Goal: Task Accomplishment & Management: Complete application form

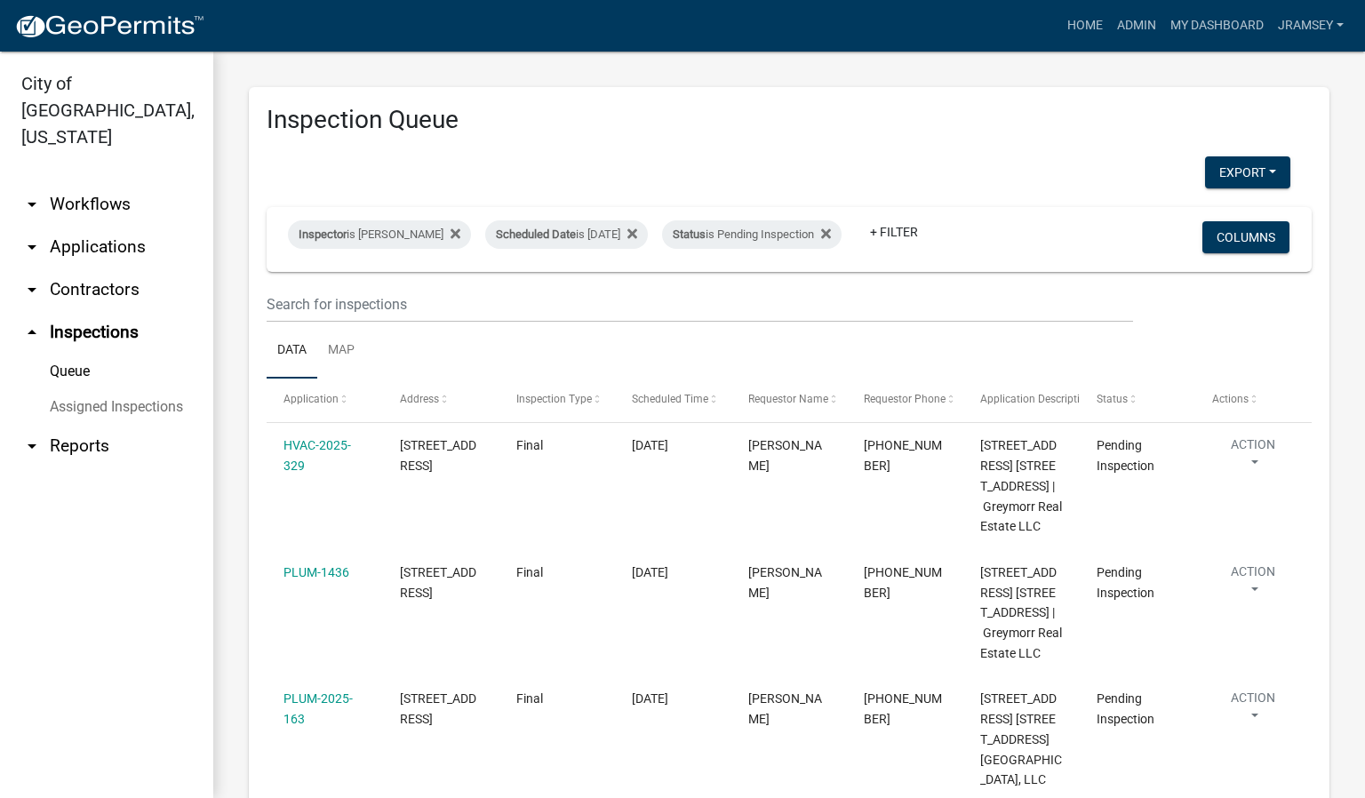
select select "2: 50"
click at [597, 225] on div "Scheduled Date is [DATE]" at bounding box center [566, 234] width 163 height 28
click at [638, 283] on input "[DATE]" at bounding box center [582, 287] width 124 height 36
type input "[DATE]"
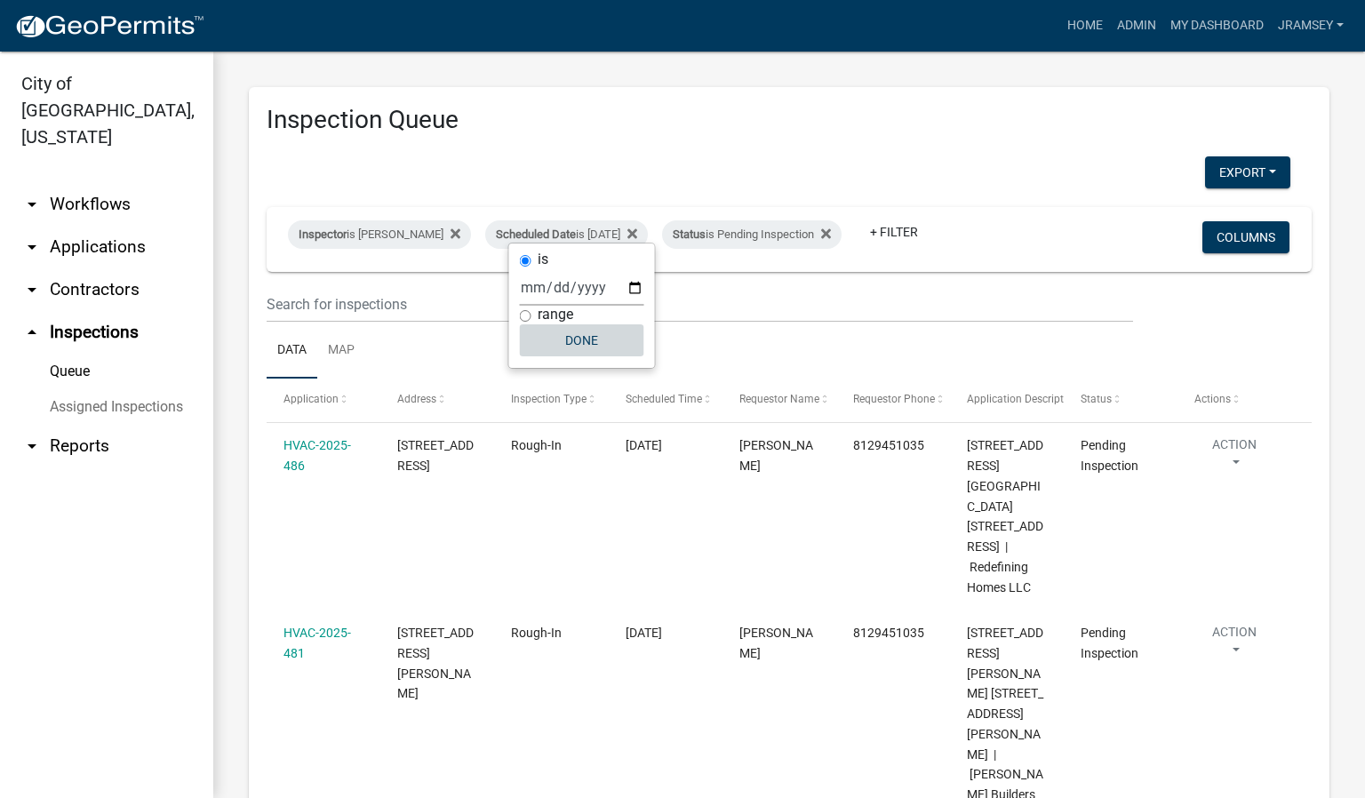
click at [587, 345] on button "Done" at bounding box center [582, 340] width 124 height 32
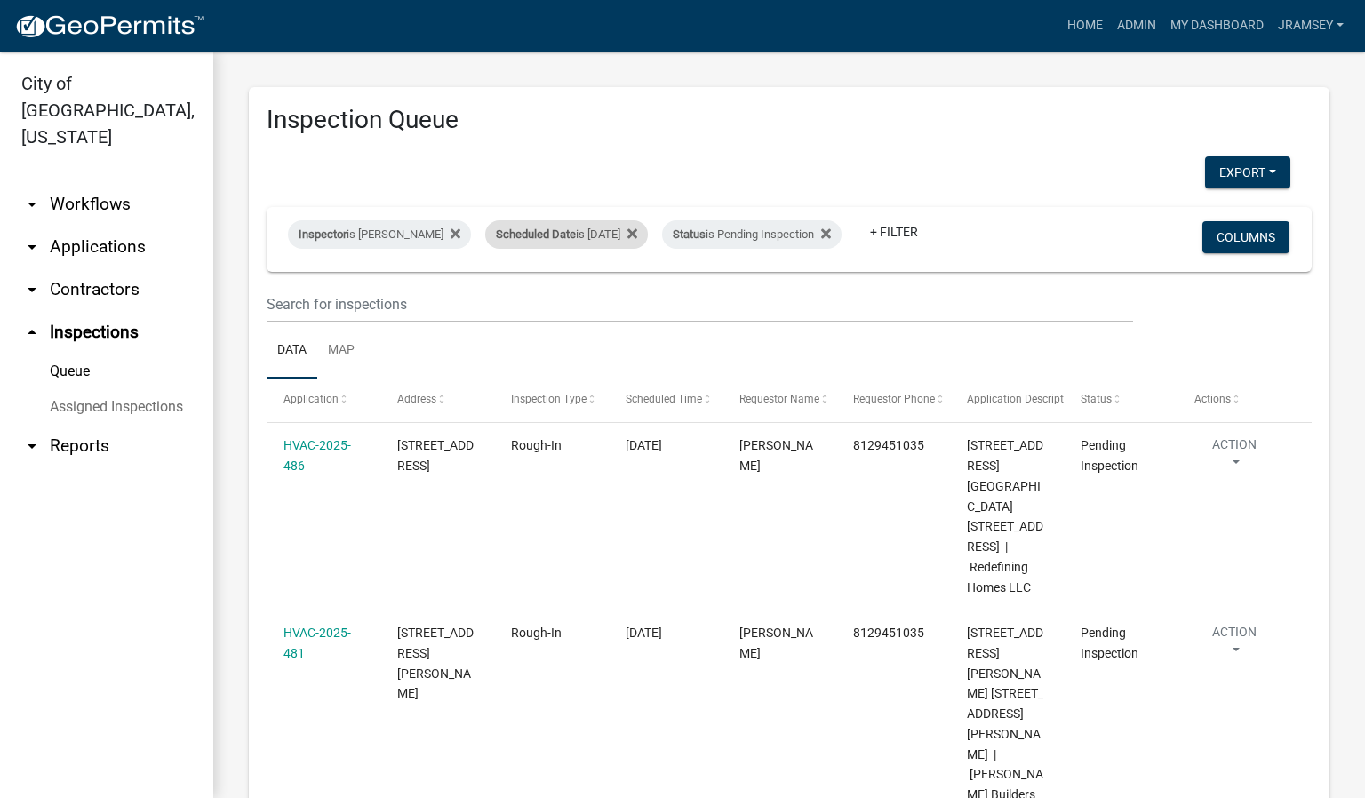
click at [619, 220] on div "Scheduled Date is [DATE]" at bounding box center [566, 234] width 163 height 28
click at [633, 291] on input "[DATE]" at bounding box center [582, 287] width 124 height 36
type input "[DATE]"
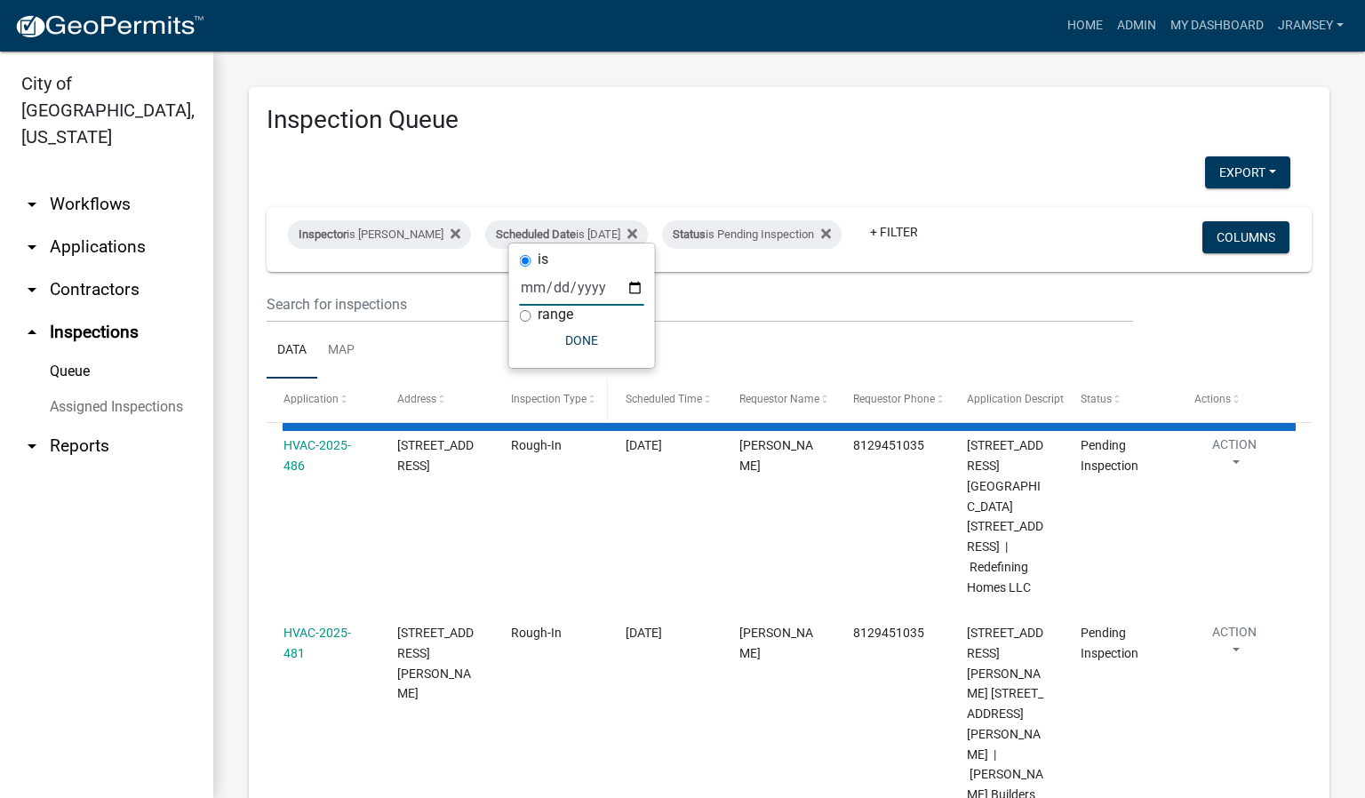
select select "2: 50"
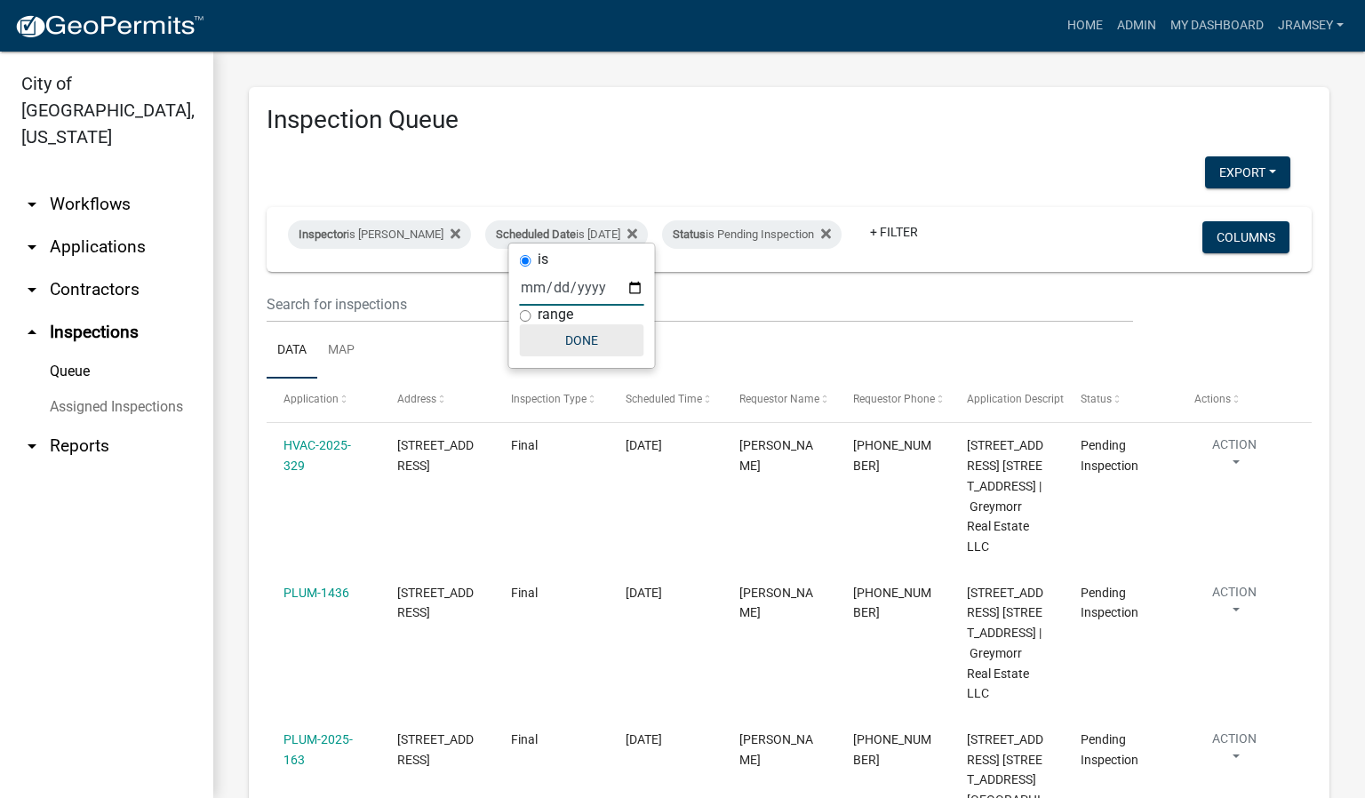
click at [587, 347] on button "Done" at bounding box center [582, 340] width 124 height 32
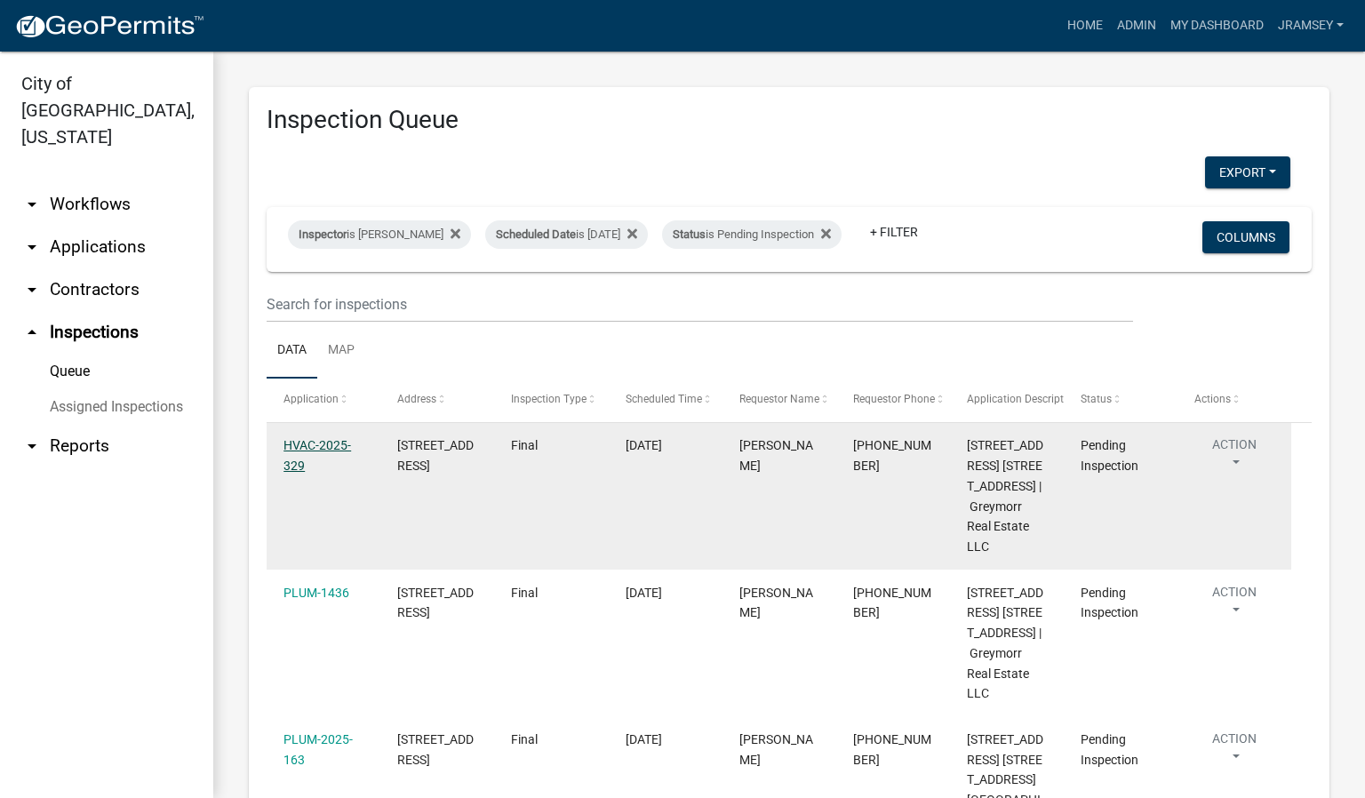
click at [309, 461] on link "HVAC-2025-329" at bounding box center [318, 455] width 68 height 35
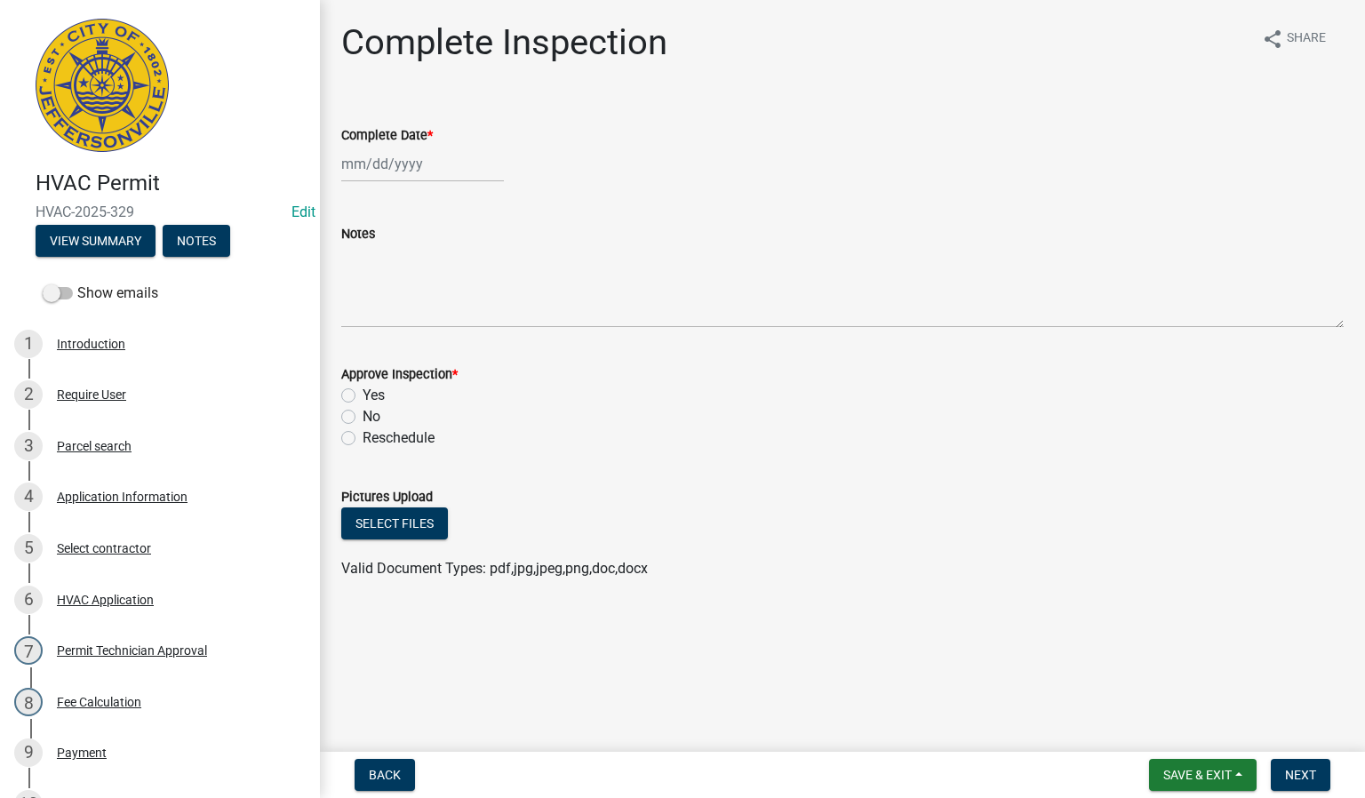
click at [398, 168] on div at bounding box center [422, 164] width 163 height 36
select select "8"
select select "2025"
click at [419, 344] on div "20" at bounding box center [416, 344] width 28 height 28
type input "[DATE]"
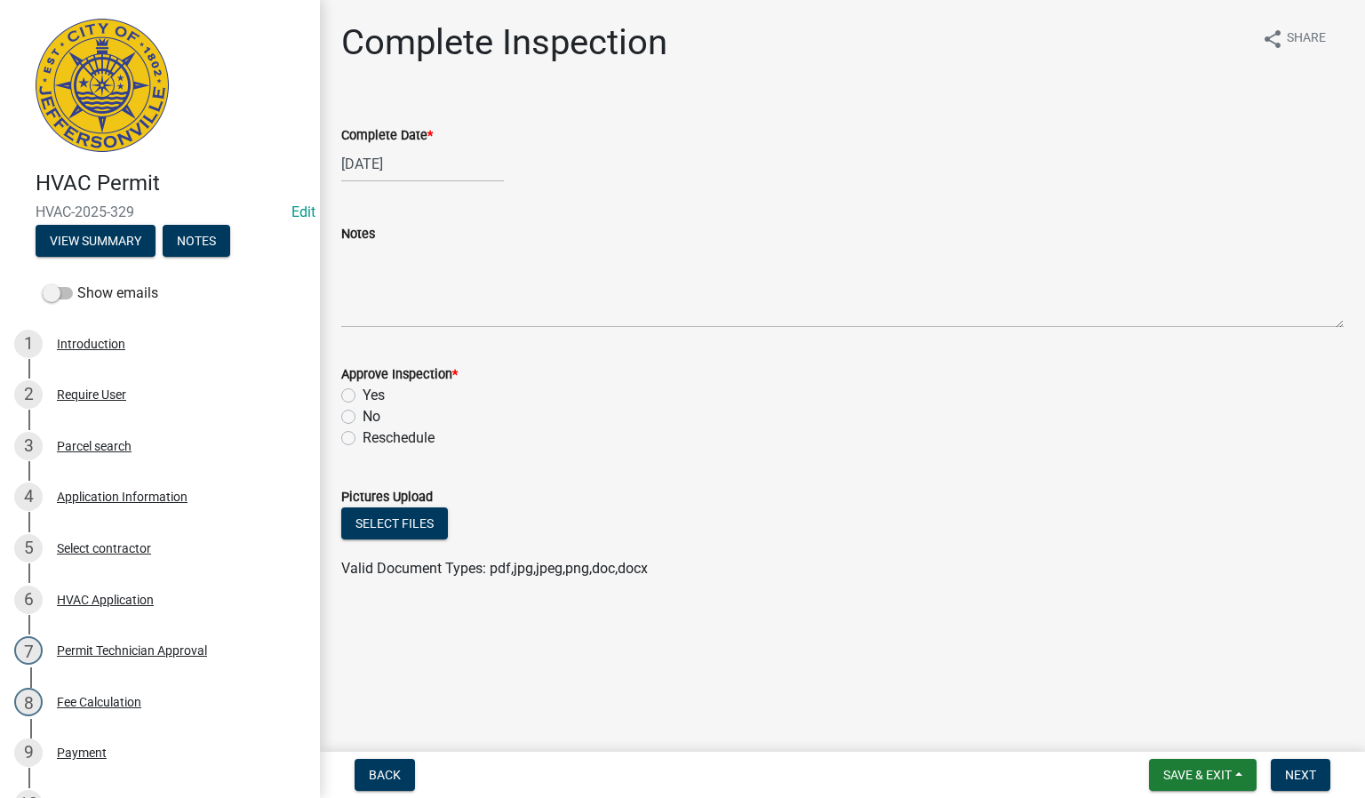
click at [363, 401] on label "Yes" at bounding box center [374, 395] width 22 height 21
click at [363, 396] on input "Yes" at bounding box center [369, 391] width 12 height 12
radio input "true"
click at [1291, 777] on span "Next" at bounding box center [1300, 775] width 31 height 14
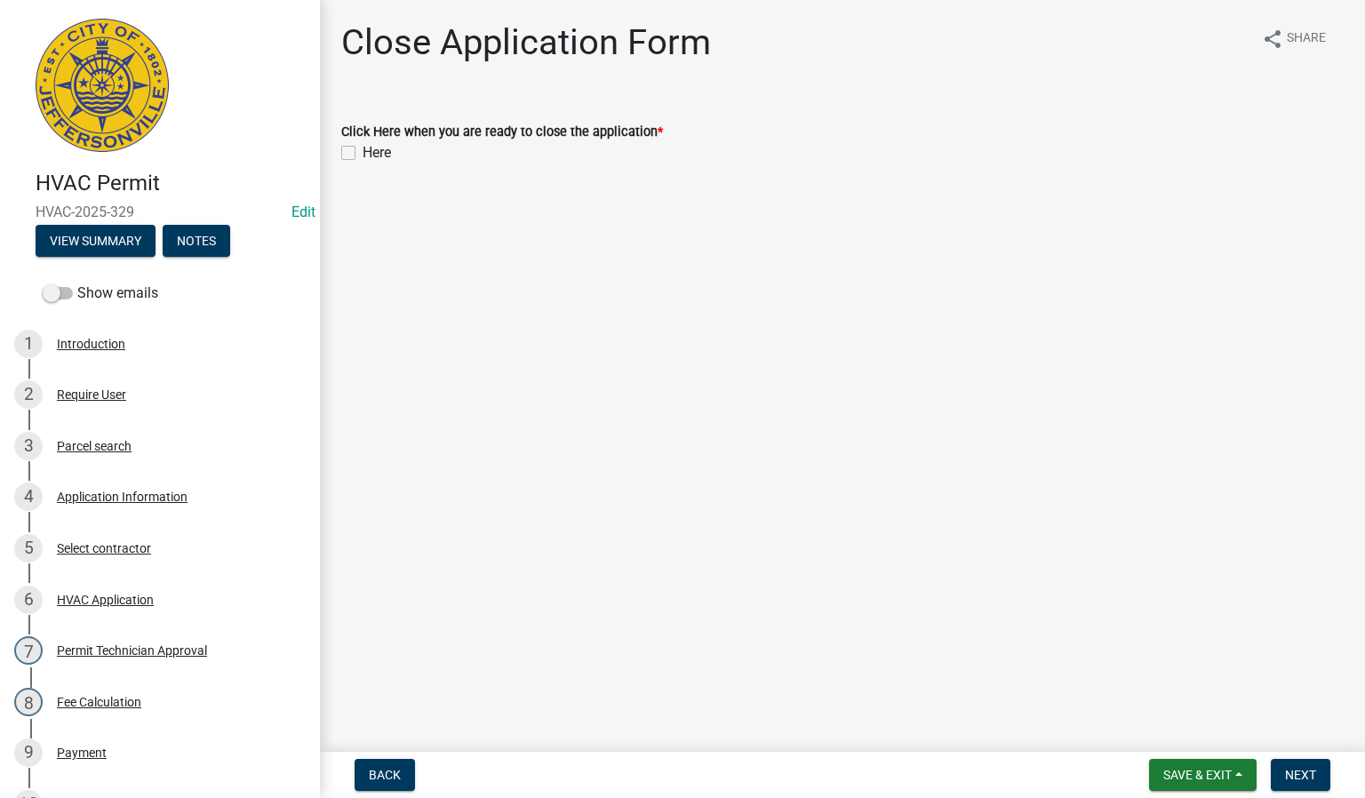
click at [363, 152] on label "Here" at bounding box center [377, 152] width 28 height 21
click at [363, 152] on input "Here" at bounding box center [369, 148] width 12 height 12
checkbox input "true"
click at [1298, 781] on span "Next" at bounding box center [1300, 775] width 31 height 14
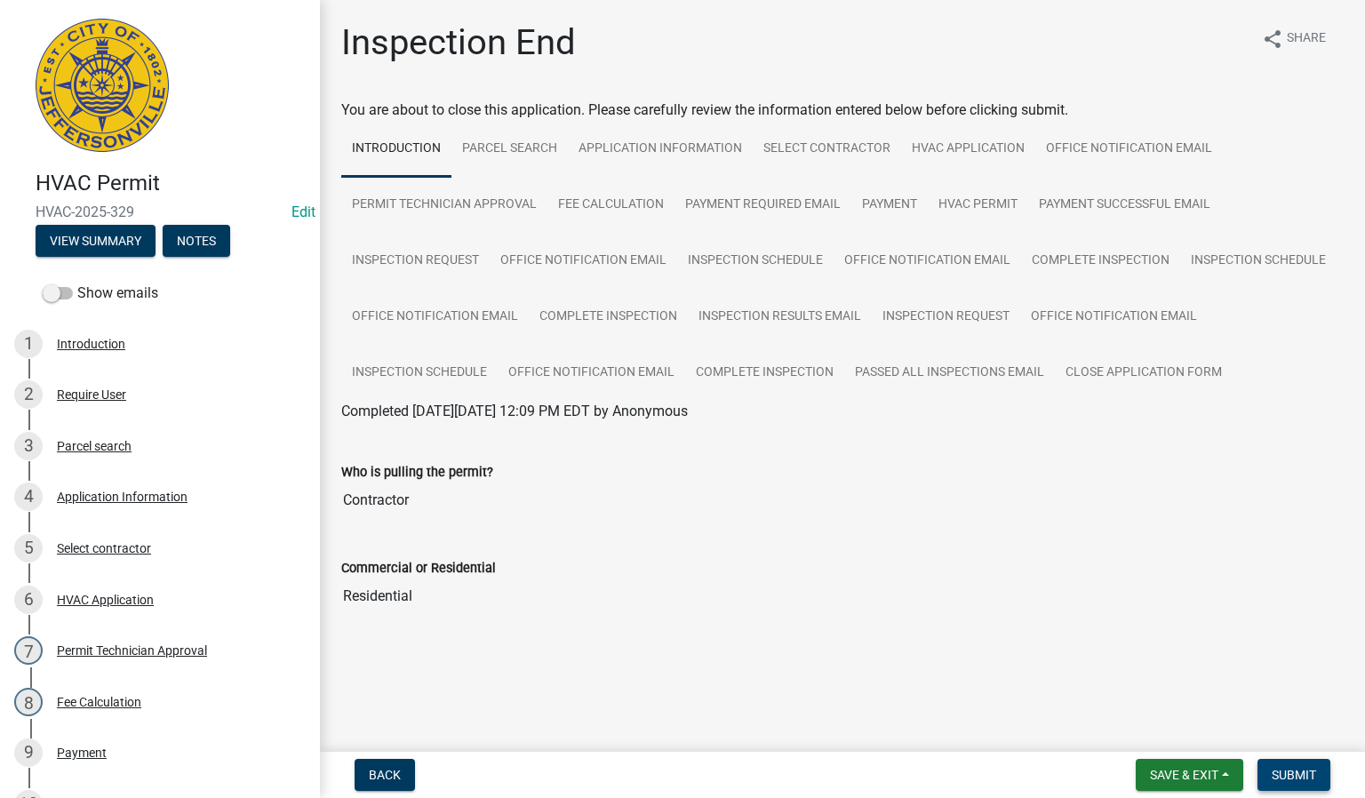
click at [1325, 768] on button "Submit" at bounding box center [1294, 775] width 73 height 32
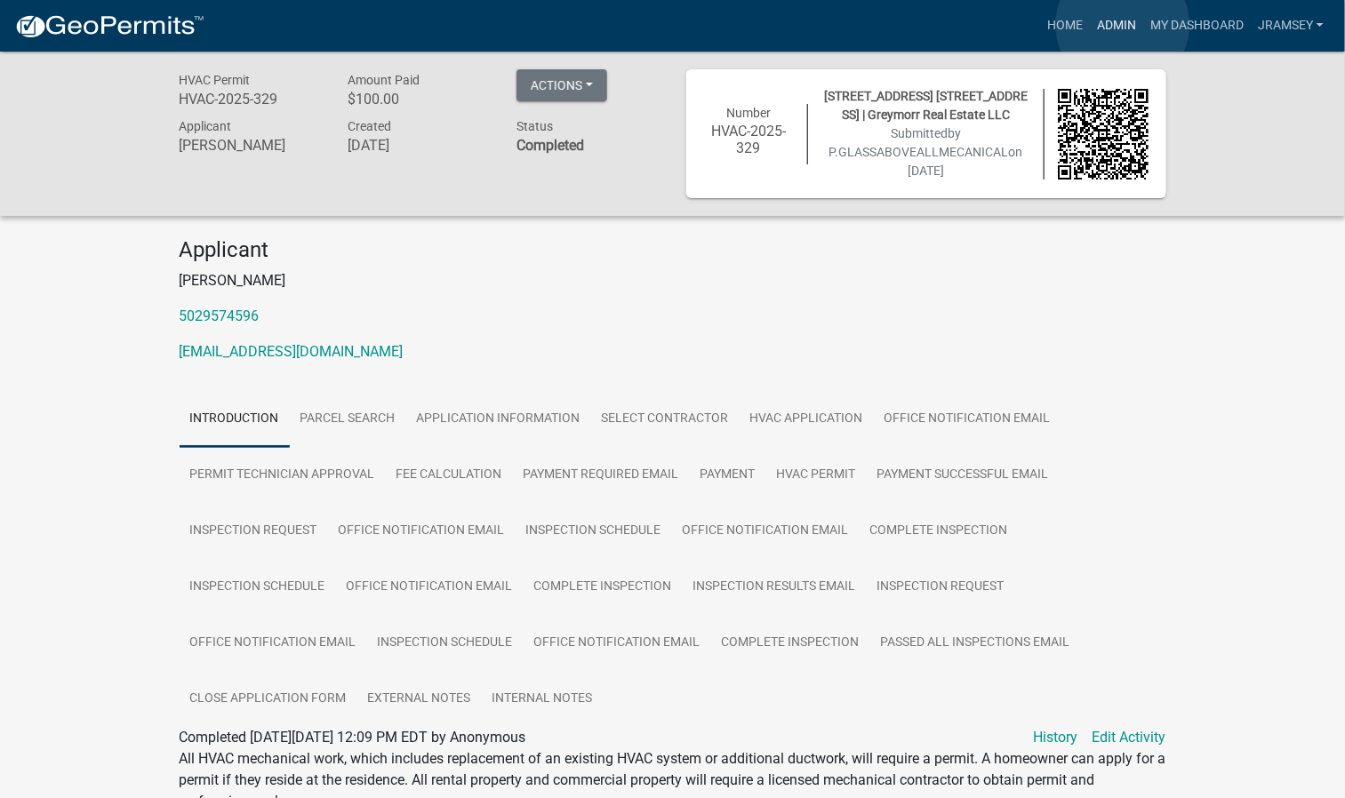
click at [1122, 25] on link "Admin" at bounding box center [1116, 26] width 53 height 34
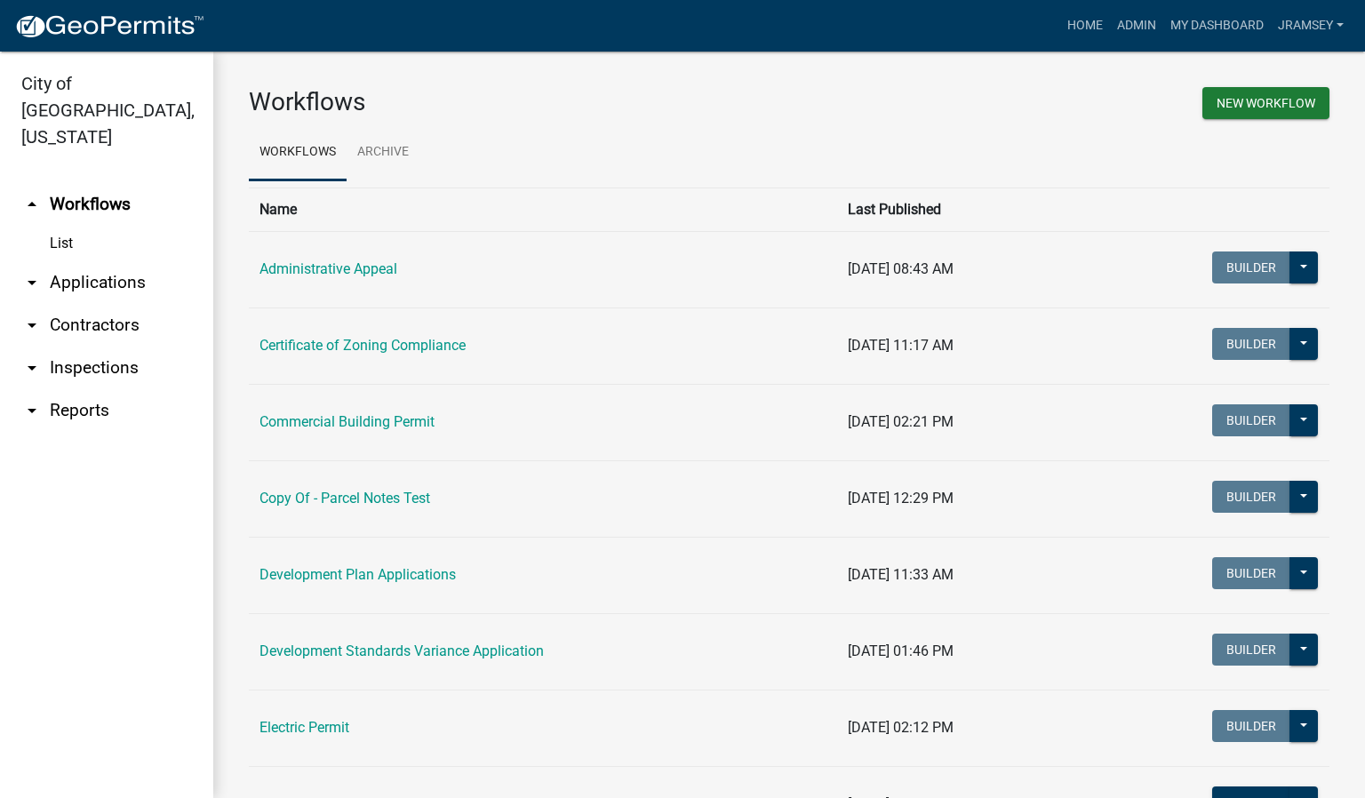
click at [94, 347] on link "arrow_drop_down Inspections" at bounding box center [106, 368] width 213 height 43
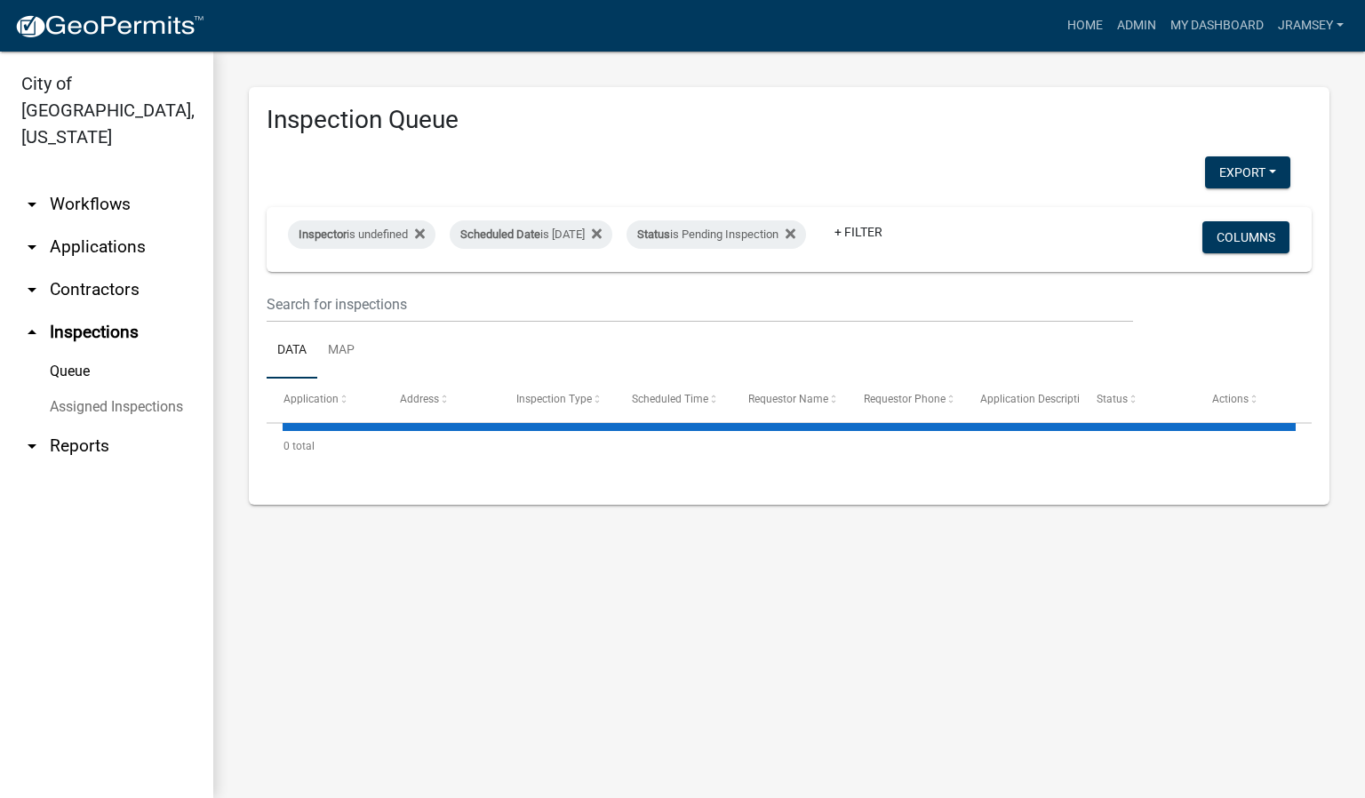
select select "2: 50"
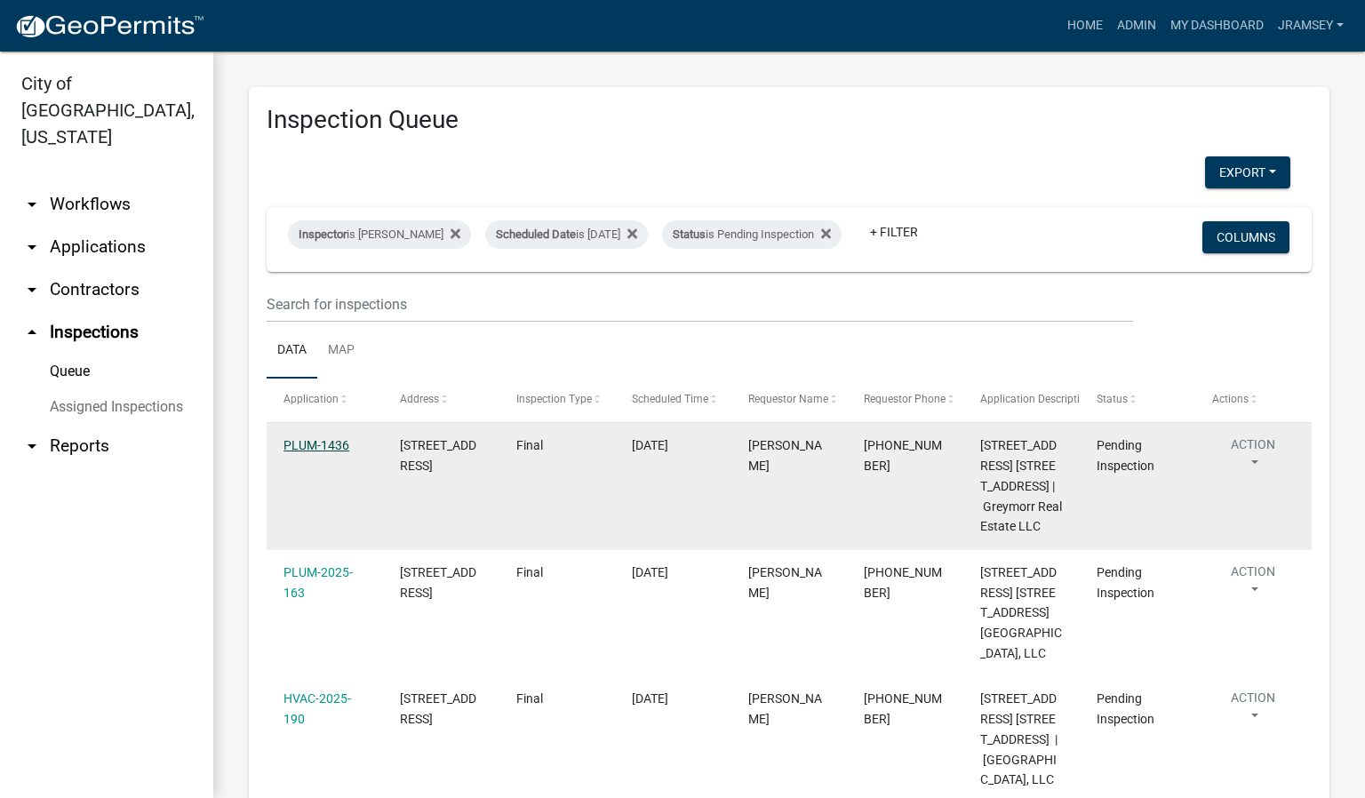
click at [328, 452] on link "PLUM-1436" at bounding box center [317, 445] width 66 height 14
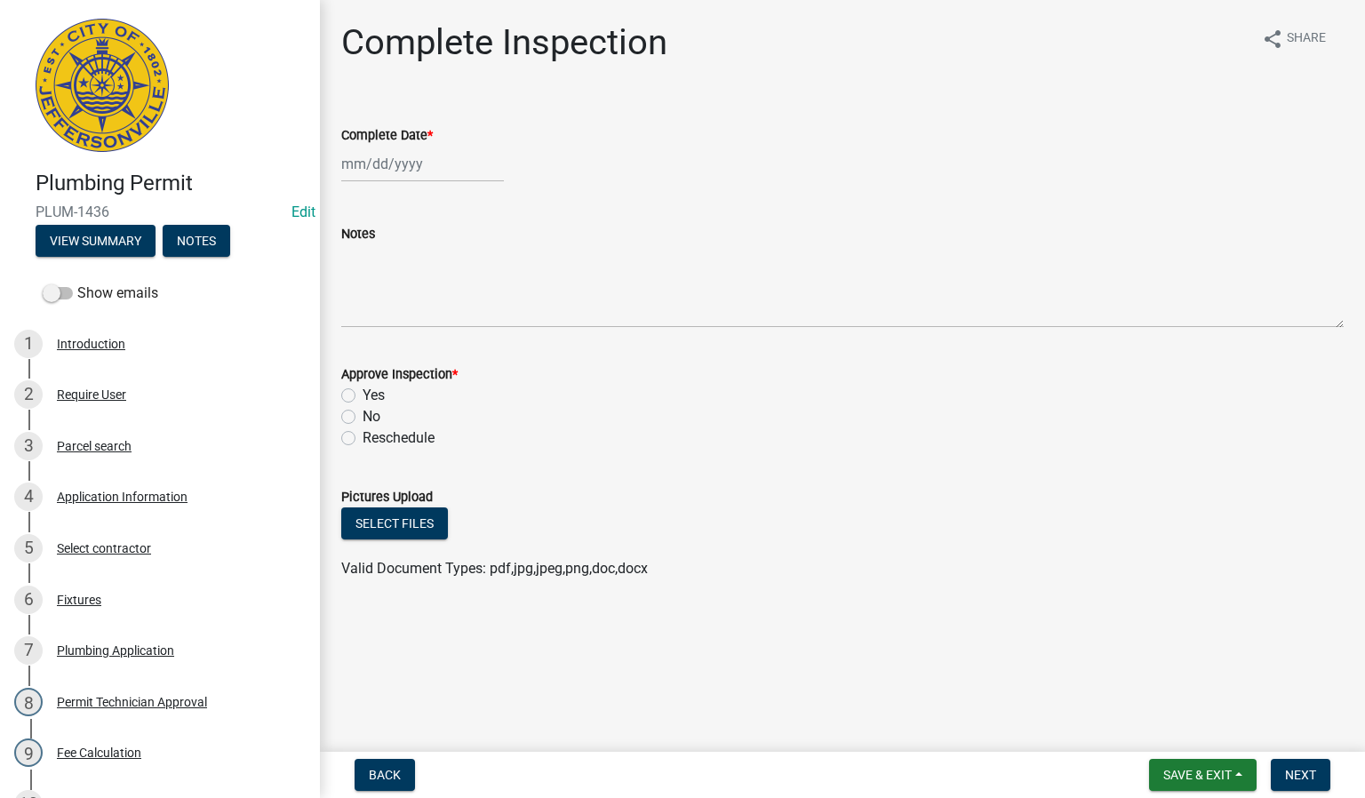
click at [395, 176] on div at bounding box center [422, 164] width 163 height 36
select select "8"
select select "2025"
click at [419, 350] on div "20" at bounding box center [416, 344] width 28 height 28
type input "[DATE]"
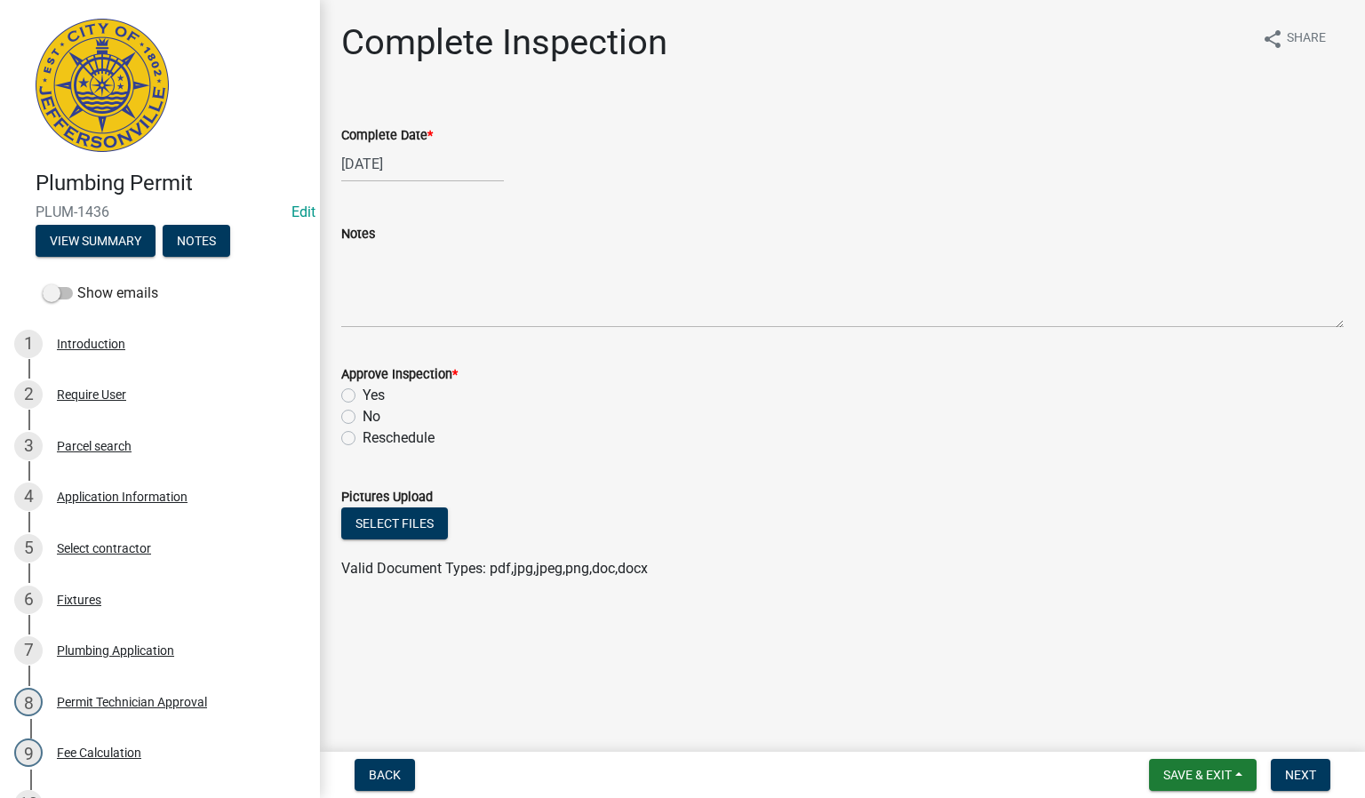
click at [357, 395] on div "Yes" at bounding box center [842, 395] width 1002 height 21
click at [363, 393] on label "Yes" at bounding box center [374, 395] width 22 height 21
click at [363, 393] on input "Yes" at bounding box center [369, 391] width 12 height 12
radio input "true"
click at [1285, 769] on span "Next" at bounding box center [1300, 775] width 31 height 14
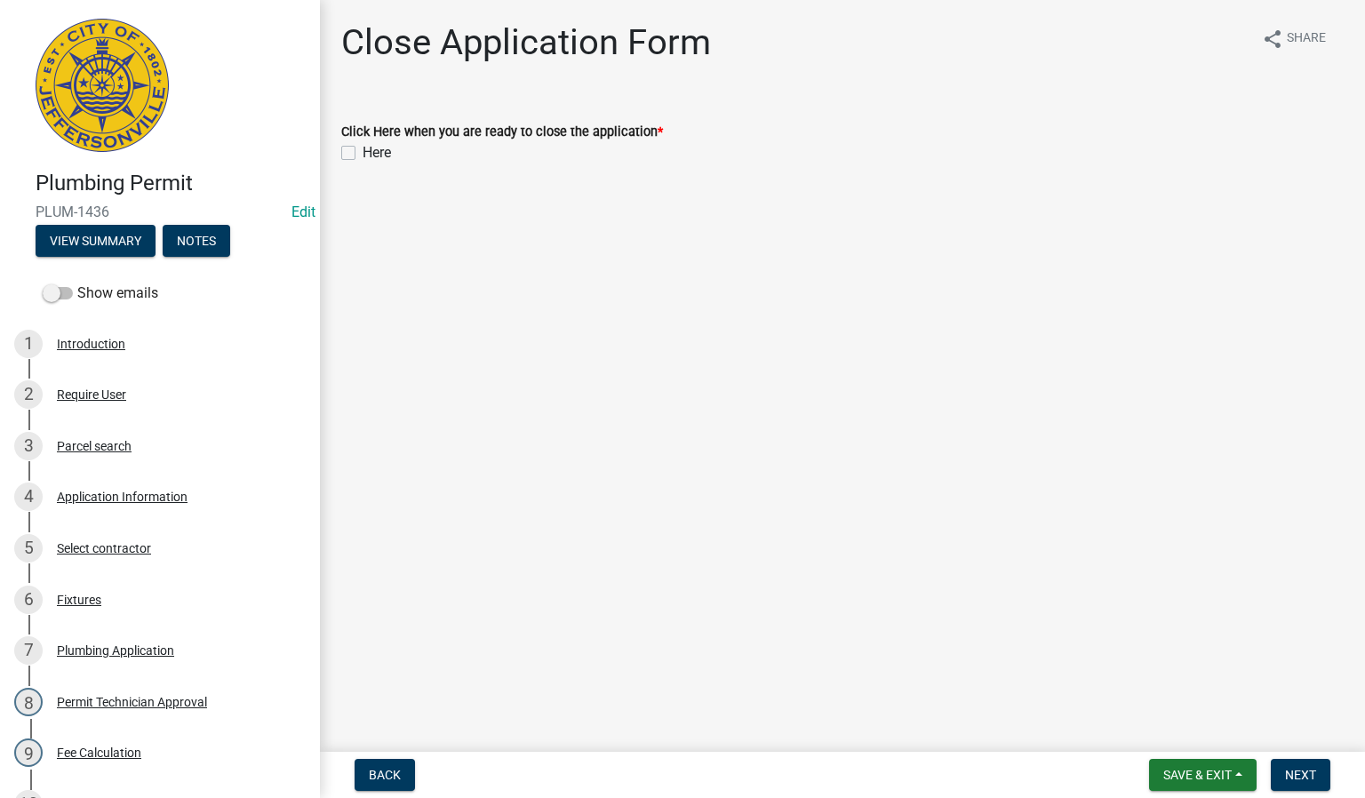
click at [363, 150] on label "Here" at bounding box center [377, 152] width 28 height 21
click at [363, 150] on input "Here" at bounding box center [369, 148] width 12 height 12
checkbox input "true"
click at [1291, 773] on span "Next" at bounding box center [1300, 775] width 31 height 14
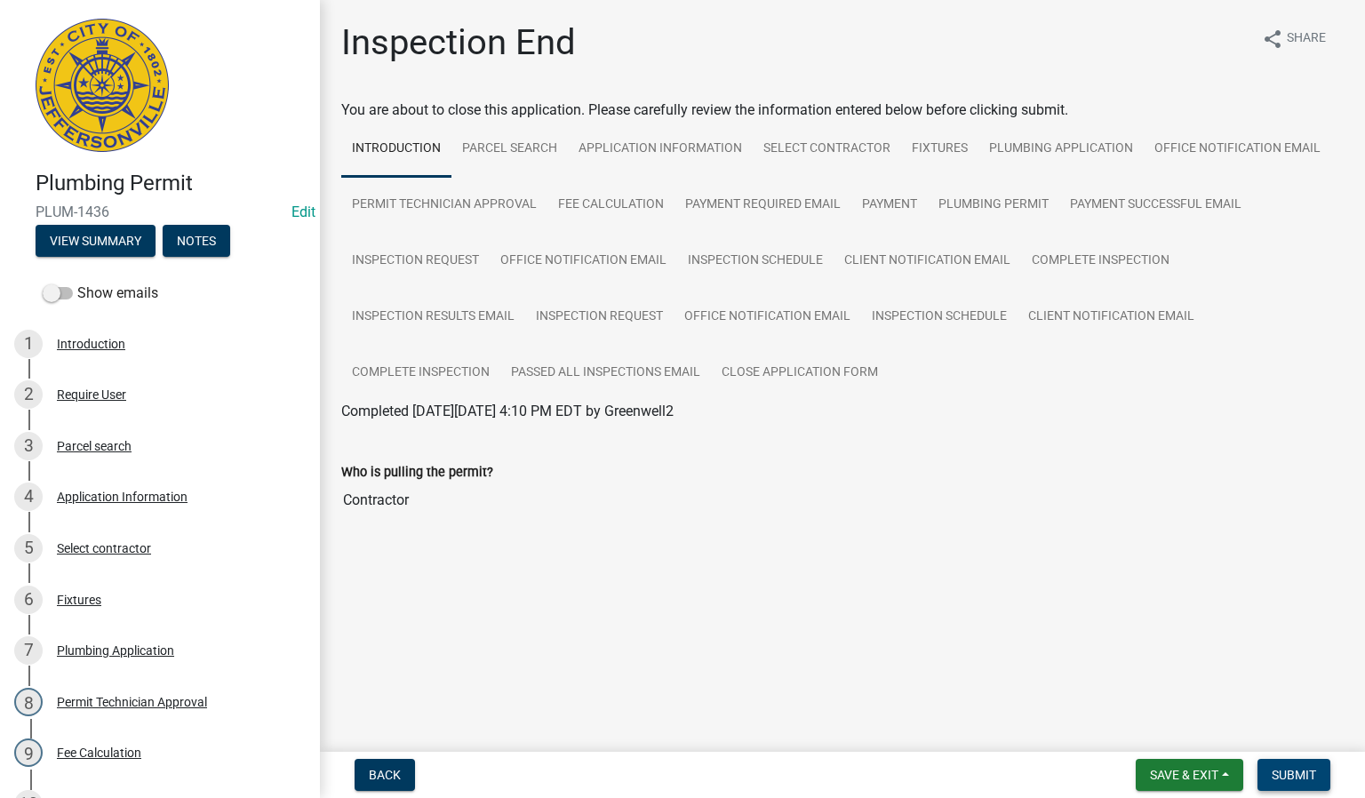
click at [1290, 787] on button "Submit" at bounding box center [1294, 775] width 73 height 32
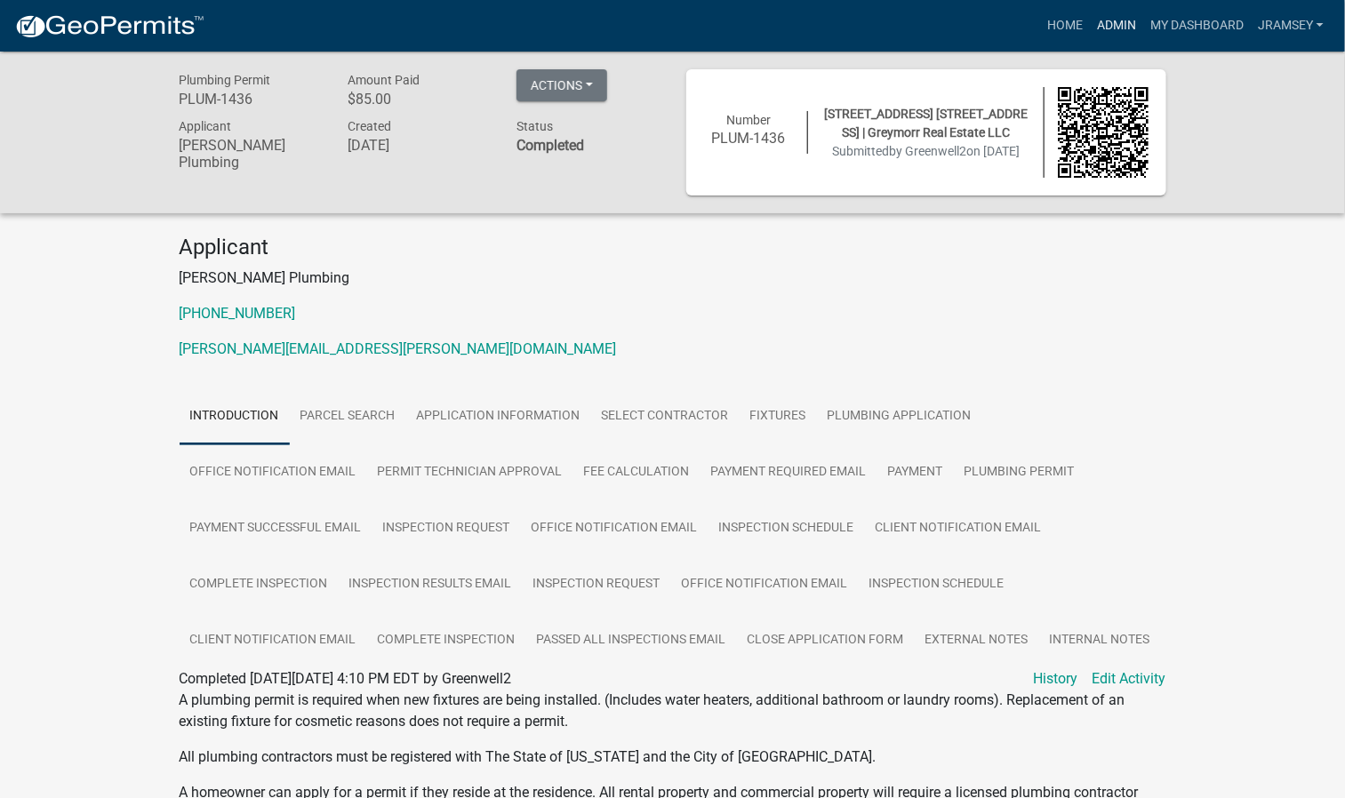
click at [1121, 24] on link "Admin" at bounding box center [1116, 26] width 53 height 34
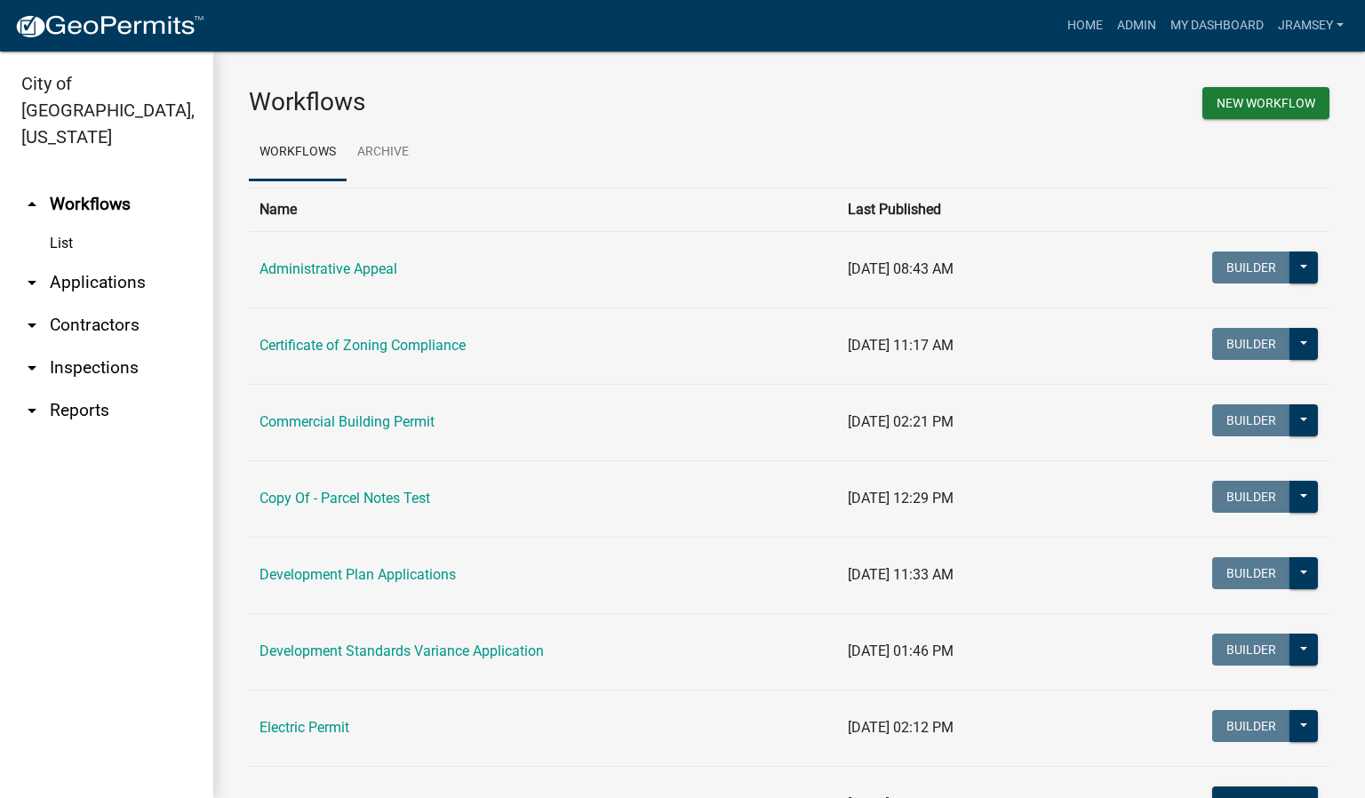
click at [89, 347] on link "arrow_drop_down Inspections" at bounding box center [106, 368] width 213 height 43
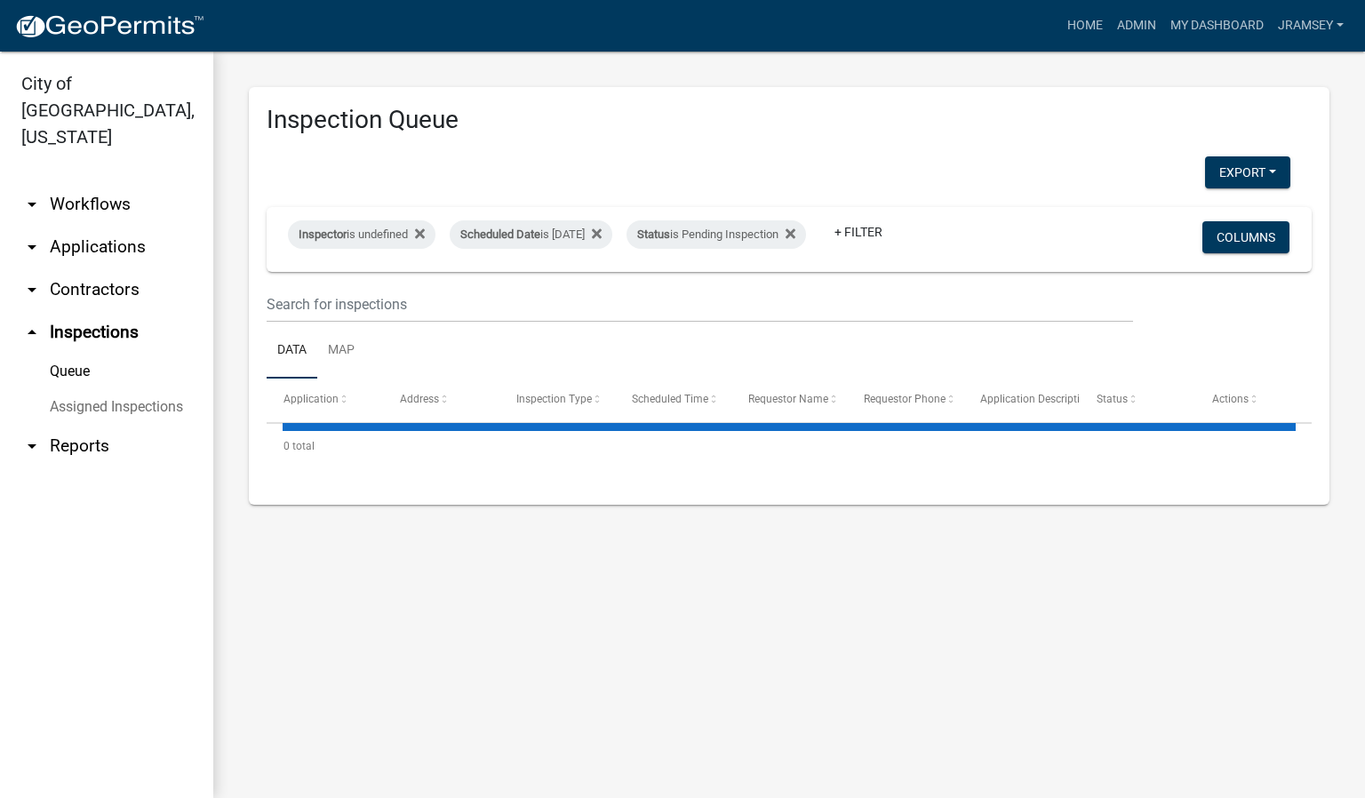
select select "2: 50"
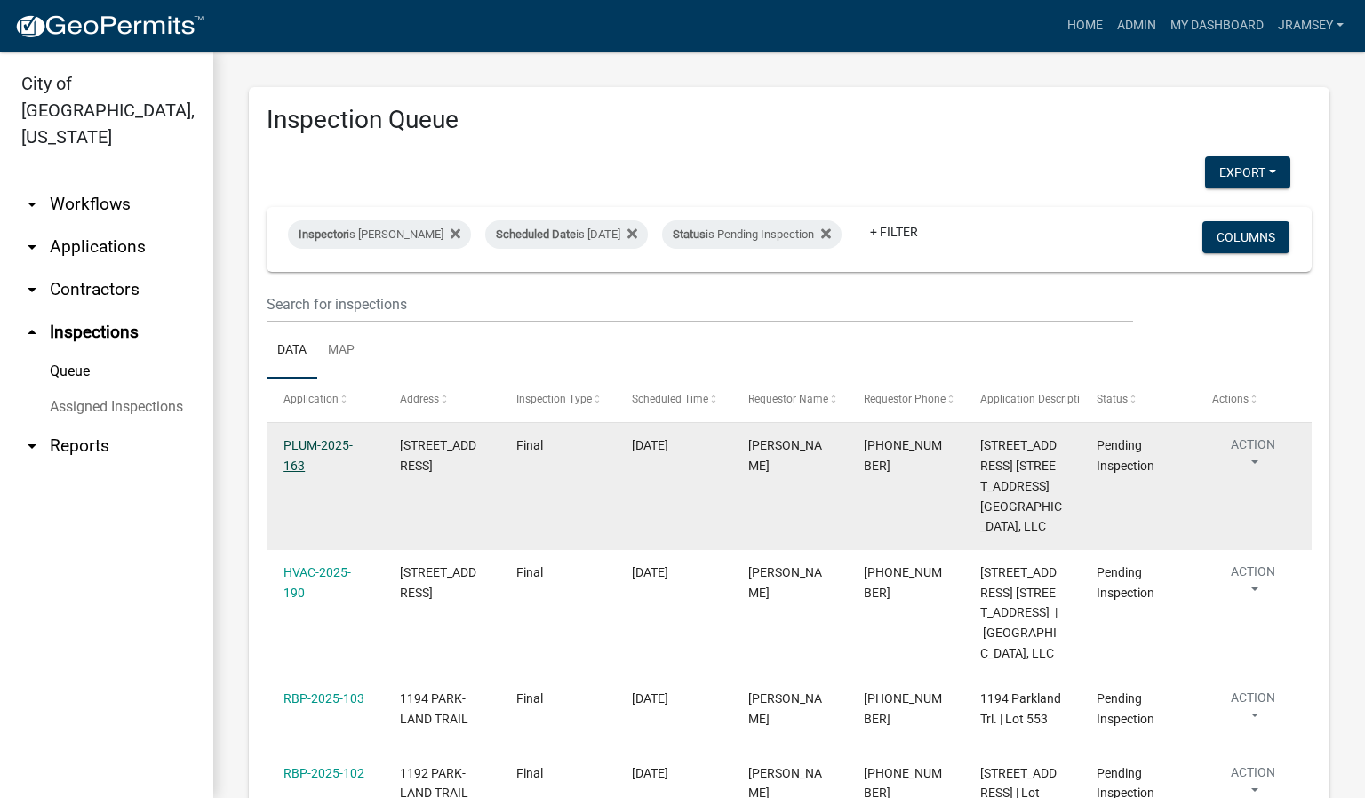
click at [317, 461] on link "PLUM-2025-163" at bounding box center [318, 455] width 69 height 35
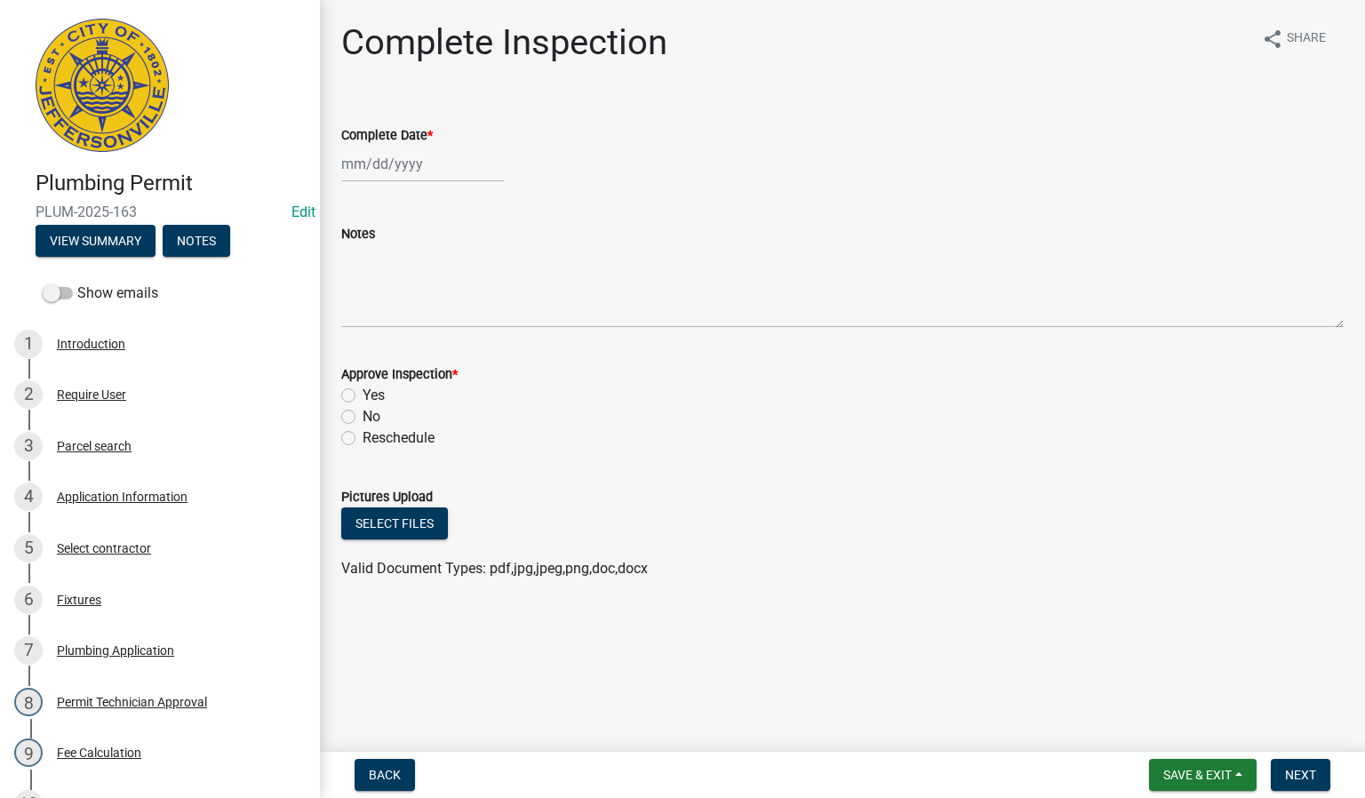
select select "8"
select select "2025"
click at [389, 173] on div "[PERSON_NAME] Feb Mar Apr [PERSON_NAME][DATE] Oct Nov [DATE] 1526 1527 1528 152…" at bounding box center [422, 164] width 163 height 36
click at [411, 341] on div "20" at bounding box center [416, 344] width 28 height 28
type input "[DATE]"
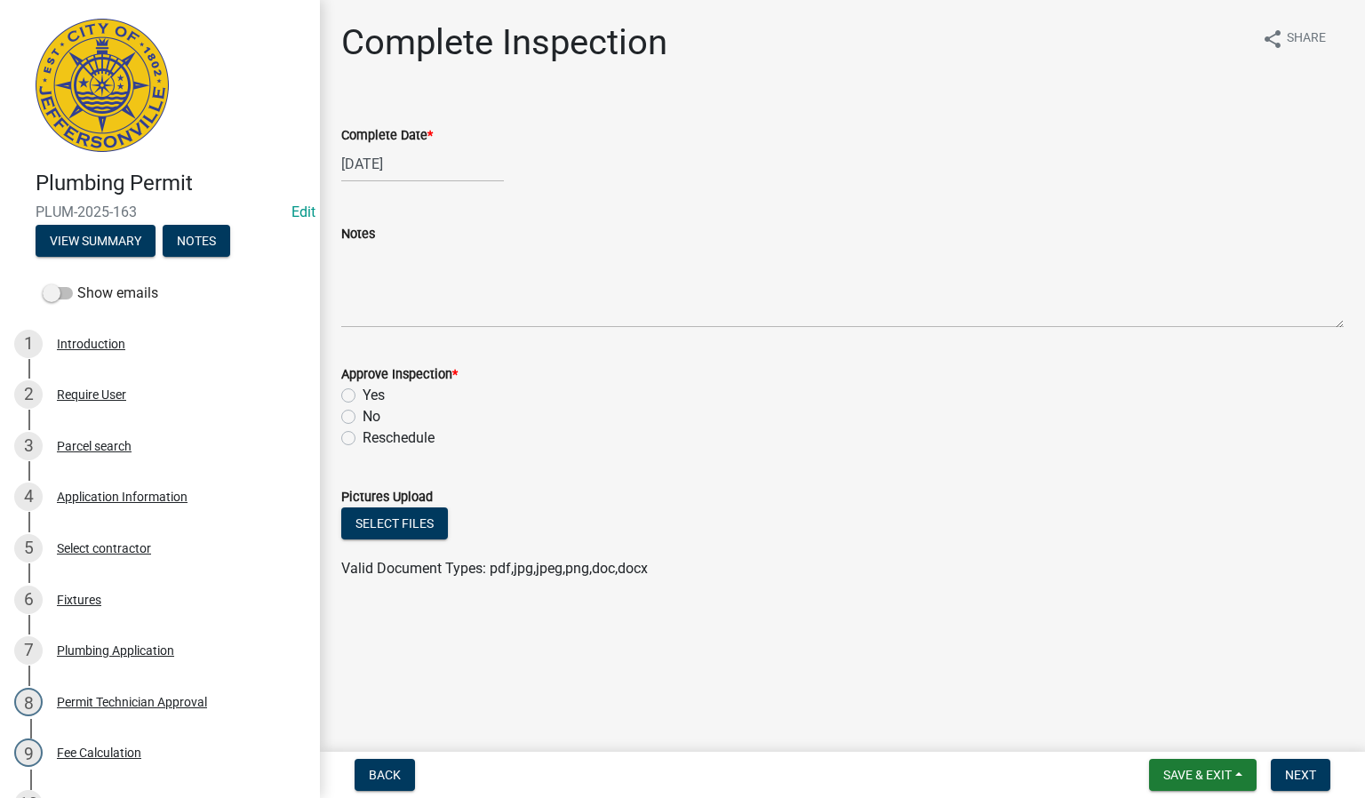
click at [363, 397] on label "Yes" at bounding box center [374, 395] width 22 height 21
click at [363, 396] on input "Yes" at bounding box center [369, 391] width 12 height 12
radio input "true"
click at [1320, 779] on button "Next" at bounding box center [1301, 775] width 60 height 32
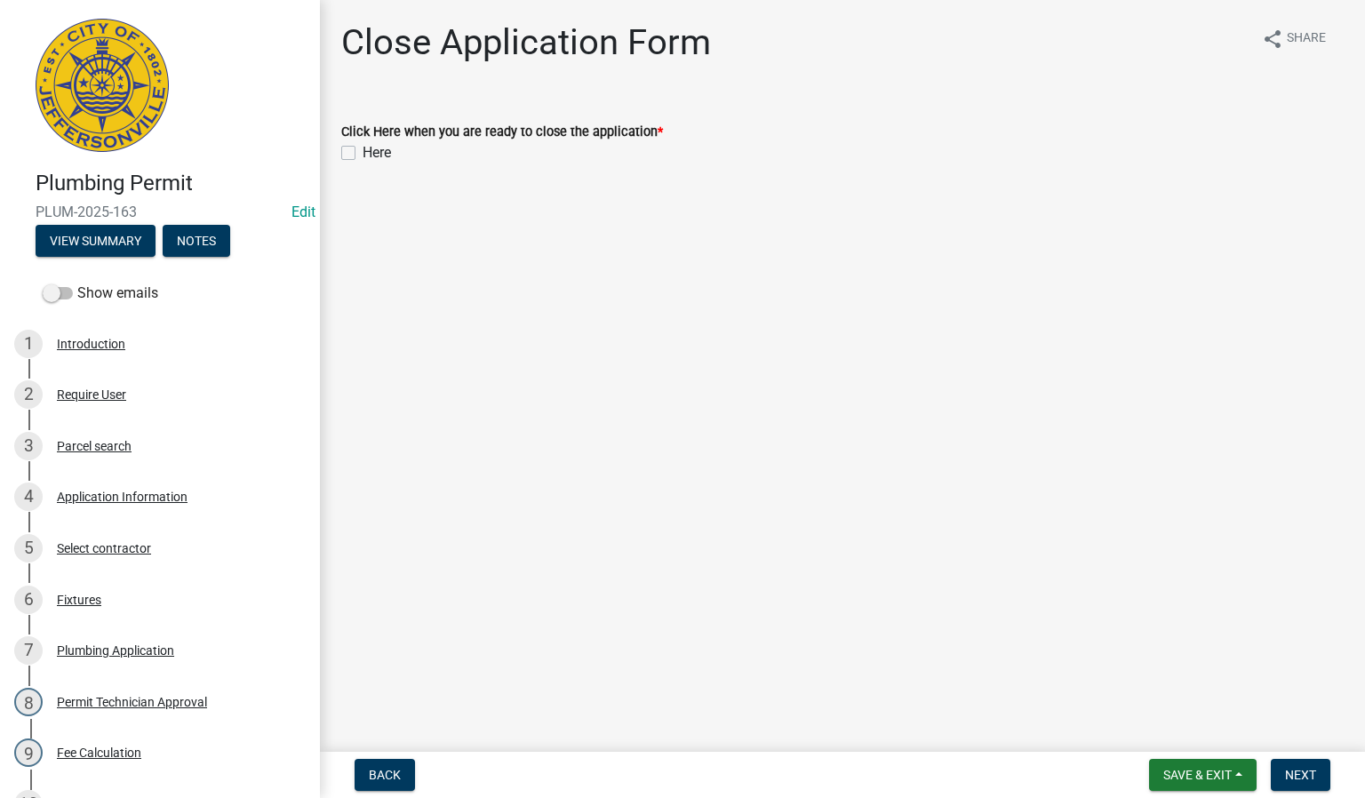
click at [363, 150] on label "Here" at bounding box center [377, 152] width 28 height 21
click at [363, 150] on input "Here" at bounding box center [369, 148] width 12 height 12
checkbox input "true"
click at [1305, 776] on span "Next" at bounding box center [1300, 775] width 31 height 14
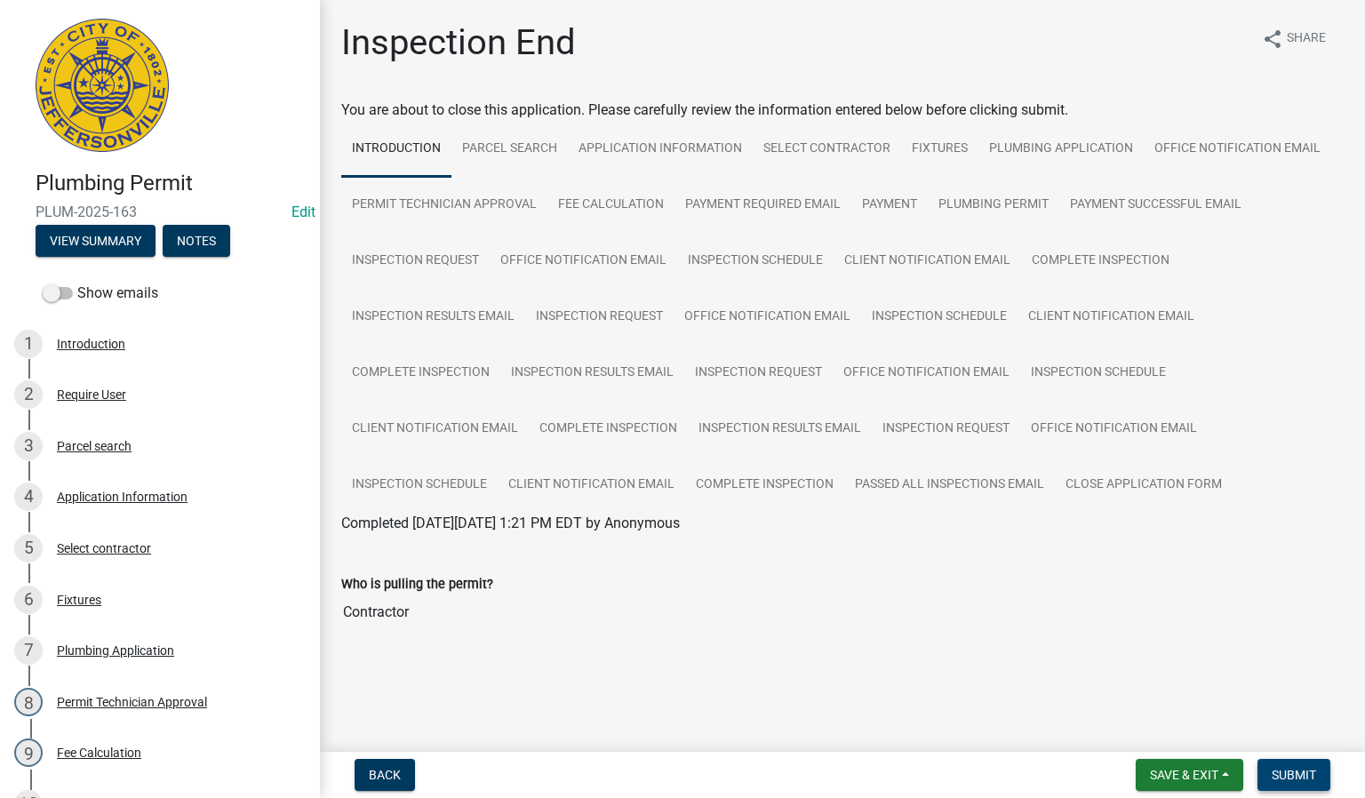
click at [1289, 771] on span "Submit" at bounding box center [1294, 775] width 44 height 14
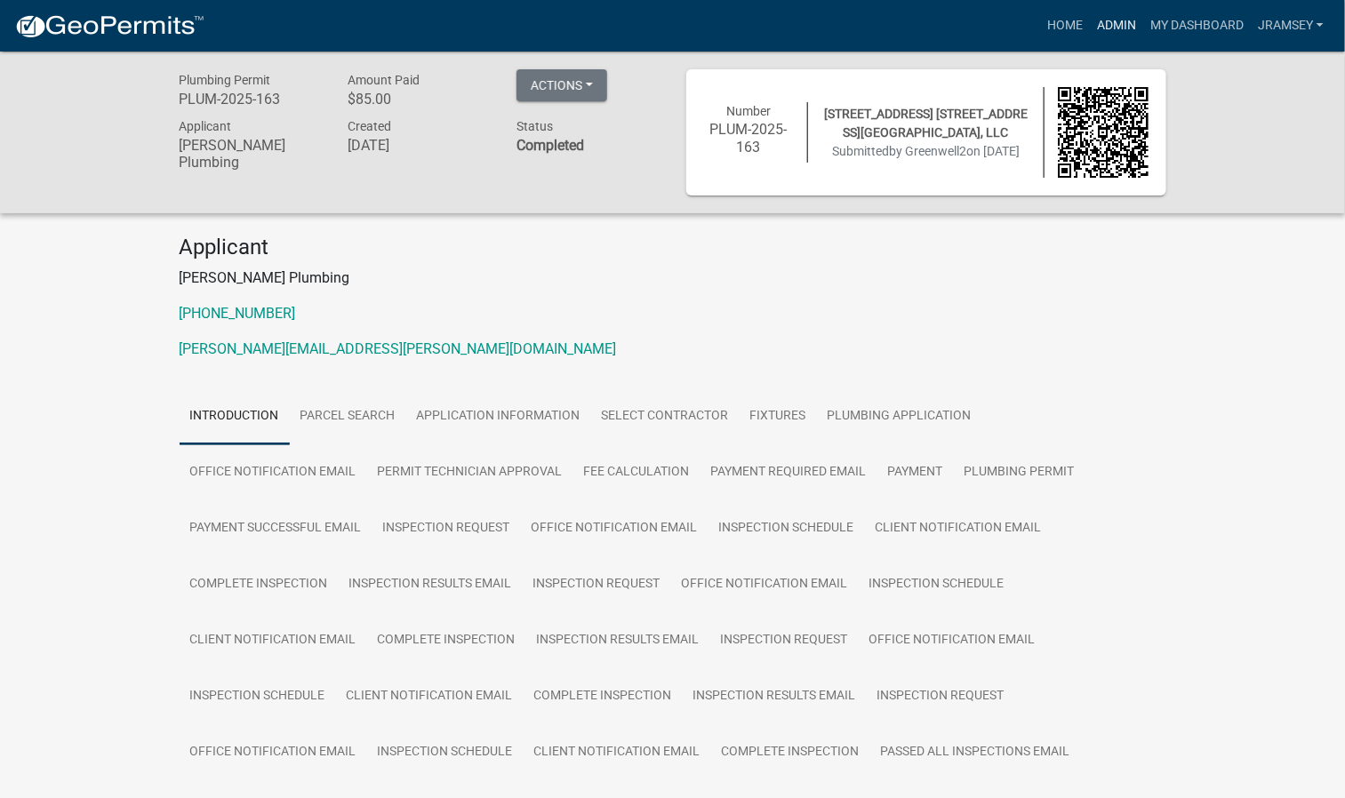
click at [1104, 25] on link "Admin" at bounding box center [1116, 26] width 53 height 34
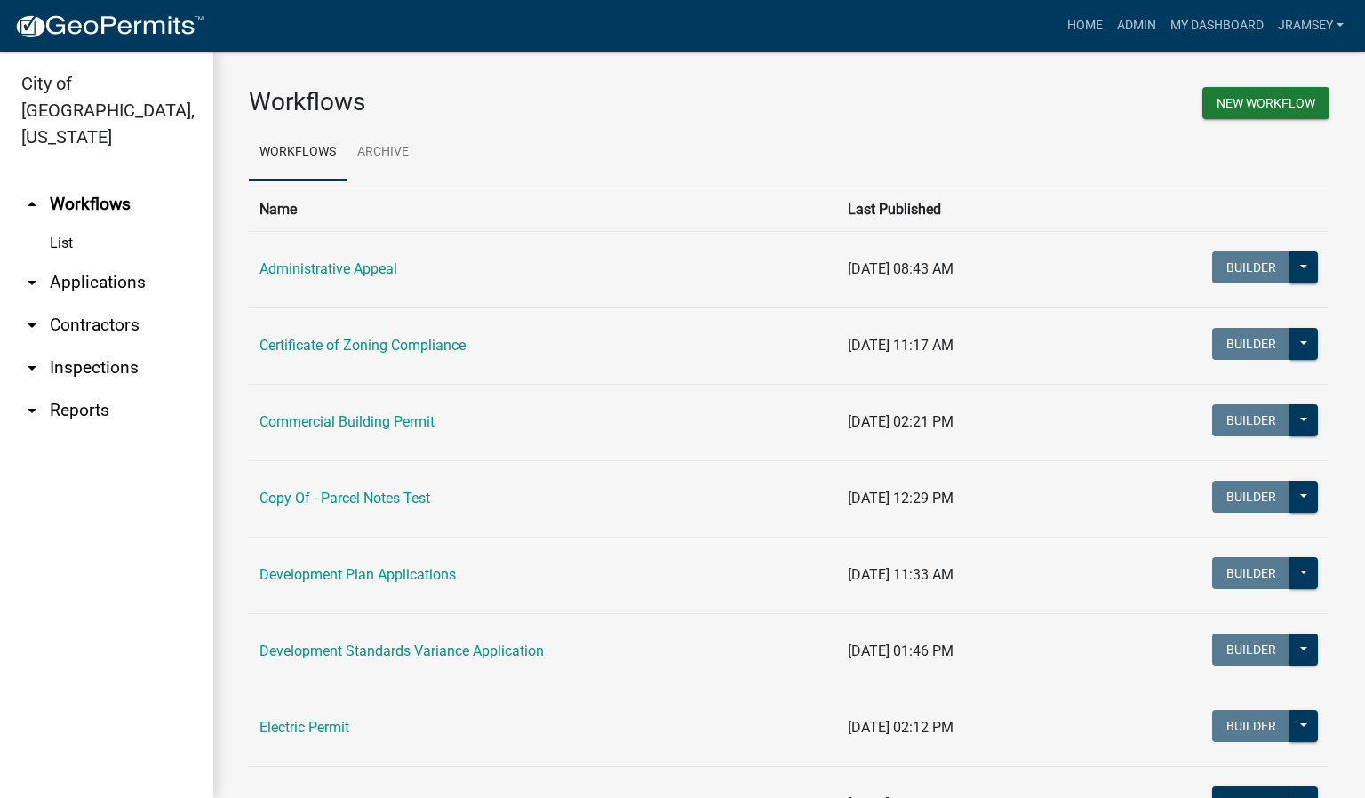
click at [85, 350] on link "arrow_drop_down Inspections" at bounding box center [106, 368] width 213 height 43
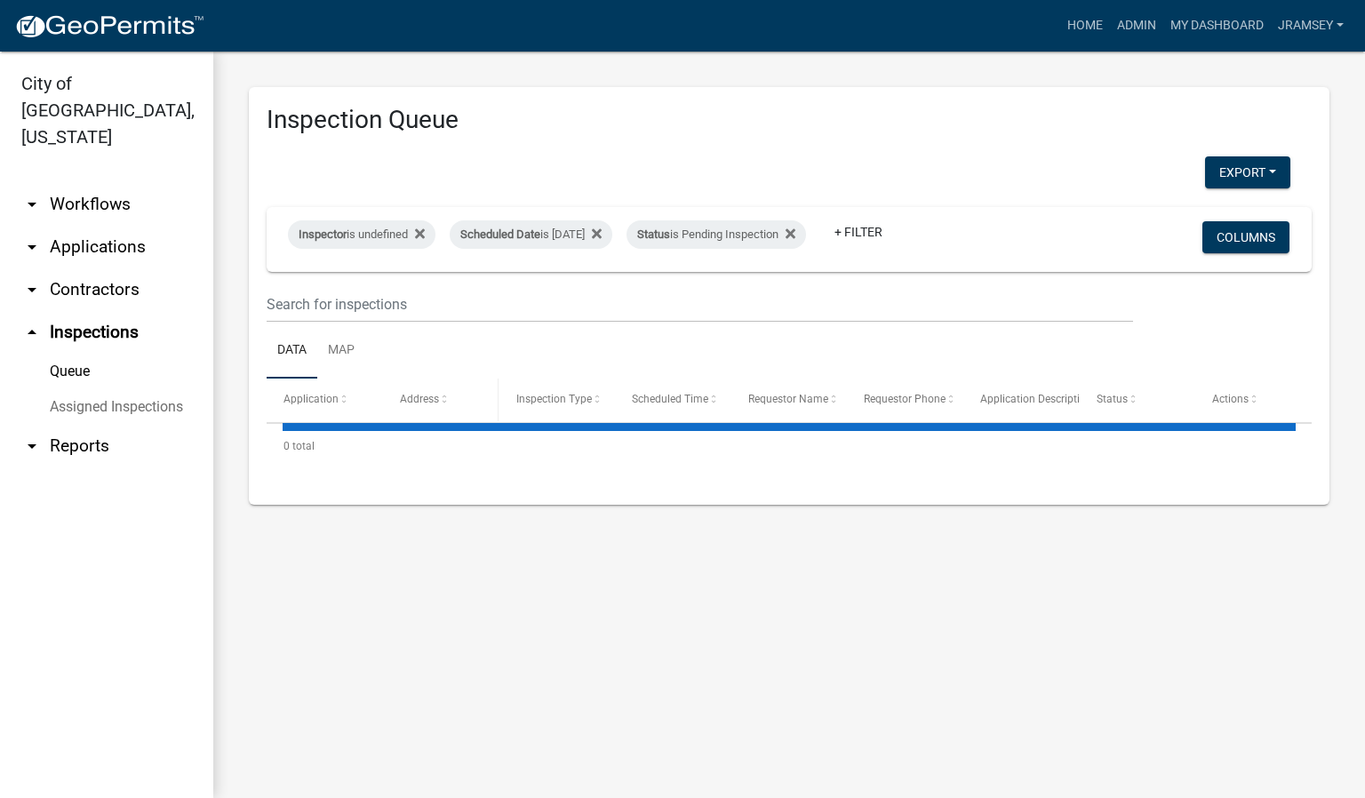
select select "2: 50"
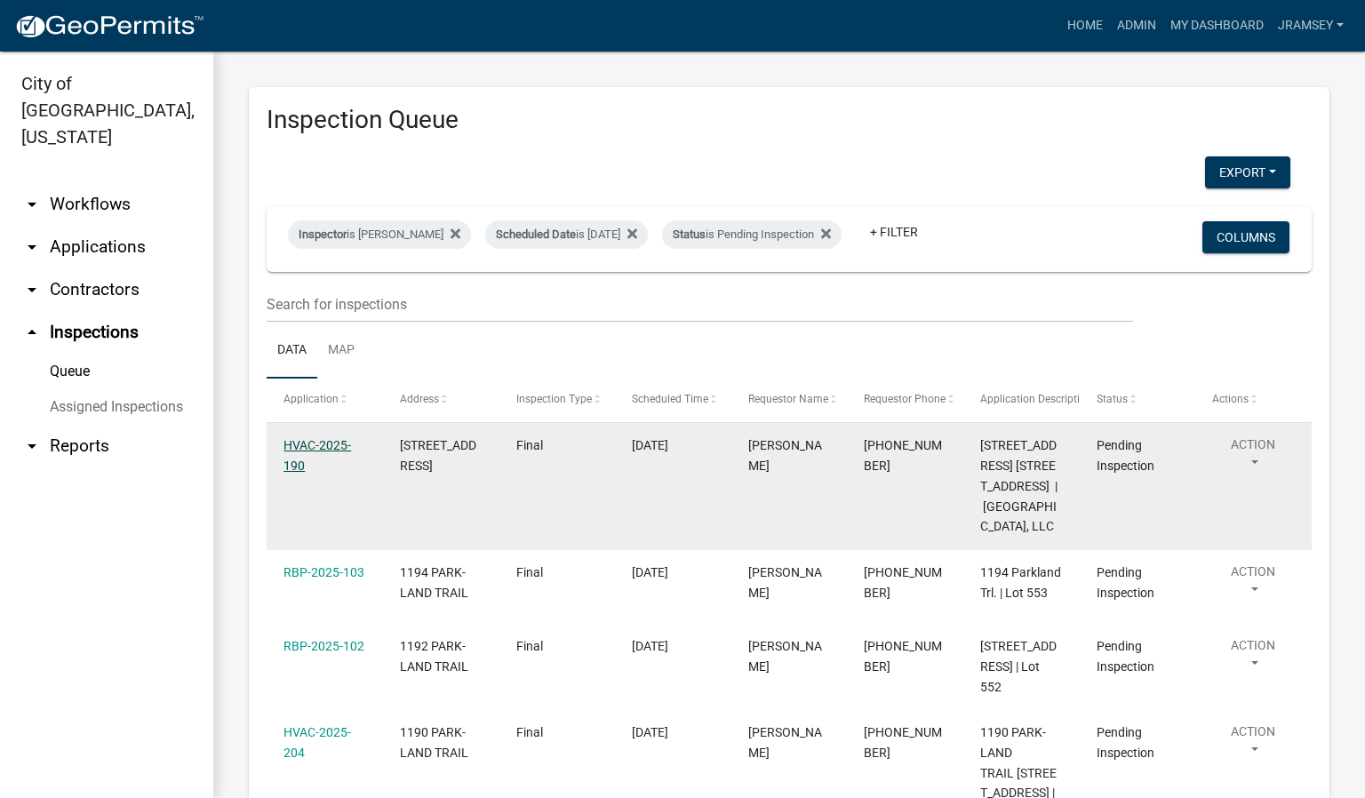
click at [325, 457] on link "HVAC-2025-190" at bounding box center [318, 455] width 68 height 35
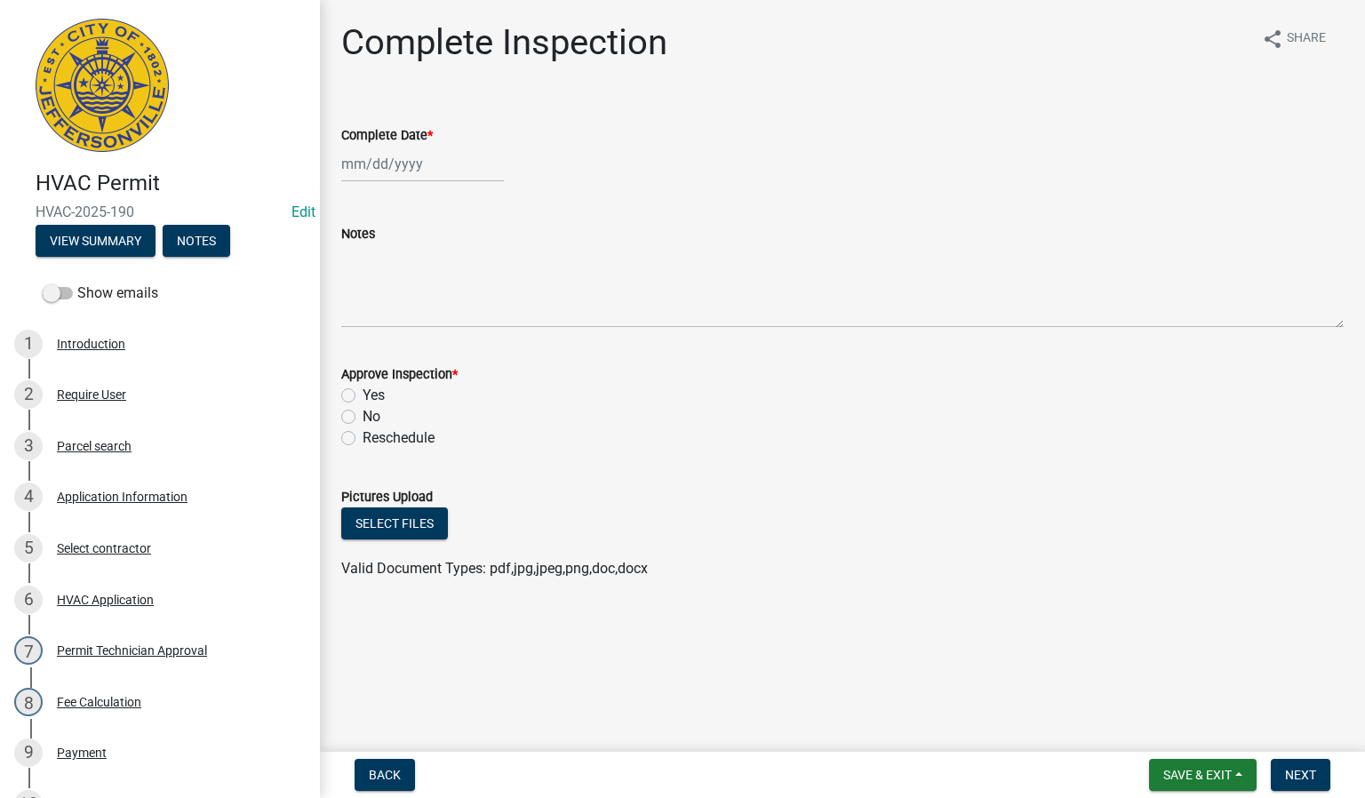
click at [371, 171] on div at bounding box center [422, 164] width 163 height 36
select select "8"
select select "2025"
click at [416, 344] on div "20" at bounding box center [416, 344] width 28 height 28
type input "[DATE]"
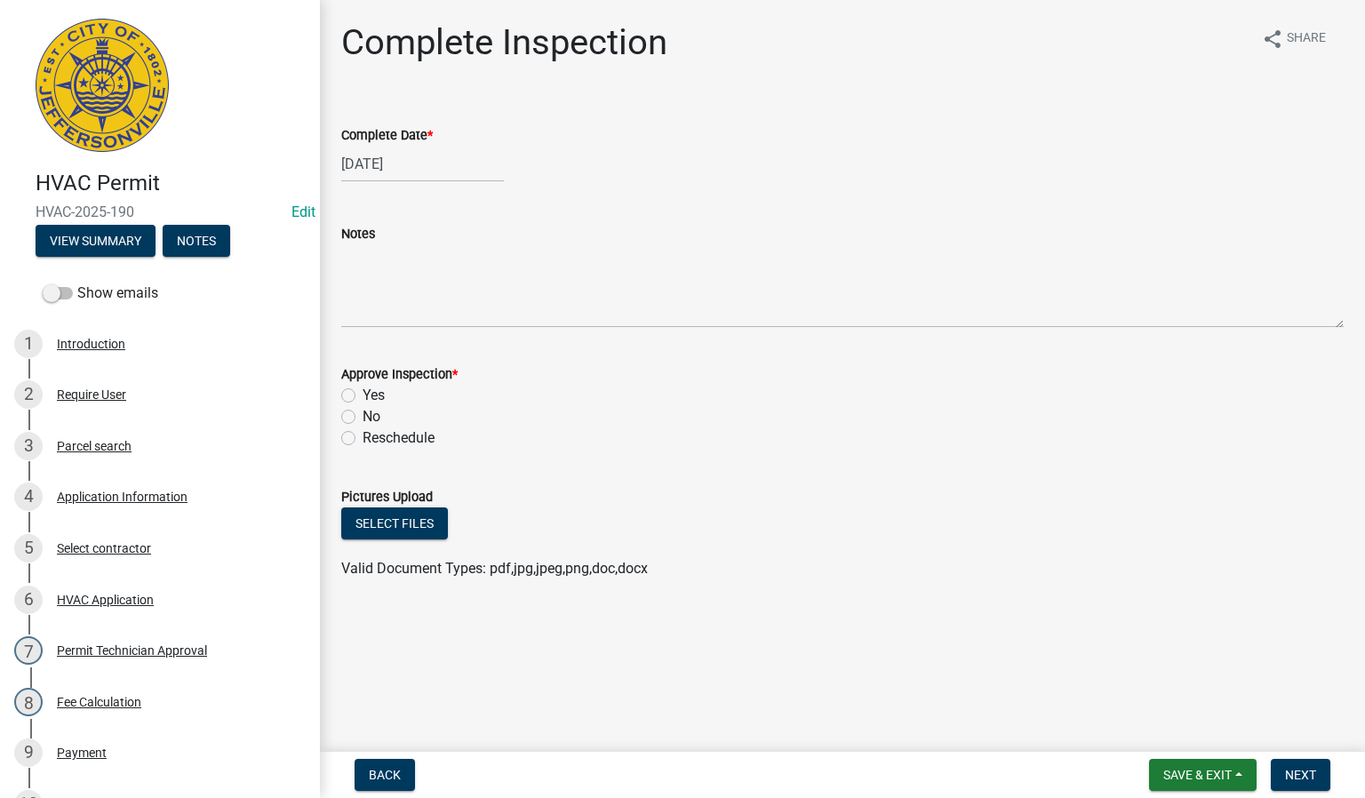
click at [363, 393] on label "Yes" at bounding box center [374, 395] width 22 height 21
click at [363, 393] on input "Yes" at bounding box center [369, 391] width 12 height 12
radio input "true"
click at [1291, 771] on span "Next" at bounding box center [1300, 775] width 31 height 14
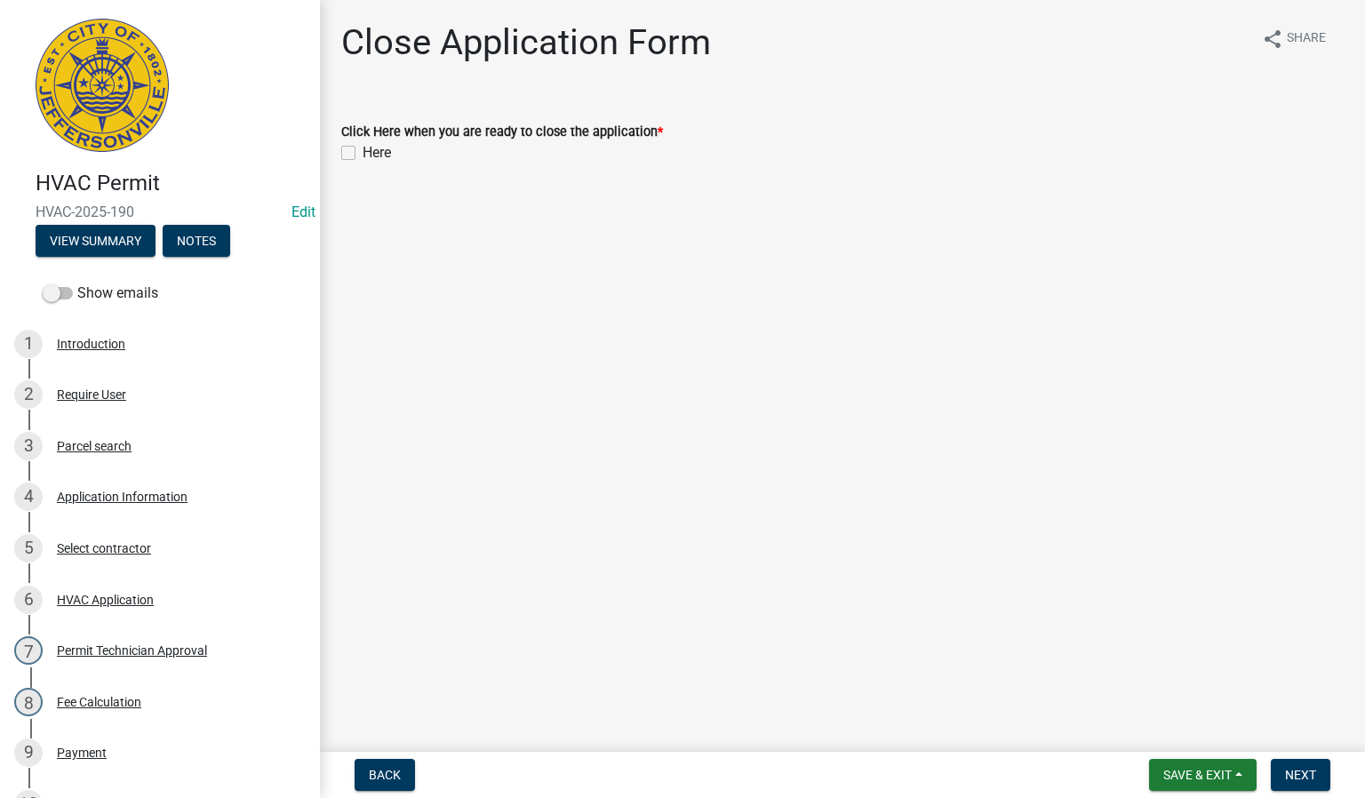
click at [363, 149] on label "Here" at bounding box center [377, 152] width 28 height 21
click at [363, 149] on input "Here" at bounding box center [369, 148] width 12 height 12
checkbox input "true"
click at [1290, 773] on span "Next" at bounding box center [1300, 775] width 31 height 14
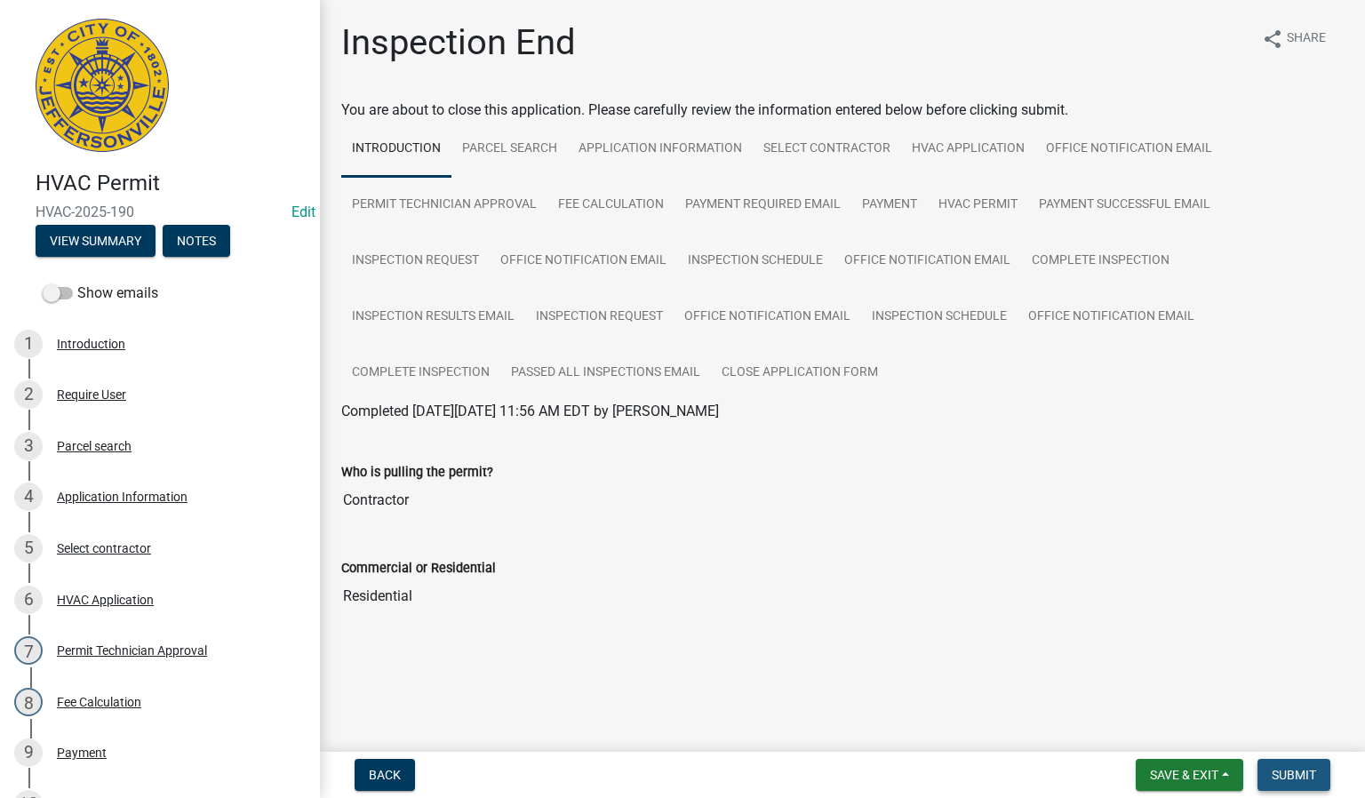
click at [1291, 779] on span "Submit" at bounding box center [1294, 775] width 44 height 14
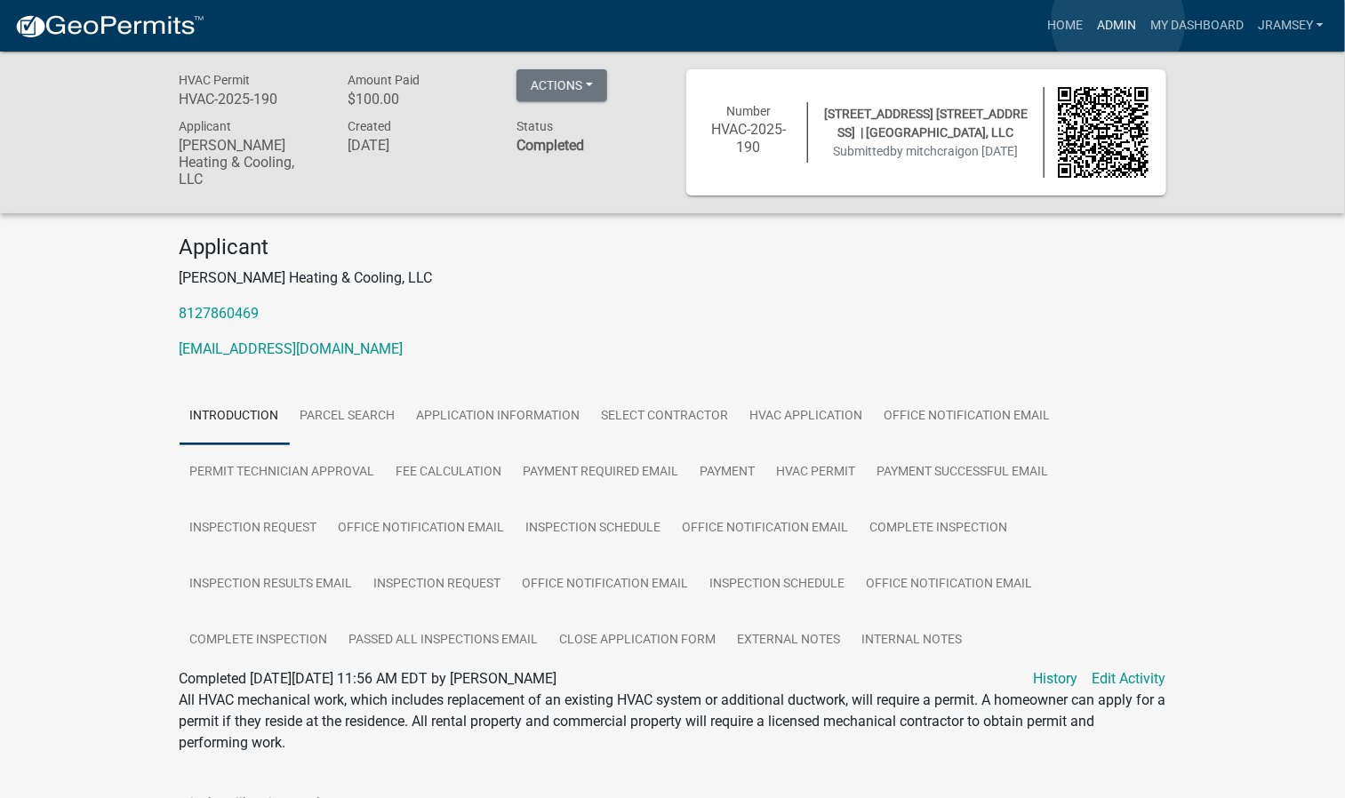
click at [1118, 22] on link "Admin" at bounding box center [1116, 26] width 53 height 34
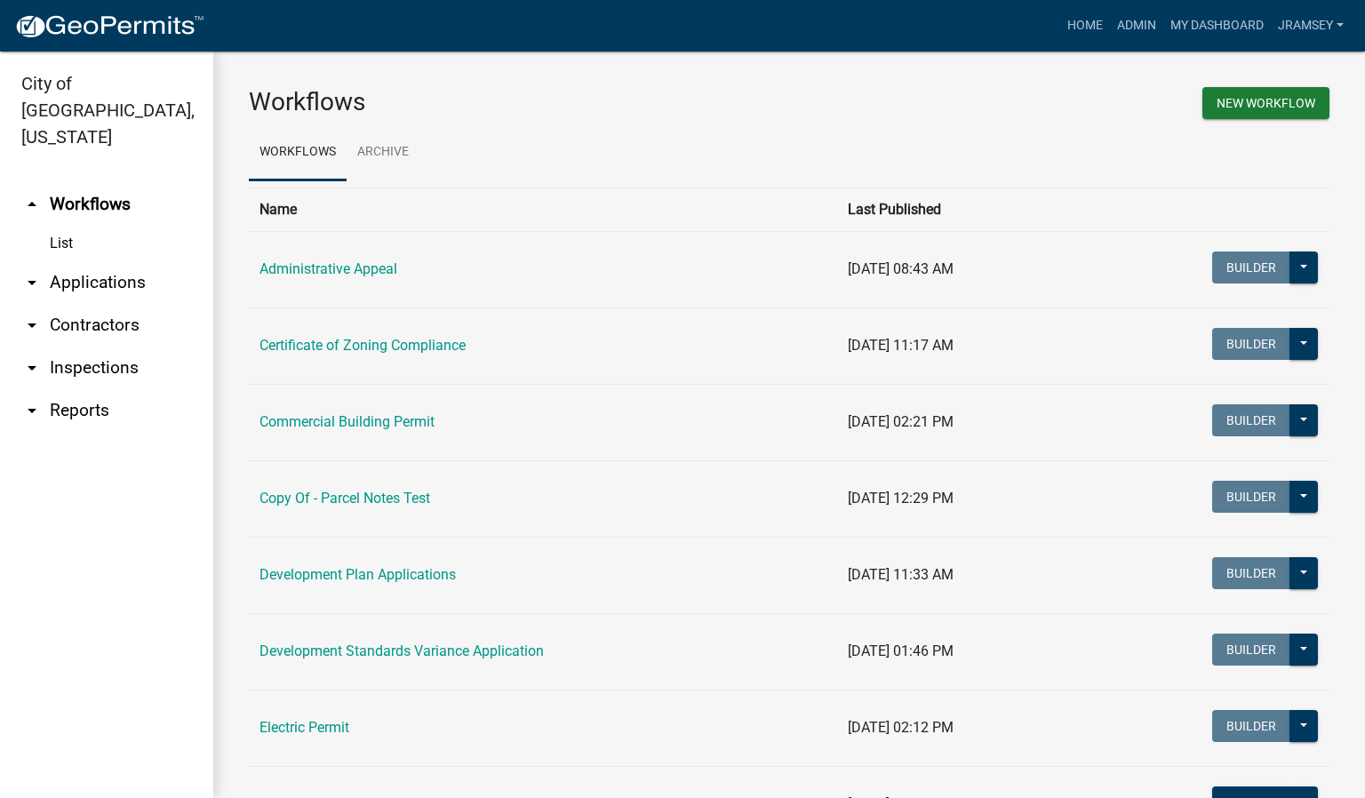
click at [100, 347] on link "arrow_drop_down Inspections" at bounding box center [106, 368] width 213 height 43
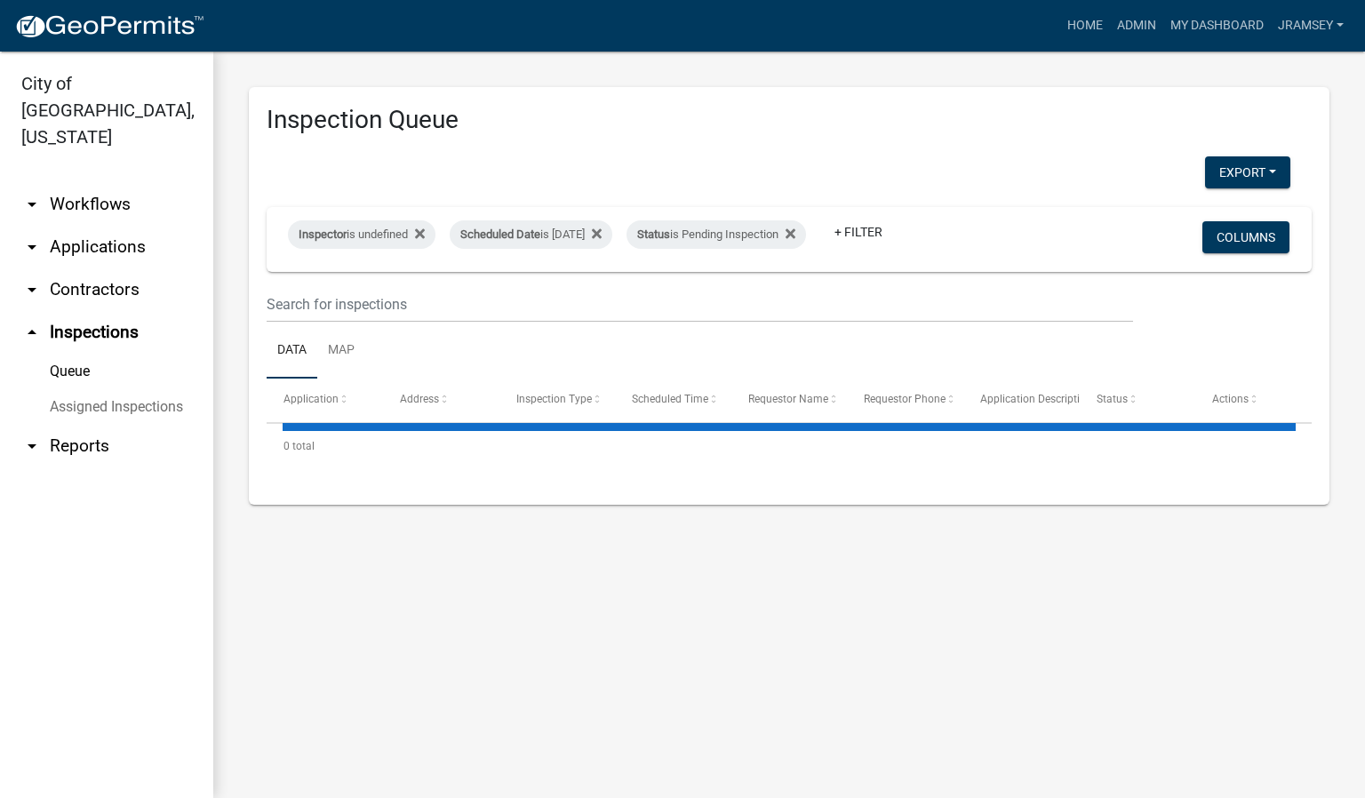
select select "2: 50"
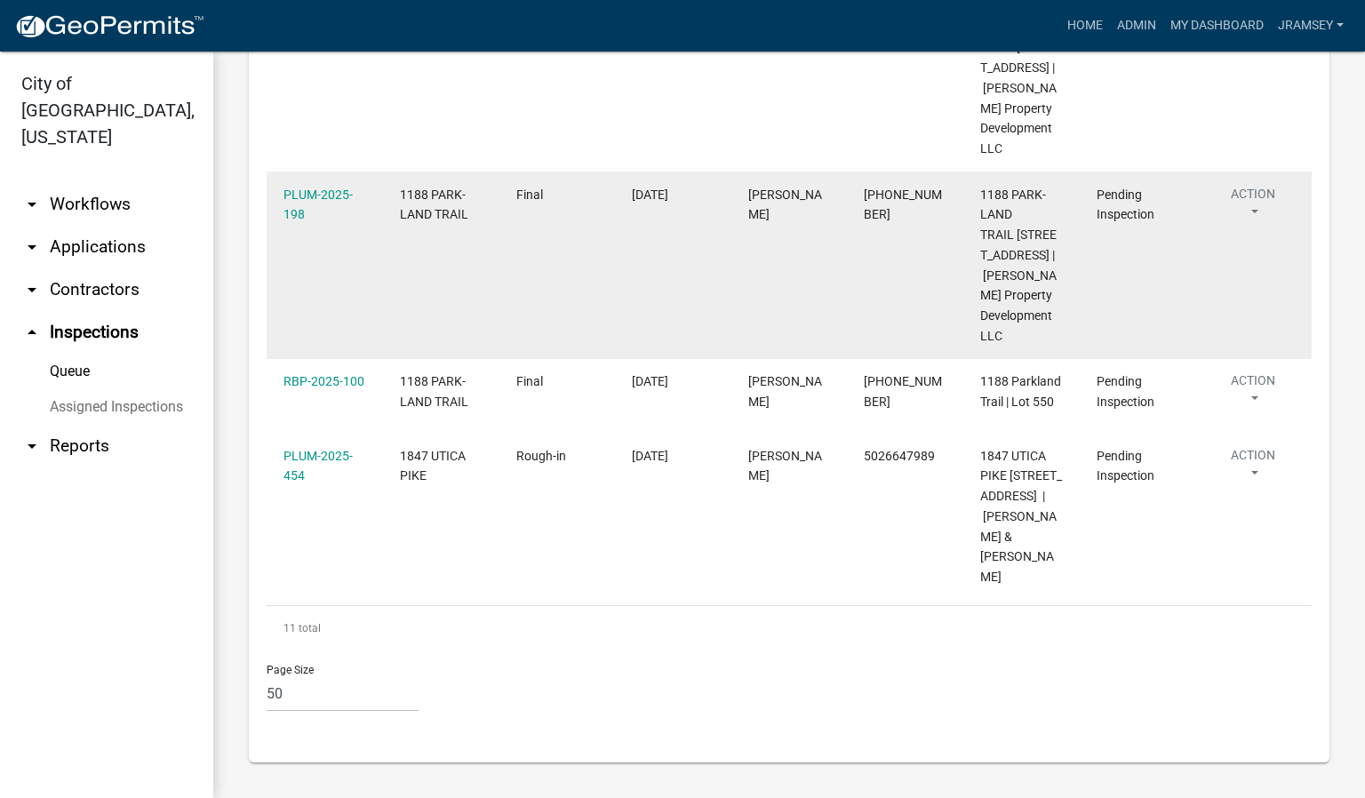
scroll to position [1464, 0]
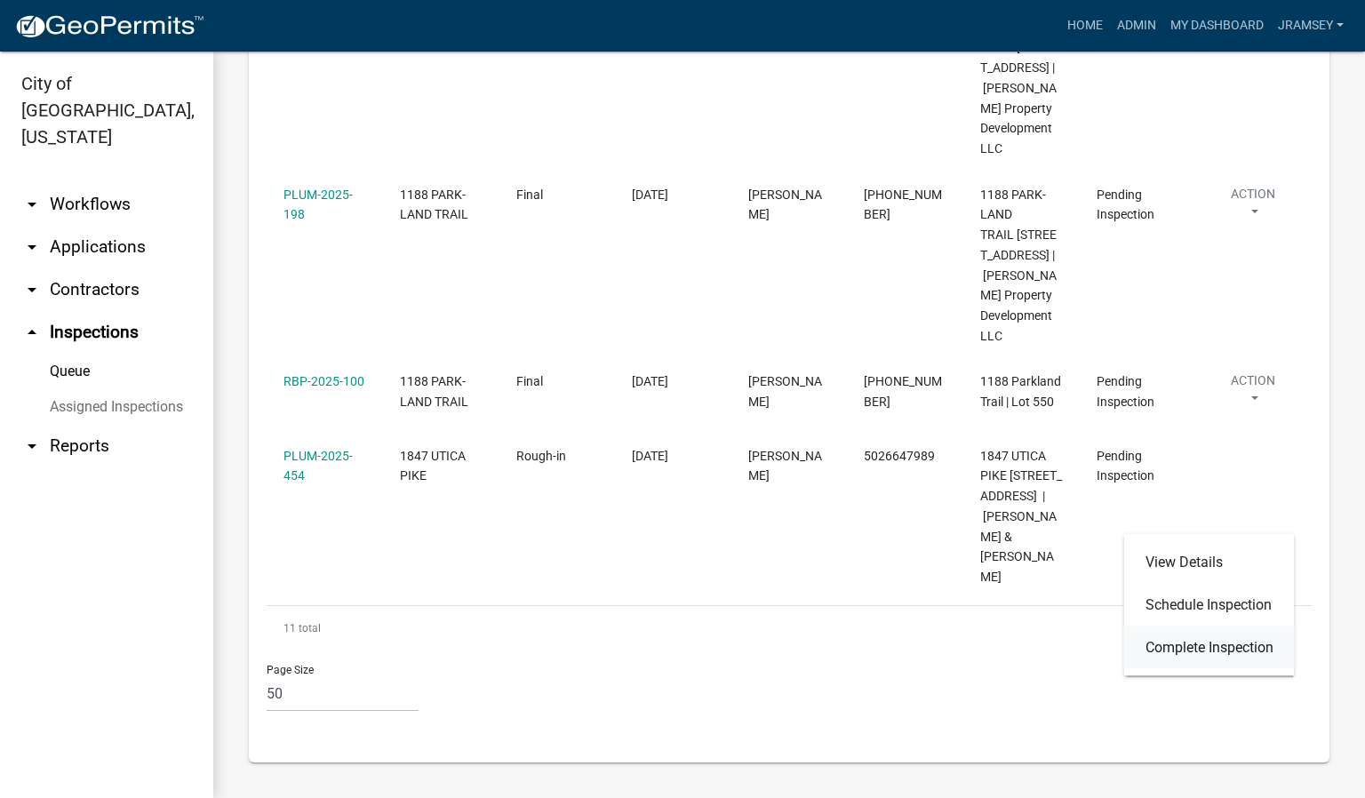
click at [1192, 638] on link "Complete Inspection" at bounding box center [1209, 648] width 171 height 43
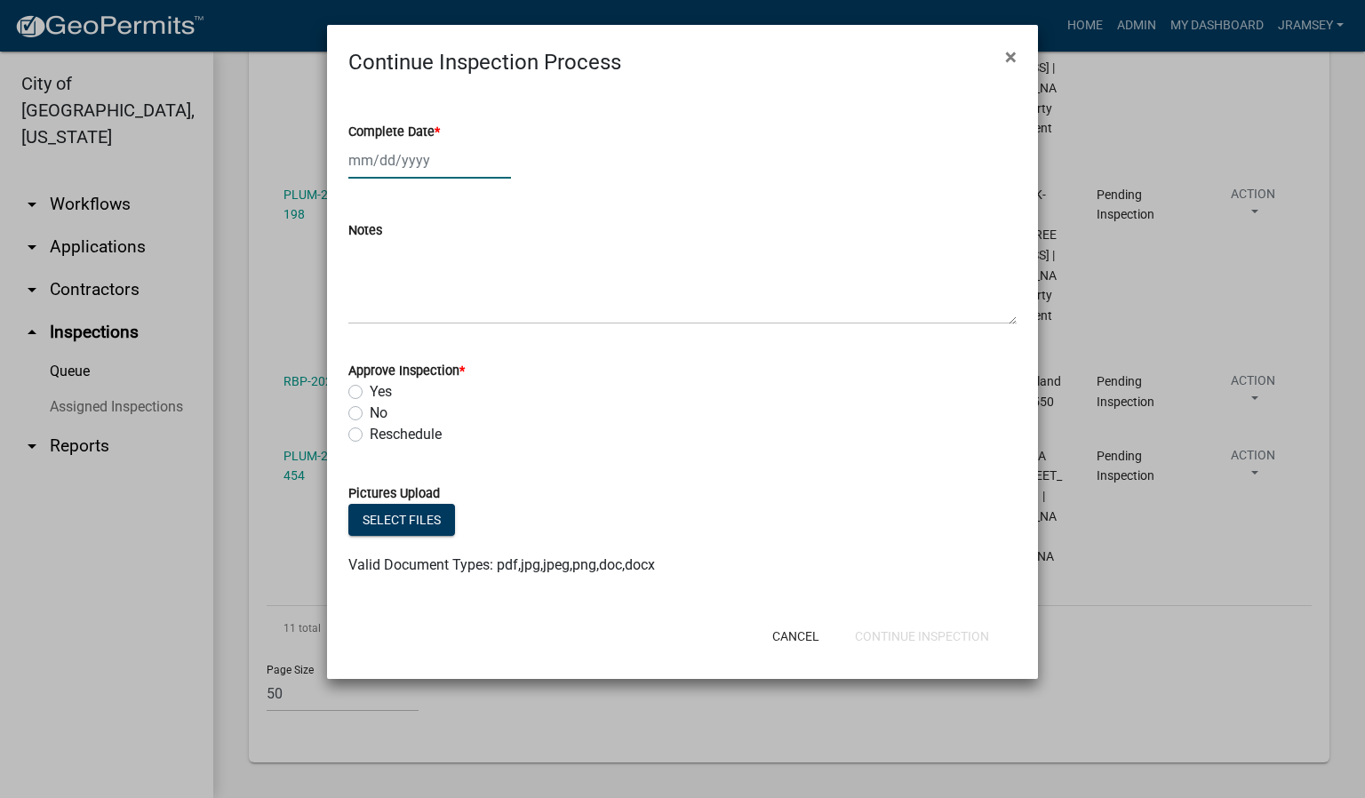
click at [385, 160] on div at bounding box center [429, 160] width 163 height 36
select select "8"
select select "2025"
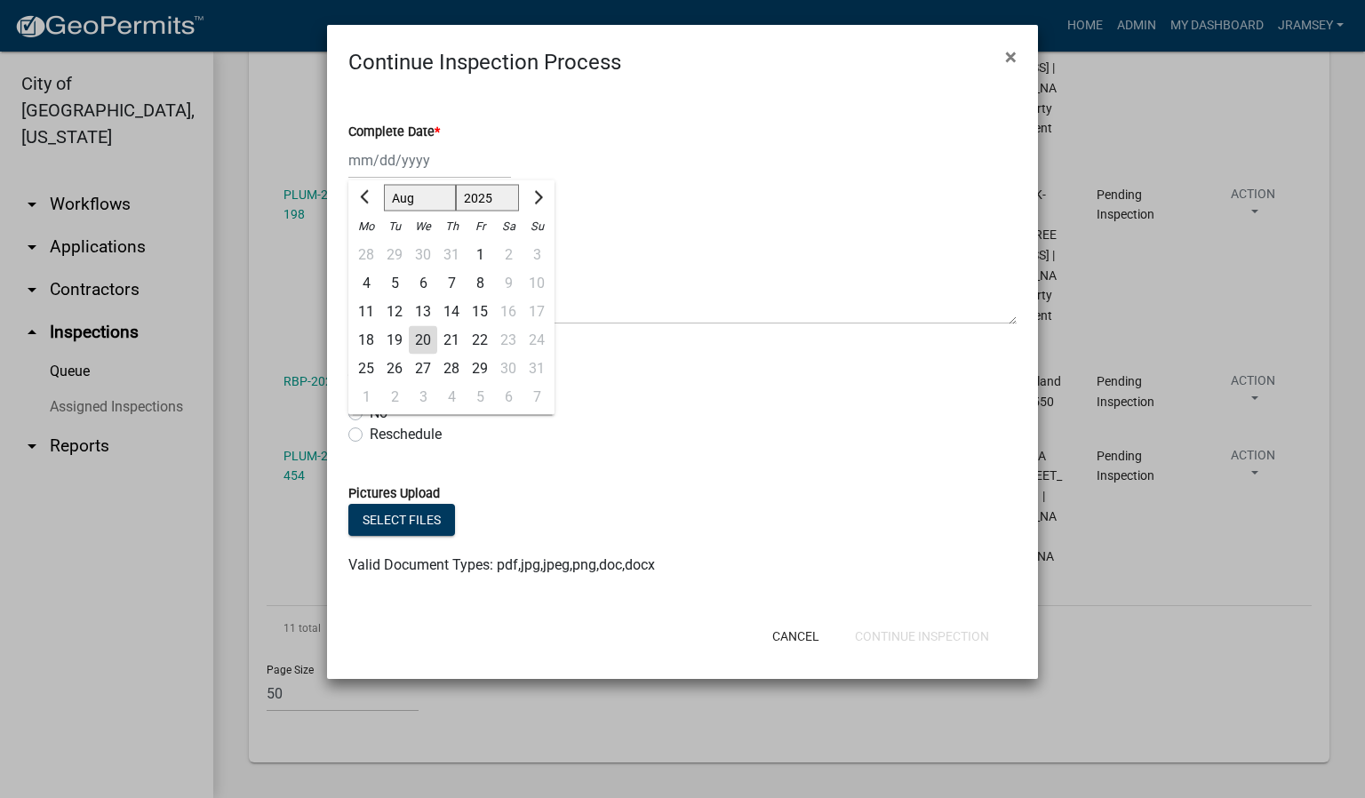
click at [419, 341] on div "20" at bounding box center [423, 340] width 28 height 28
type input "[DATE]"
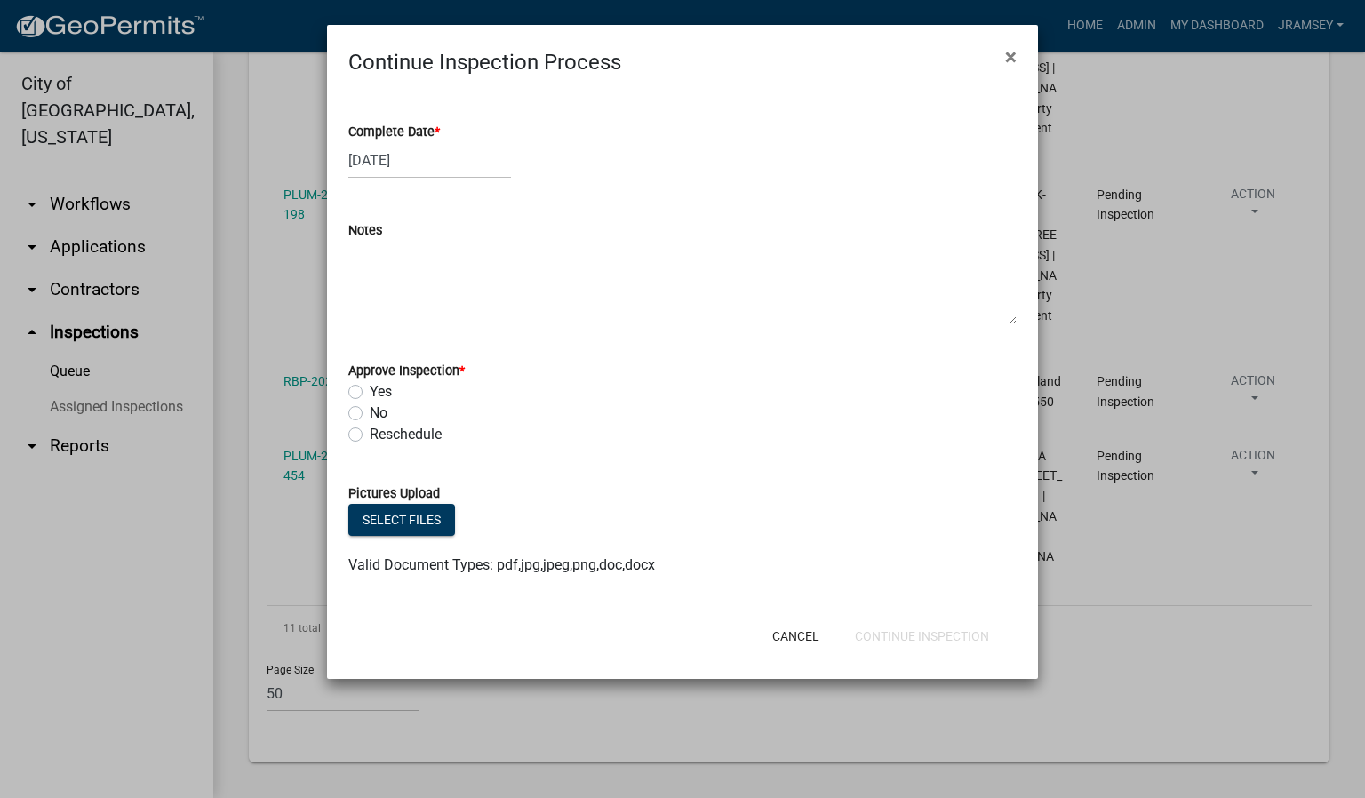
click at [370, 393] on label "Yes" at bounding box center [381, 391] width 22 height 21
click at [370, 393] on input "Yes" at bounding box center [376, 387] width 12 height 12
radio input "true"
click at [894, 637] on button "Continue Inspection" at bounding box center [922, 636] width 163 height 32
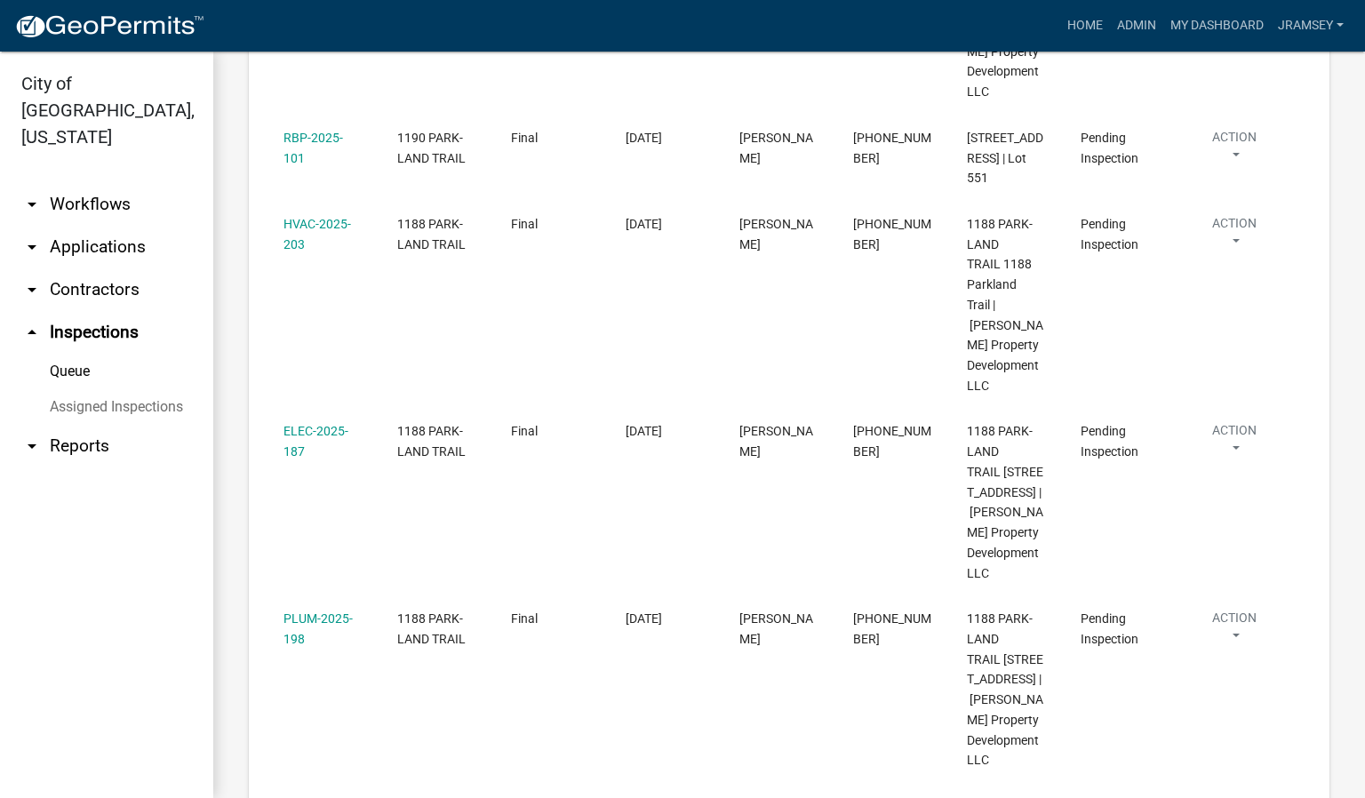
scroll to position [1043, 0]
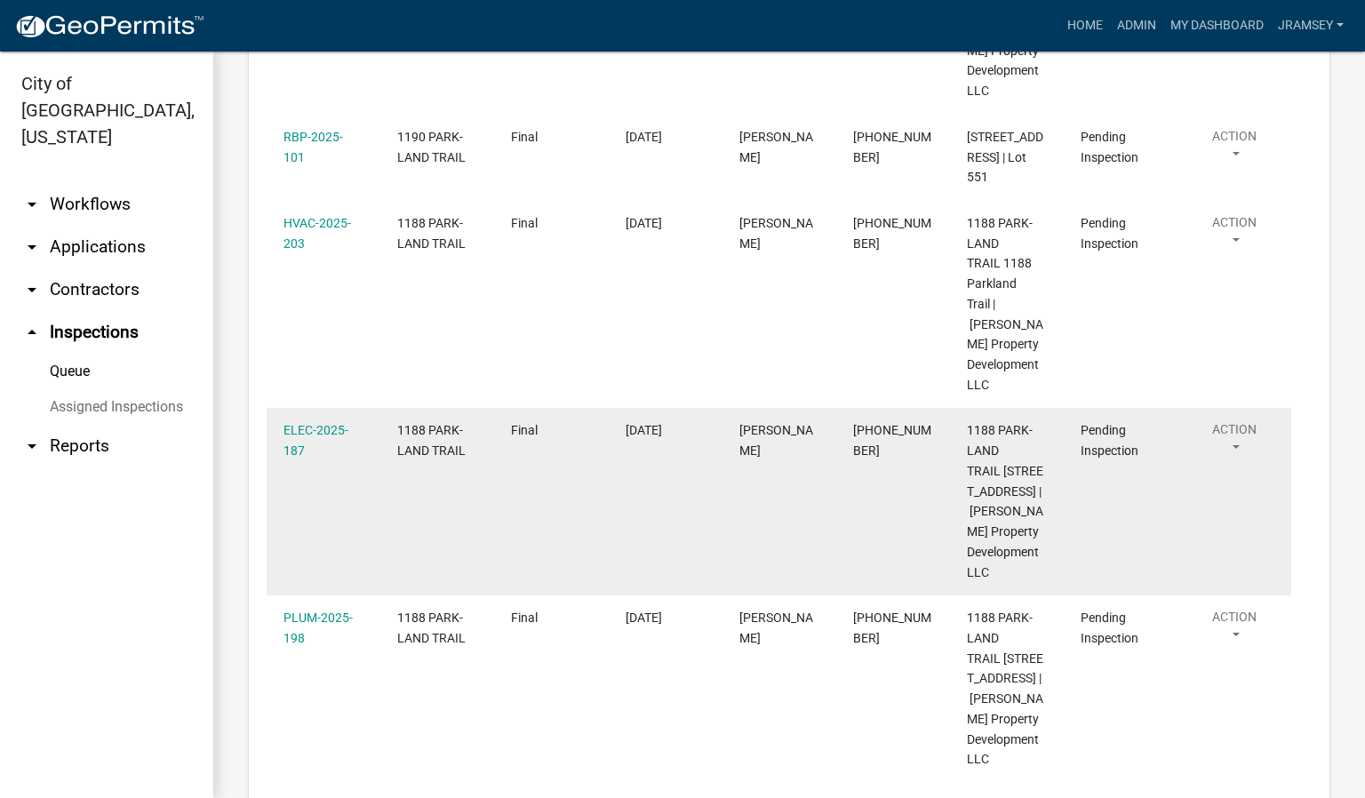
drag, startPoint x: 661, startPoint y: 539, endPoint x: 654, endPoint y: 510, distance: 30.2
click at [659, 518] on datatable-body-cell "[DATE]" at bounding box center [665, 502] width 114 height 188
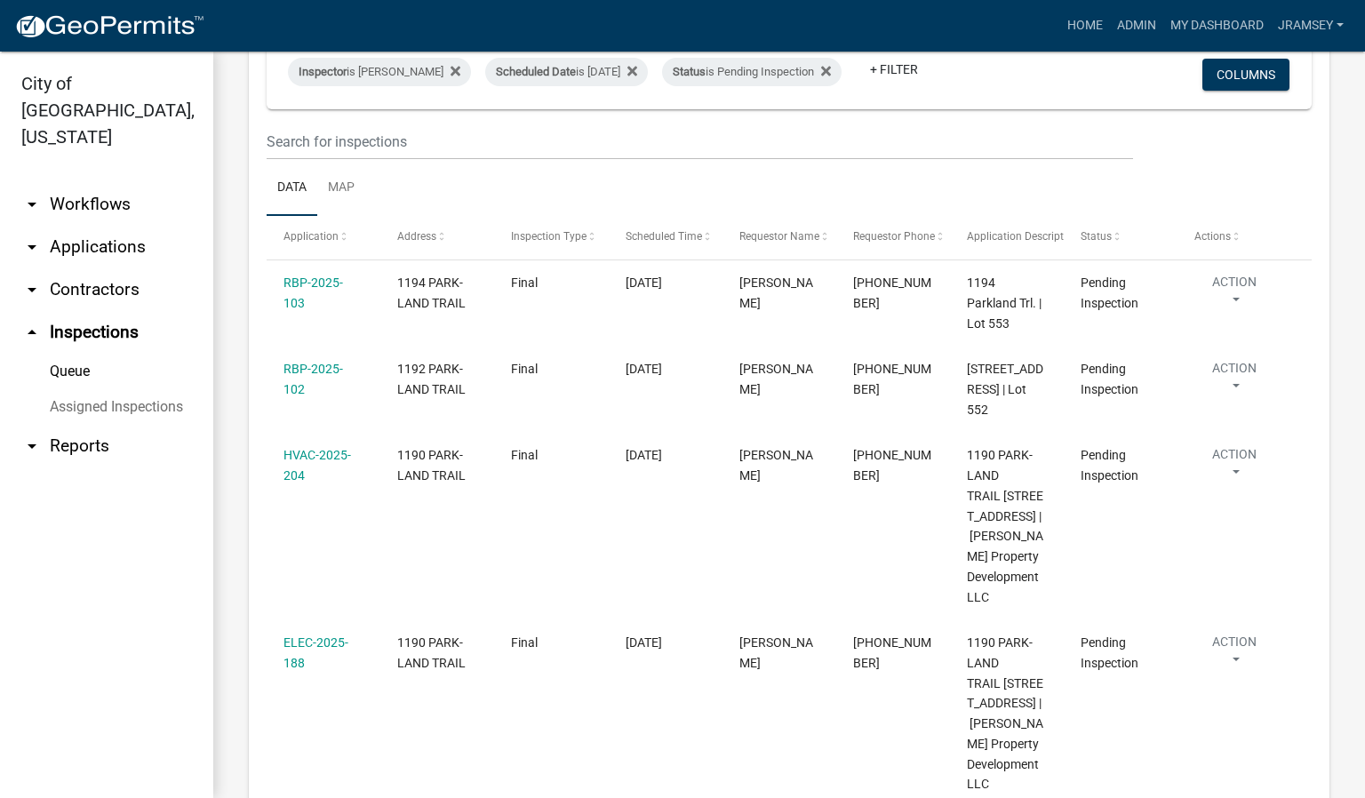
scroll to position [0, 0]
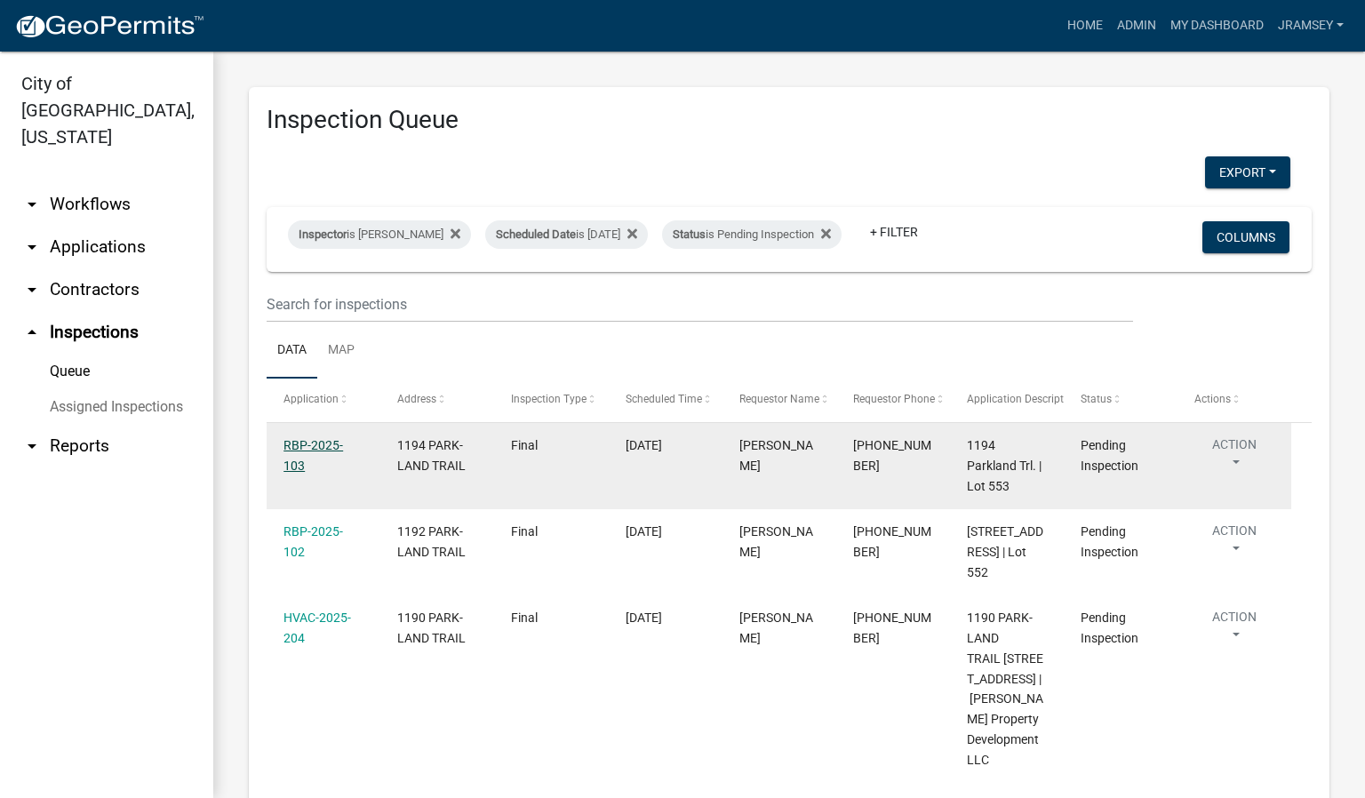
click at [323, 457] on link "RBP-2025-103" at bounding box center [314, 455] width 60 height 35
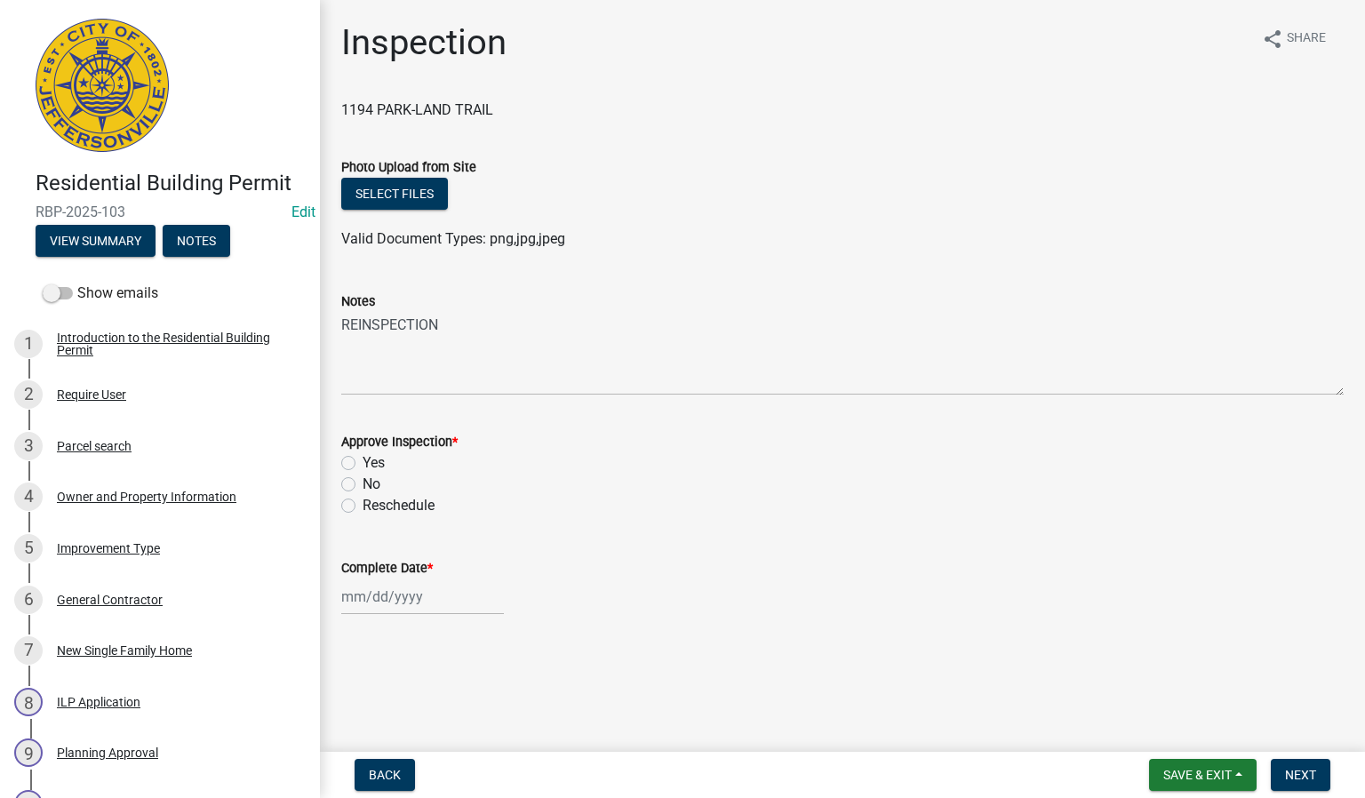
click at [363, 459] on label "Yes" at bounding box center [374, 462] width 22 height 21
click at [363, 459] on input "Yes" at bounding box center [369, 458] width 12 height 12
radio input "true"
click at [405, 609] on input "Complete Date *" at bounding box center [422, 597] width 163 height 36
select select "8"
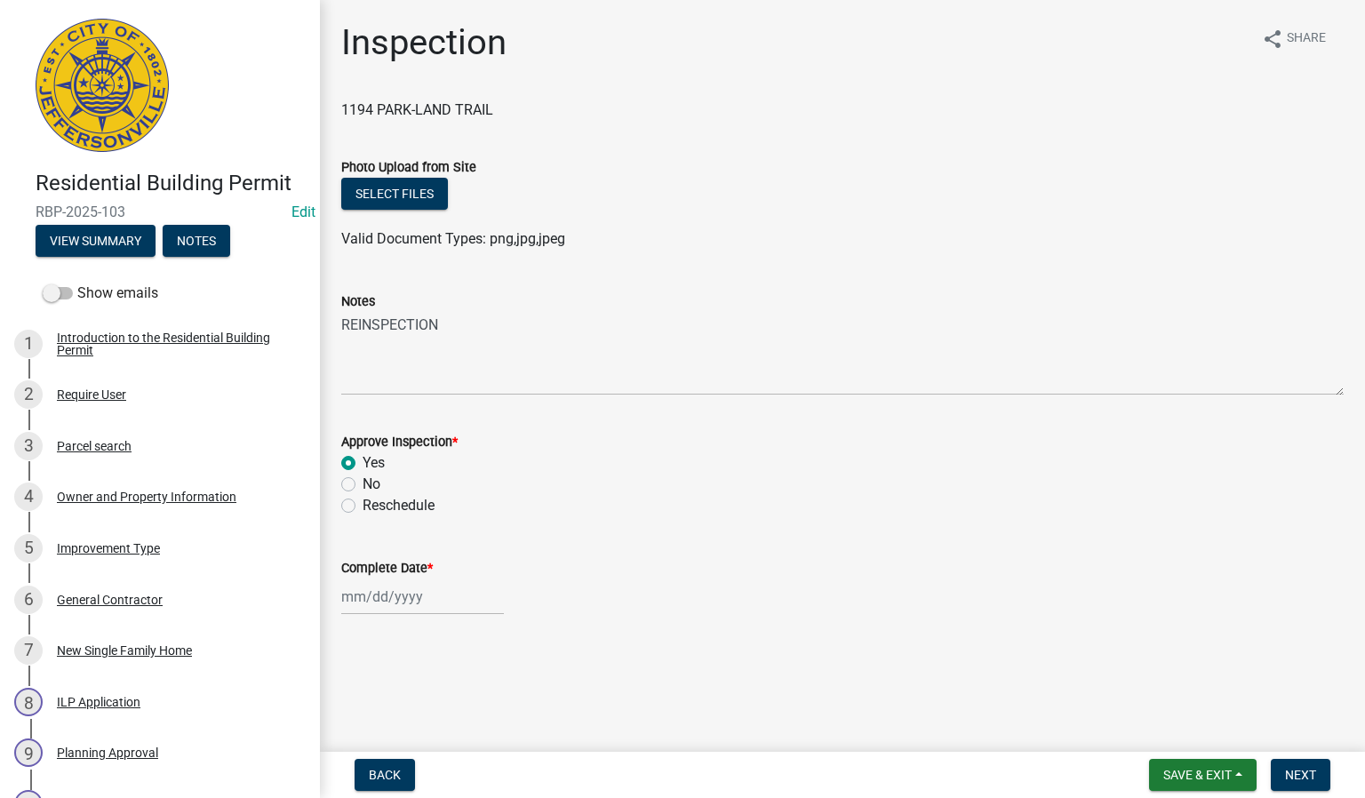
select select "2025"
click at [417, 501] on div "20" at bounding box center [416, 502] width 28 height 28
type input "[DATE]"
click at [1297, 774] on span "Next" at bounding box center [1300, 775] width 31 height 14
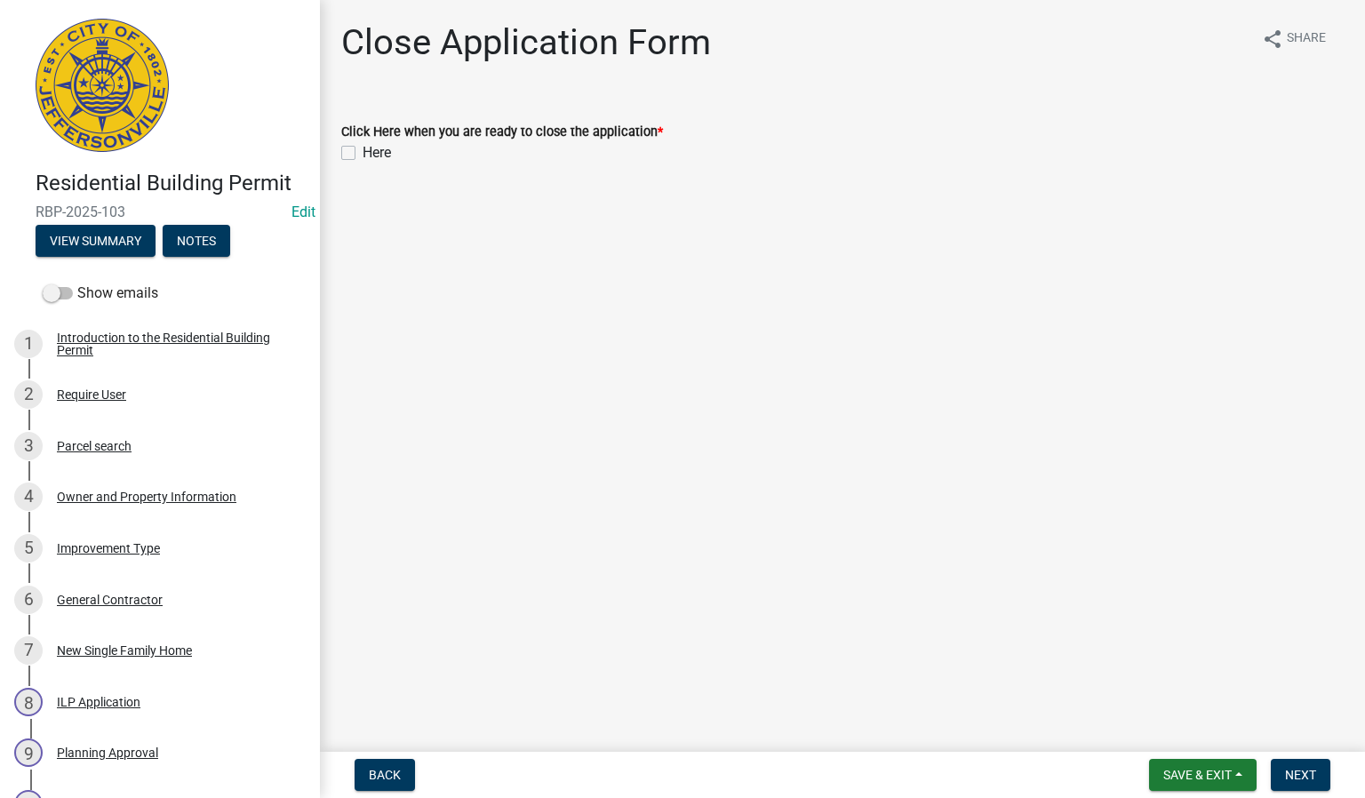
click at [363, 149] on label "Here" at bounding box center [377, 152] width 28 height 21
click at [363, 149] on input "Here" at bounding box center [369, 148] width 12 height 12
checkbox input "true"
click at [1298, 776] on span "Next" at bounding box center [1300, 775] width 31 height 14
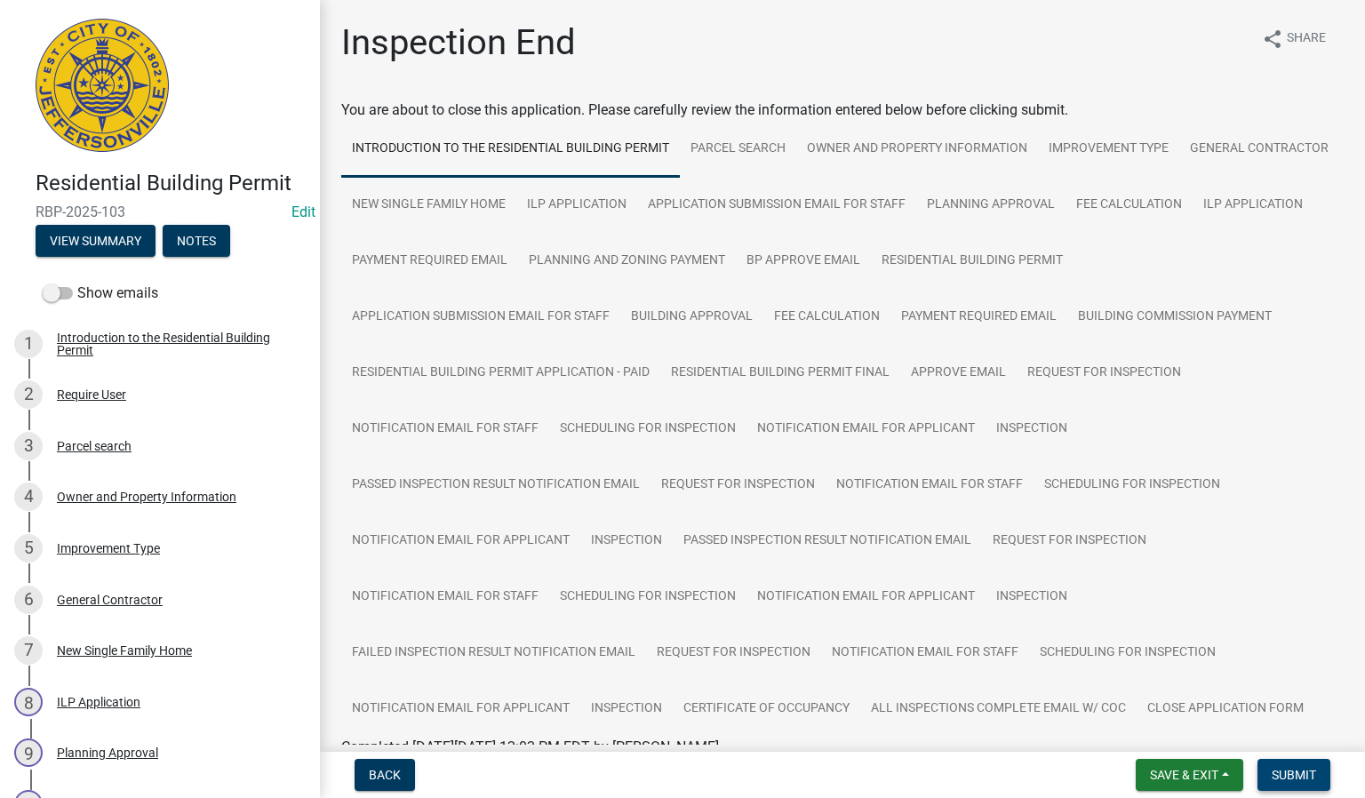
click at [1291, 768] on span "Submit" at bounding box center [1294, 775] width 44 height 14
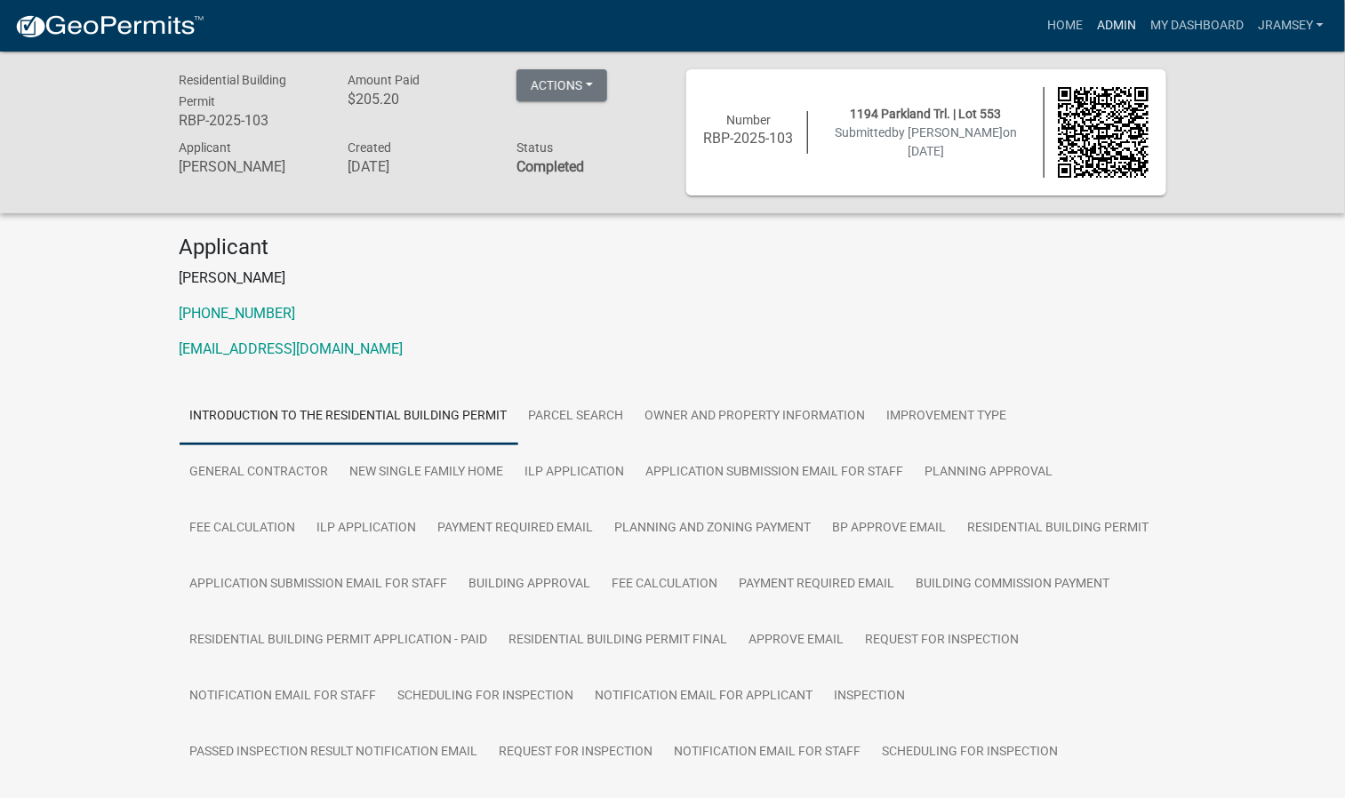
click at [1113, 24] on link "Admin" at bounding box center [1116, 26] width 53 height 34
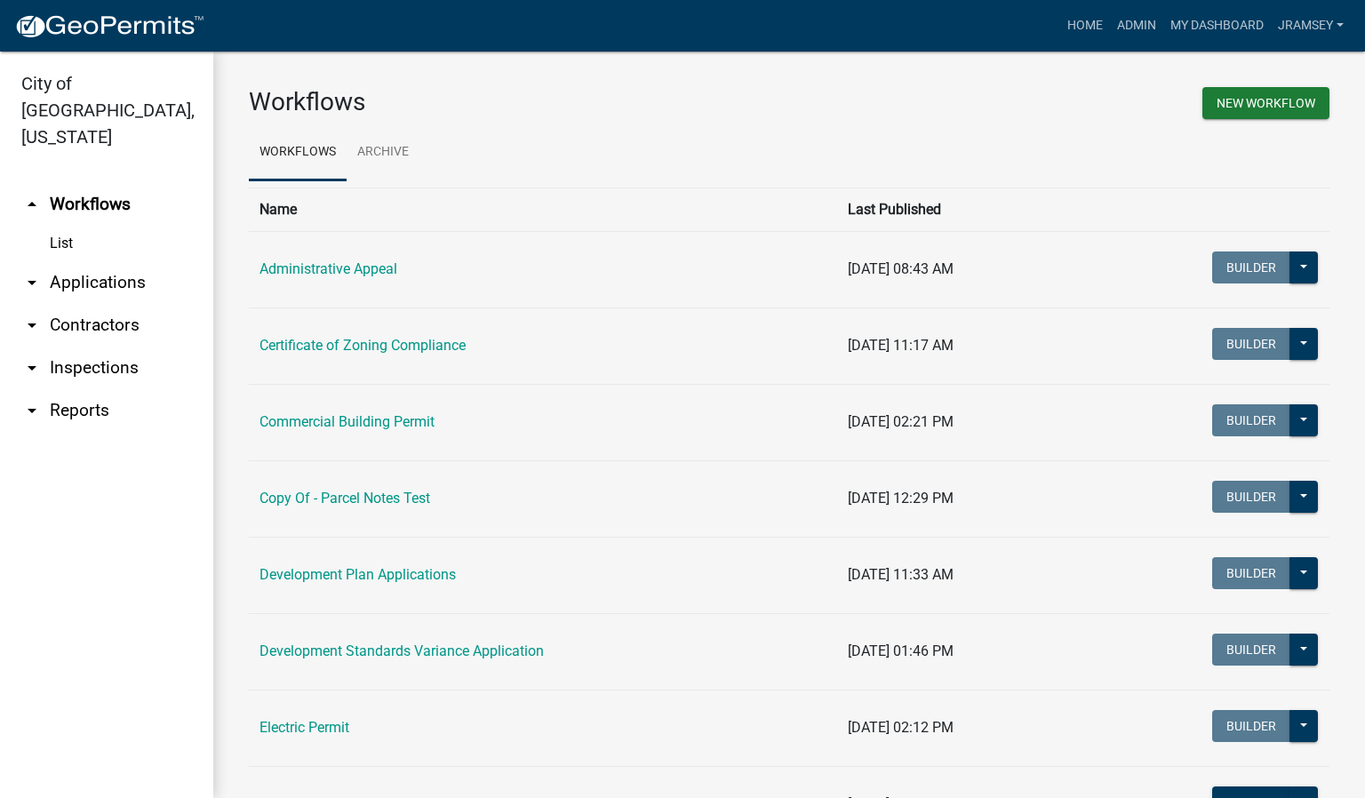
click at [108, 347] on link "arrow_drop_down Inspections" at bounding box center [106, 368] width 213 height 43
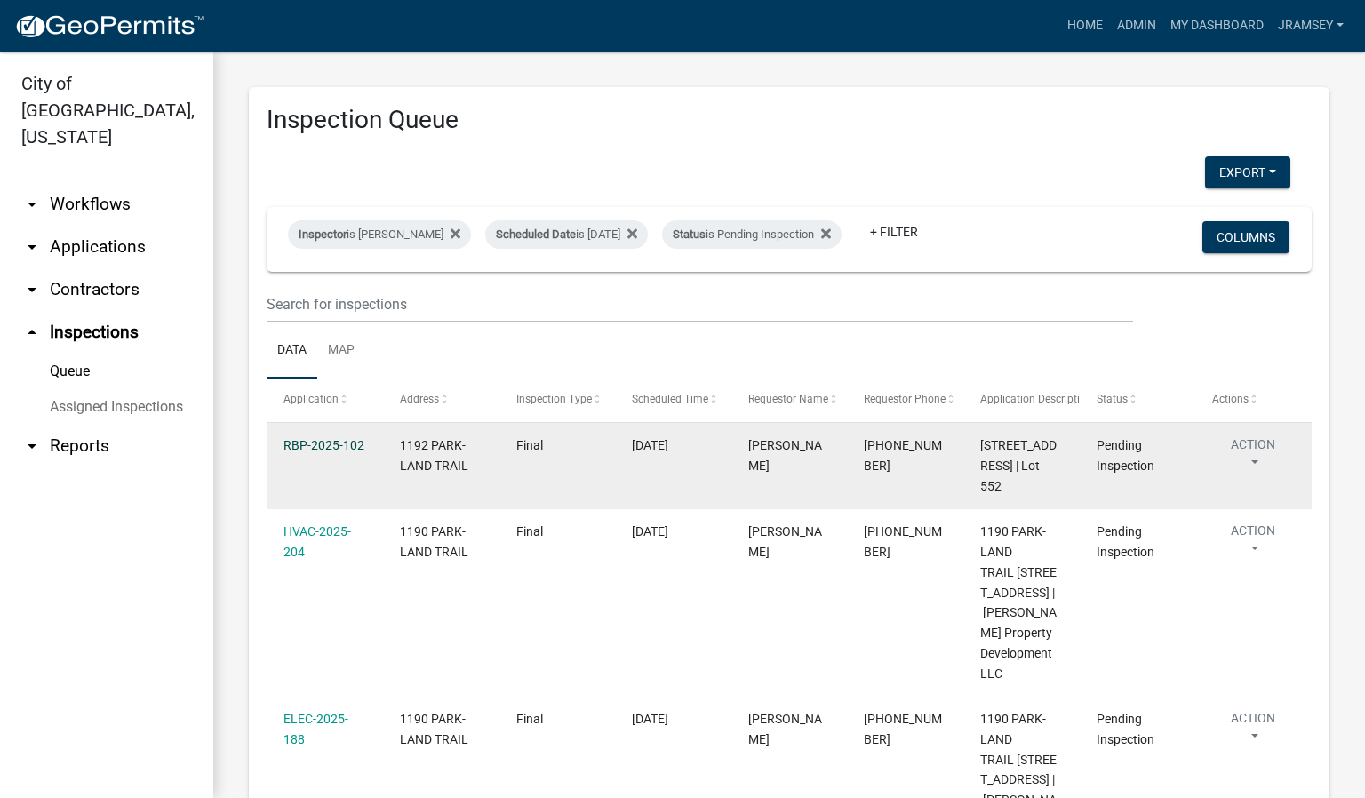
click at [326, 452] on link "RBP-2025-102" at bounding box center [324, 445] width 81 height 14
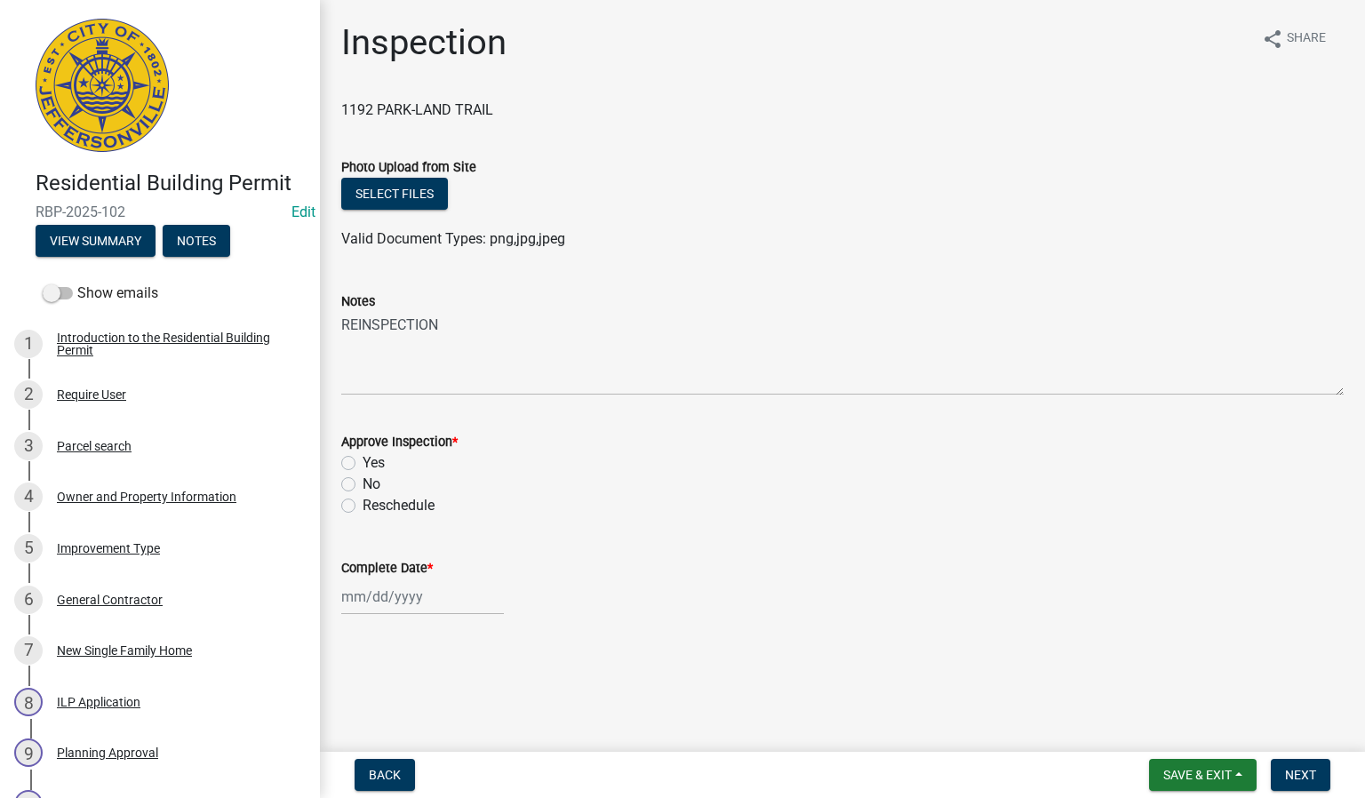
click at [363, 464] on label "Yes" at bounding box center [374, 462] width 22 height 21
click at [363, 464] on input "Yes" at bounding box center [369, 458] width 12 height 12
radio input "true"
select select "8"
select select "2025"
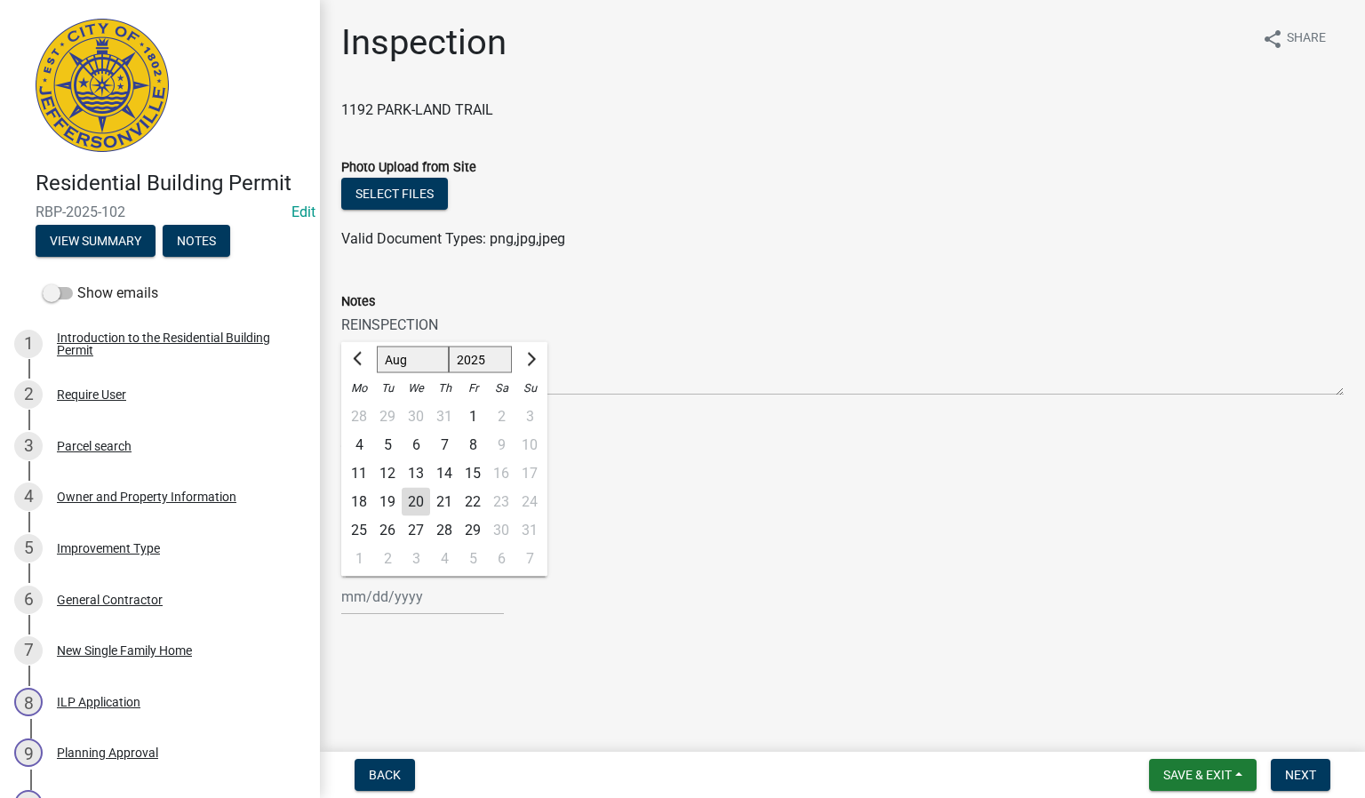
click at [389, 595] on div "[PERSON_NAME] Feb Mar Apr [PERSON_NAME][DATE] Oct Nov [DATE] 1526 1527 1528 152…" at bounding box center [422, 597] width 163 height 36
click at [421, 505] on div "20" at bounding box center [416, 502] width 28 height 28
type input "[DATE]"
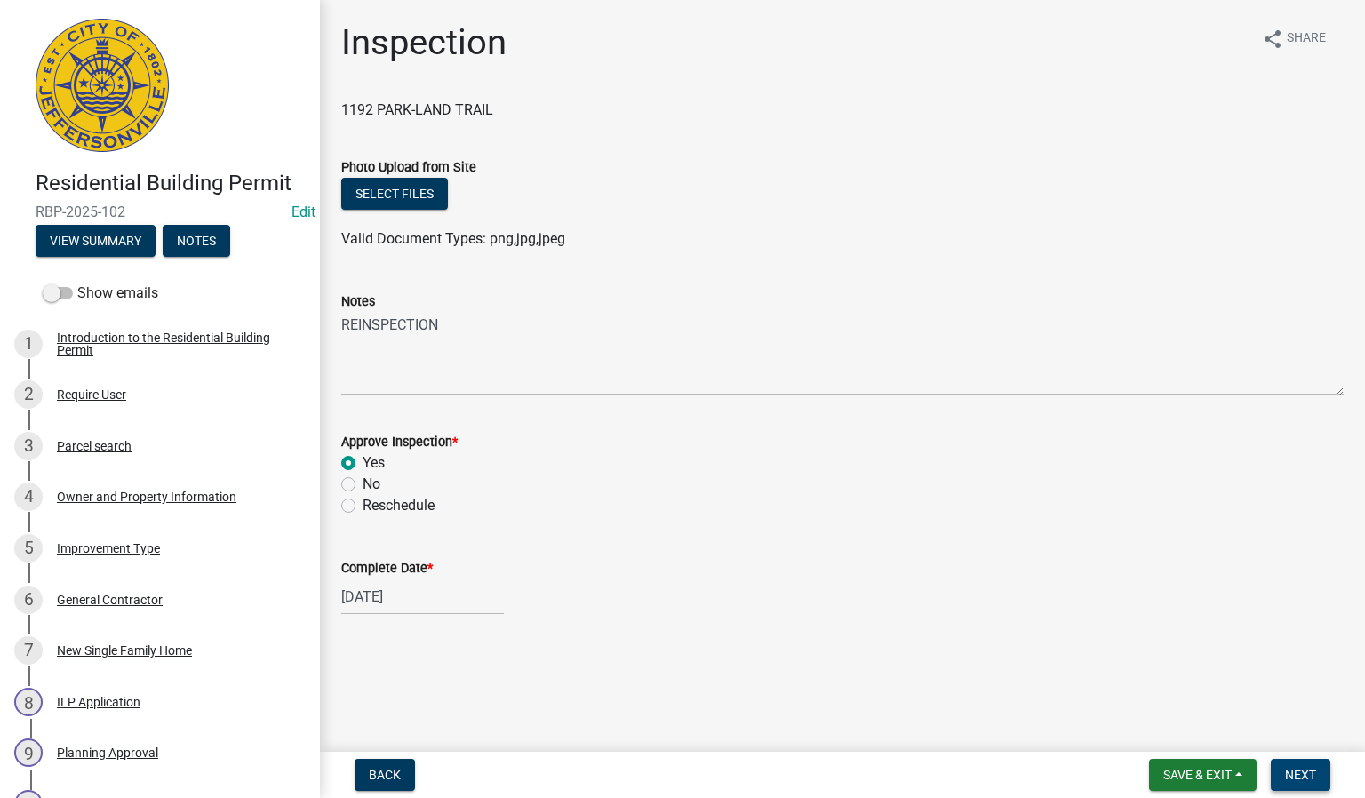
click at [1309, 779] on span "Next" at bounding box center [1300, 775] width 31 height 14
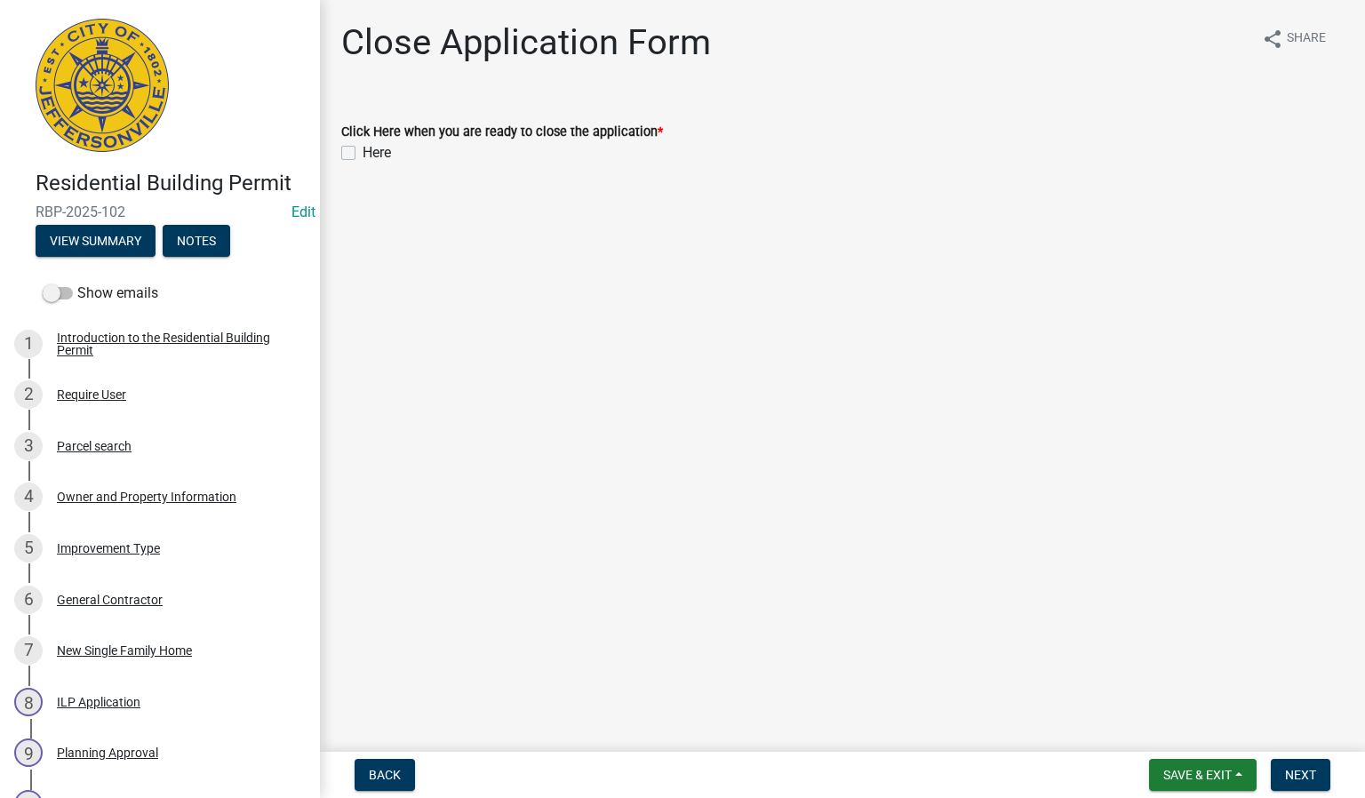
click at [363, 153] on label "Here" at bounding box center [377, 152] width 28 height 21
click at [363, 153] on input "Here" at bounding box center [369, 148] width 12 height 12
checkbox input "true"
click at [1293, 782] on button "Next" at bounding box center [1301, 775] width 60 height 32
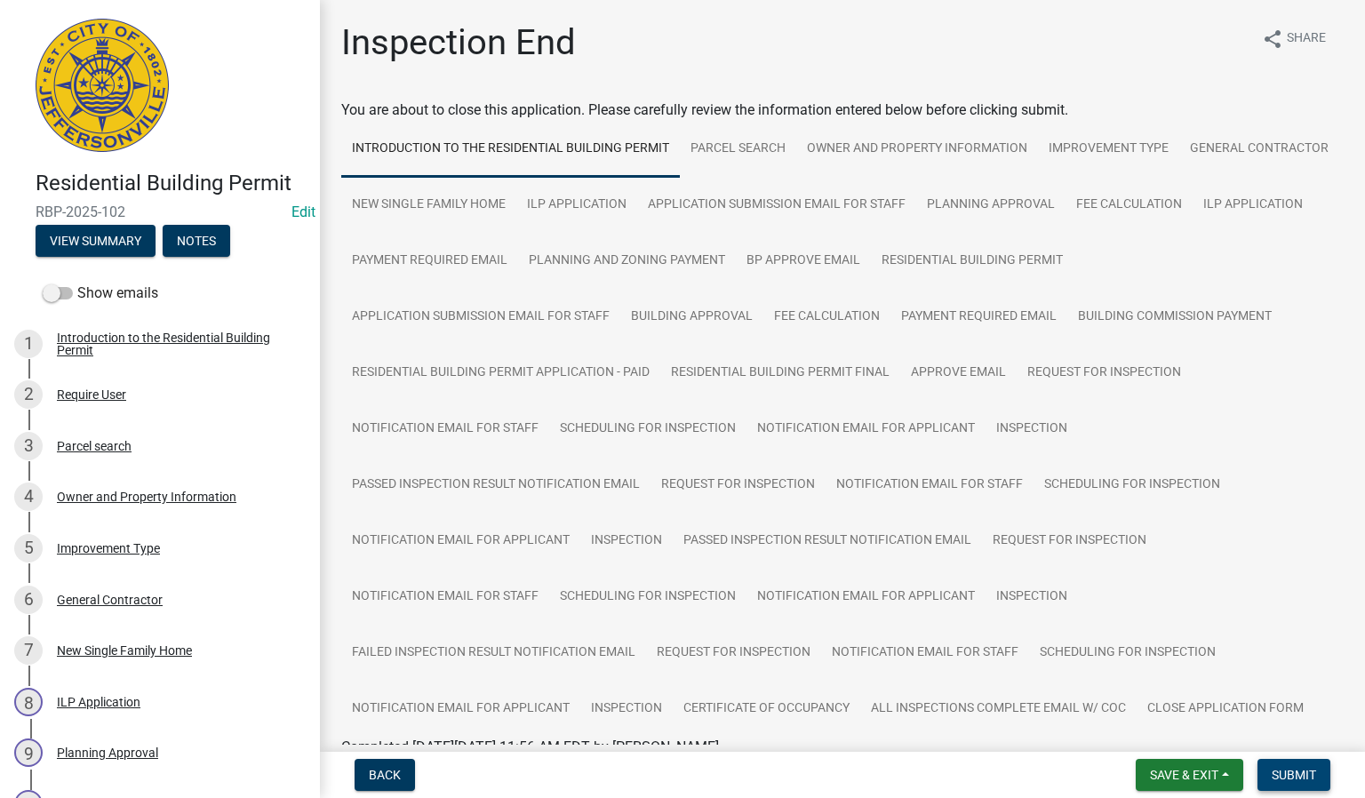
click at [1288, 773] on span "Submit" at bounding box center [1294, 775] width 44 height 14
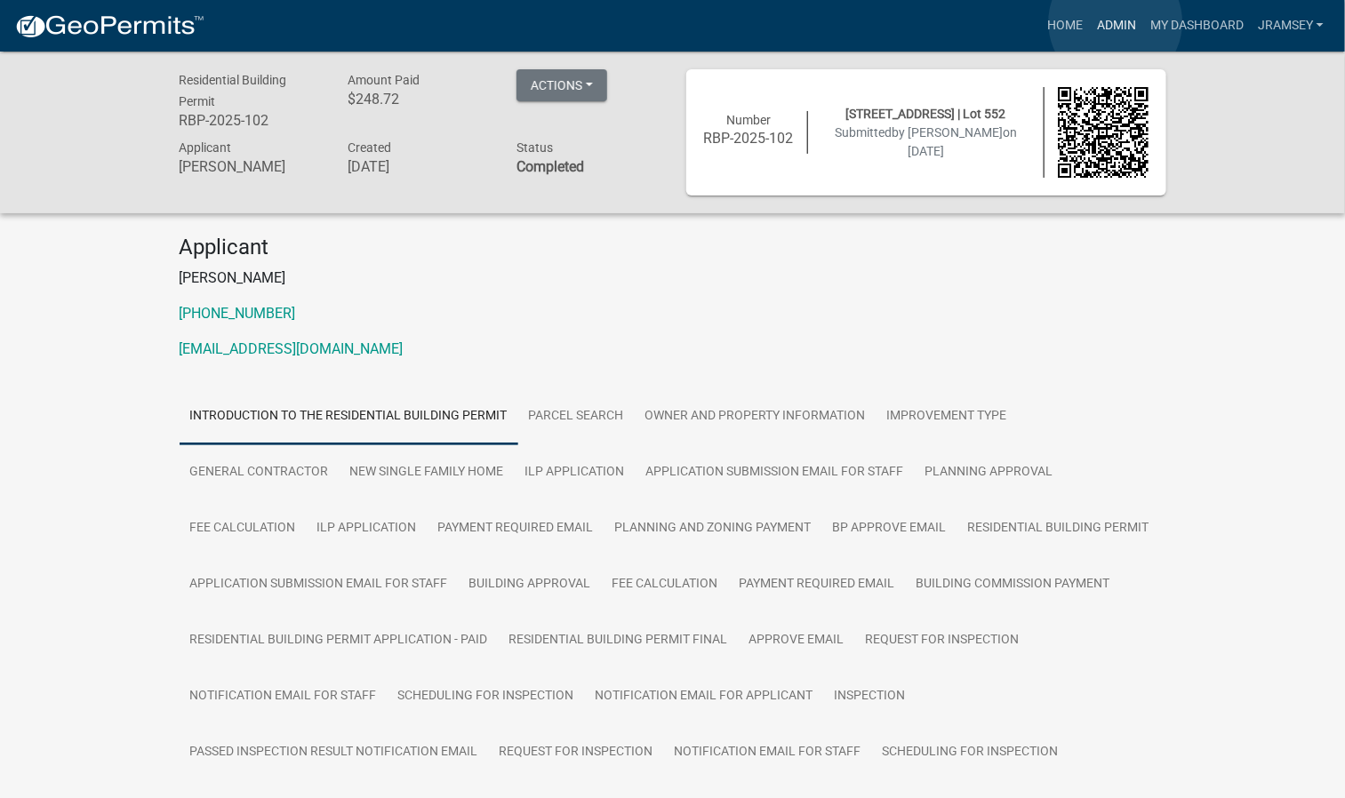
click at [1115, 22] on link "Admin" at bounding box center [1116, 26] width 53 height 34
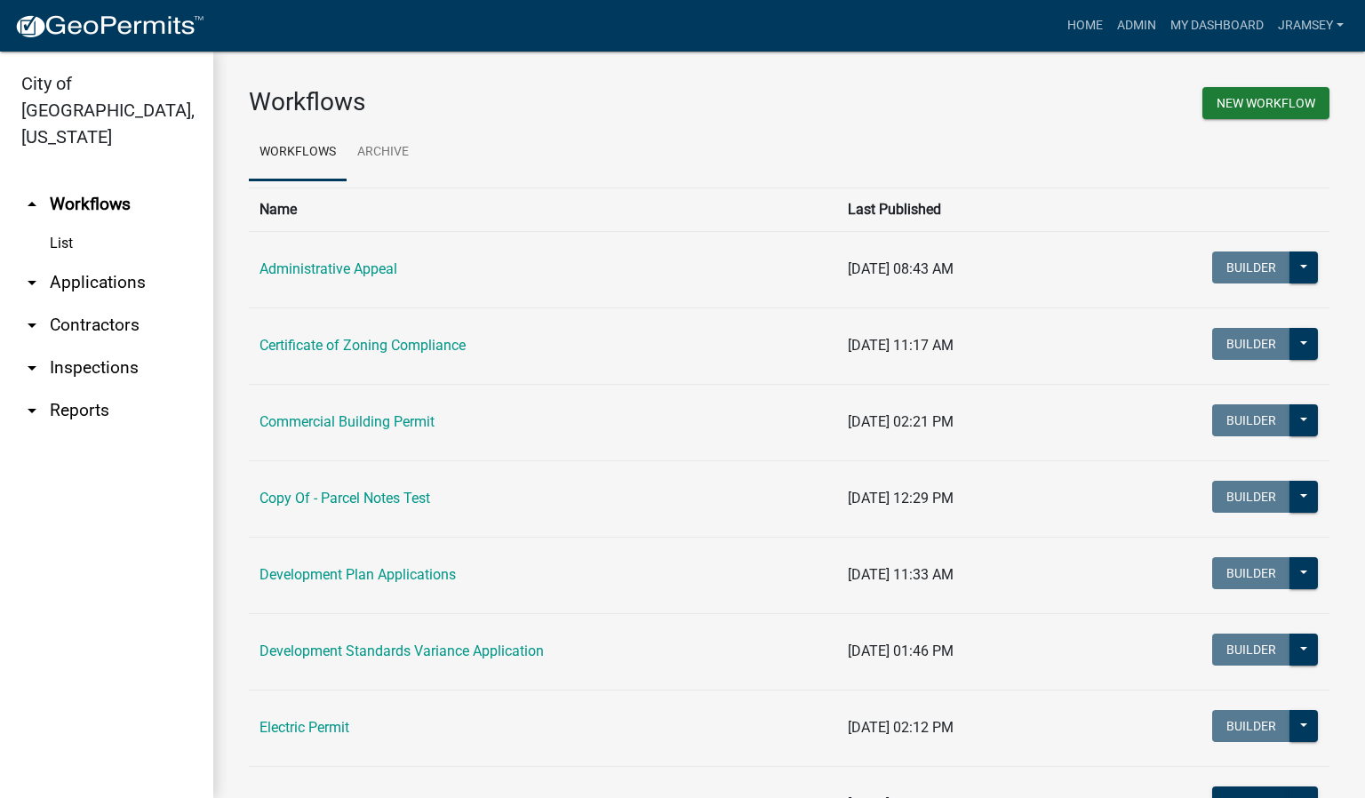
click at [116, 347] on link "arrow_drop_down Inspections" at bounding box center [106, 368] width 213 height 43
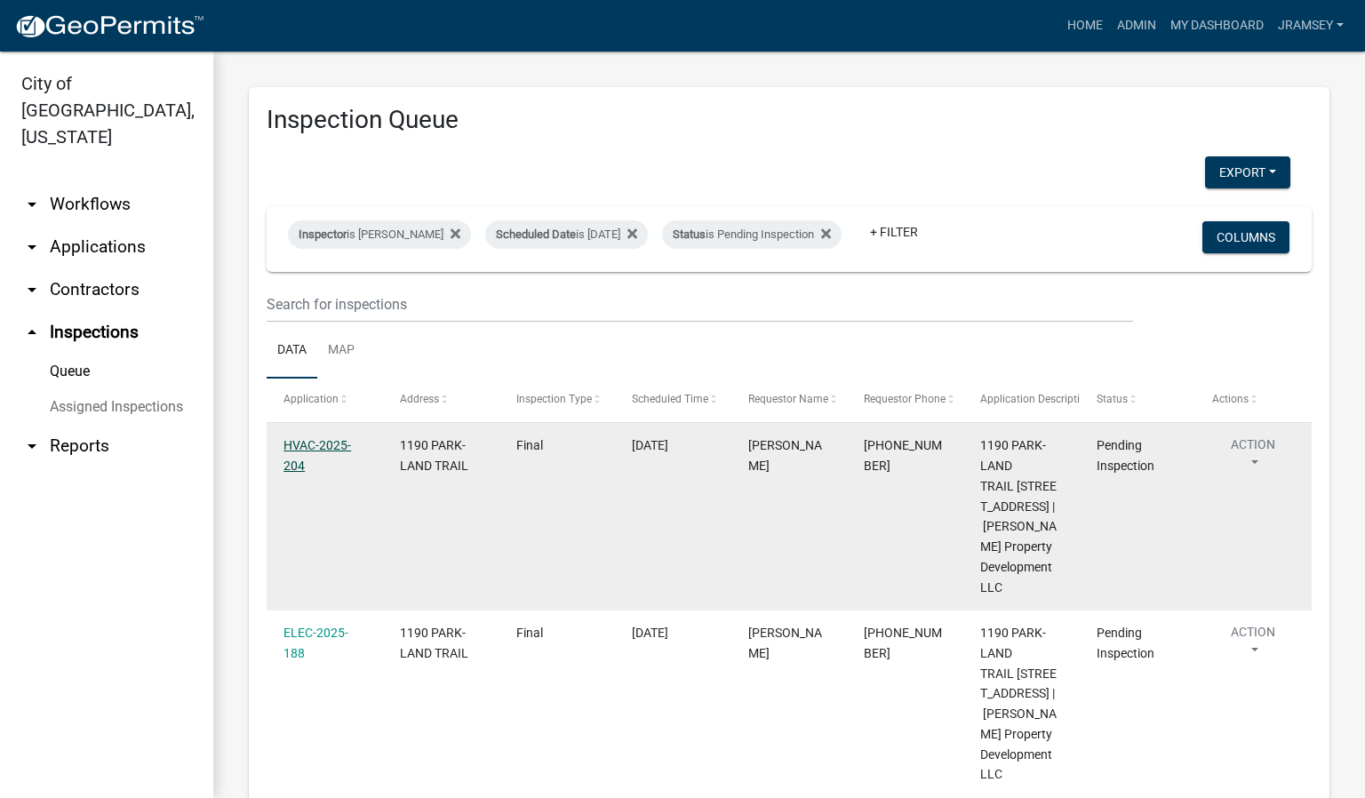
click at [313, 459] on link "HVAC-2025-204" at bounding box center [318, 455] width 68 height 35
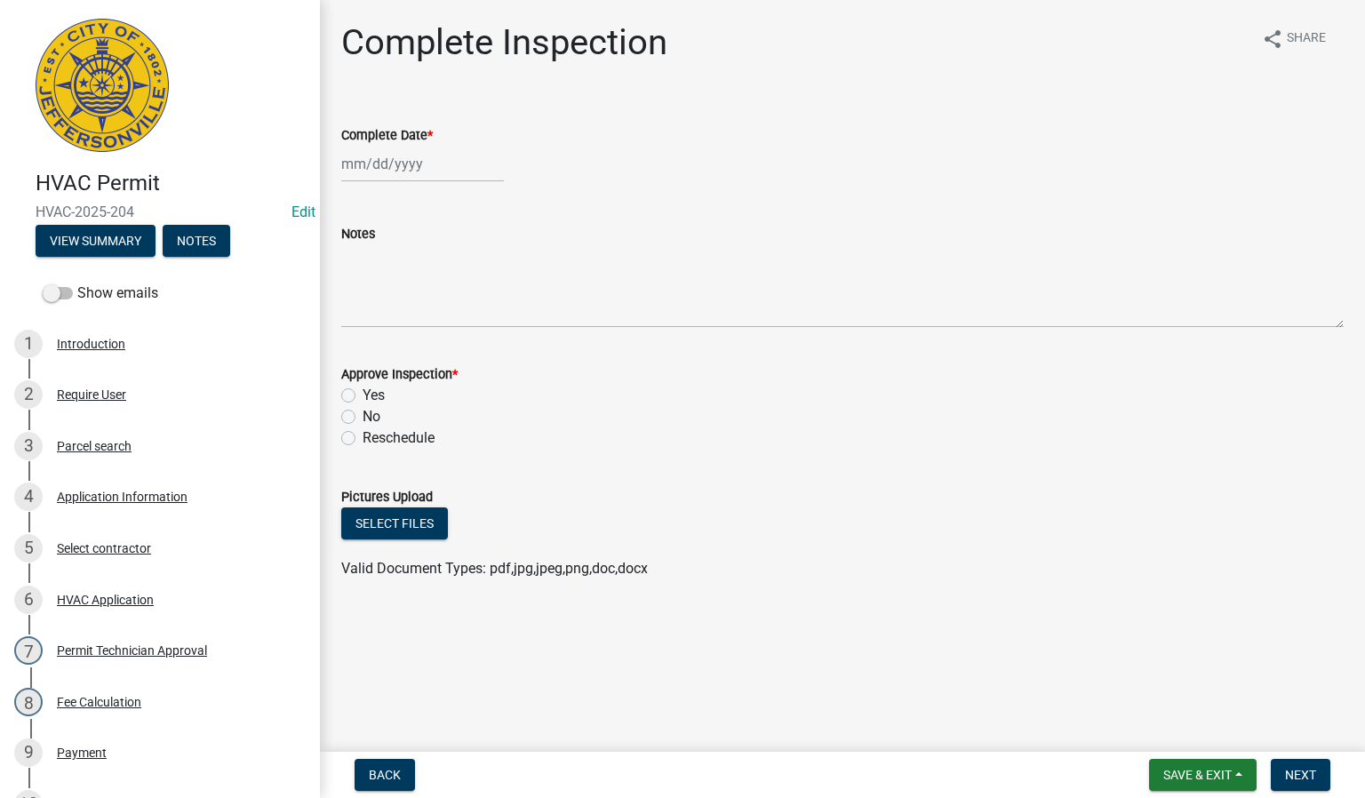
click at [384, 166] on div at bounding box center [422, 164] width 163 height 36
select select "8"
select select "2025"
click at [419, 337] on div "20" at bounding box center [416, 344] width 28 height 28
type input "[DATE]"
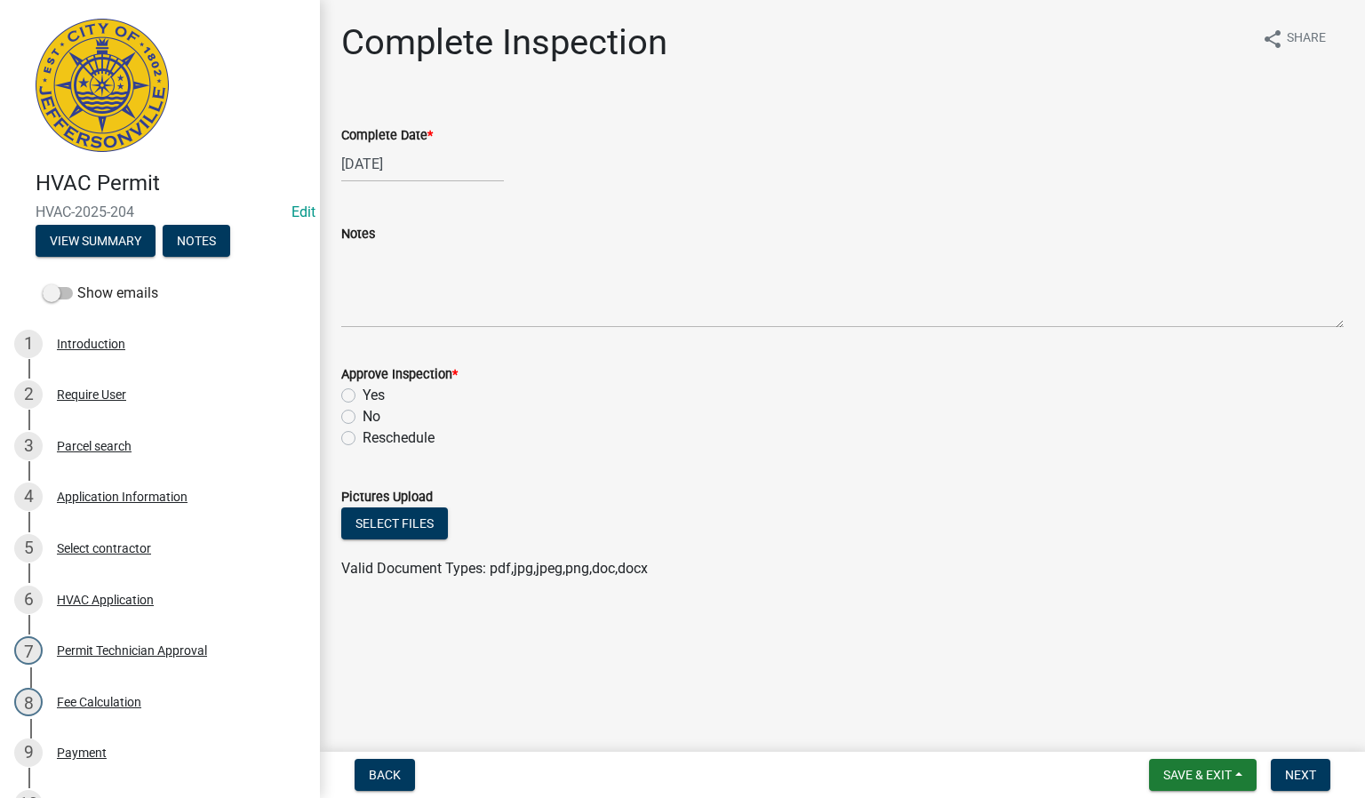
click at [363, 393] on label "Yes" at bounding box center [374, 395] width 22 height 21
click at [363, 393] on input "Yes" at bounding box center [369, 391] width 12 height 12
radio input "true"
click at [1294, 774] on span "Next" at bounding box center [1300, 775] width 31 height 14
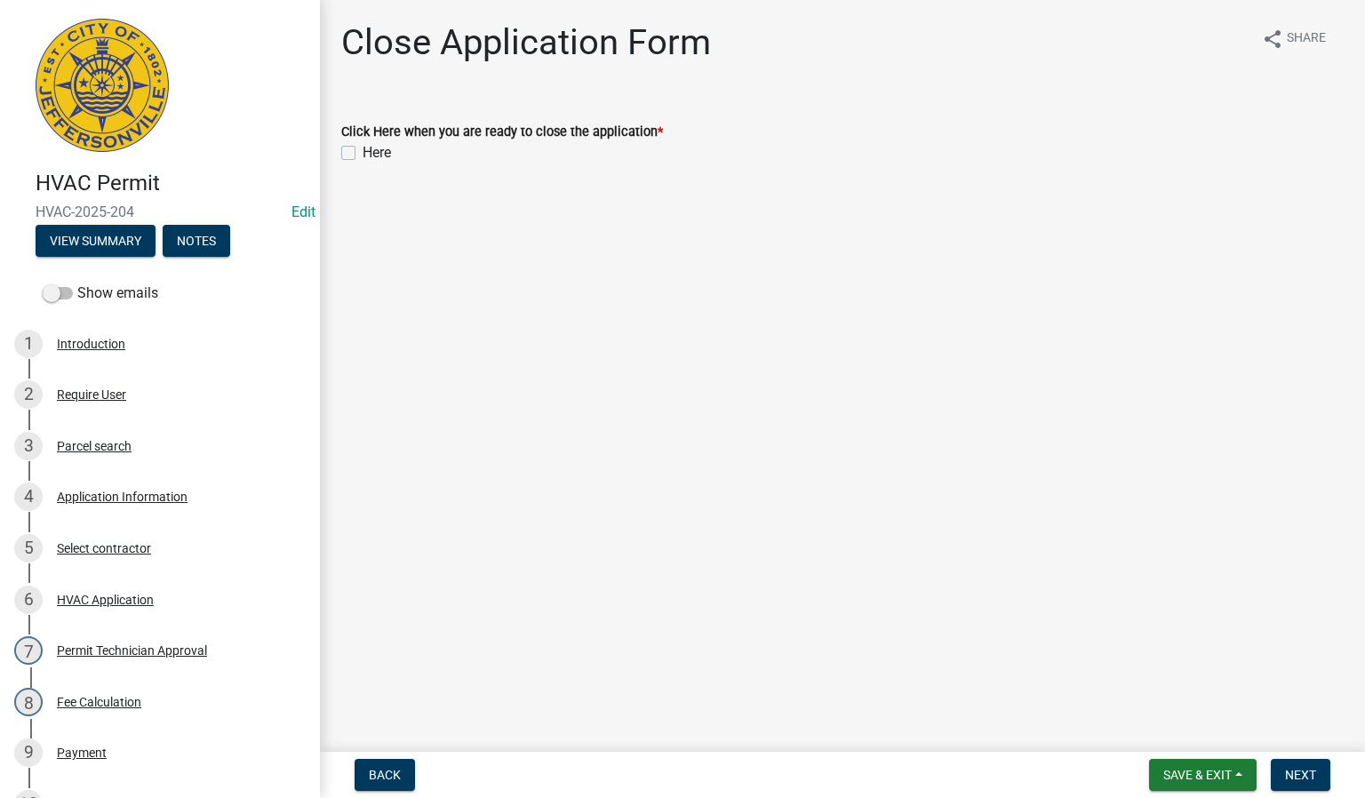
click at [339, 148] on div "Click Here when you are ready to close the application * Here" at bounding box center [842, 132] width 1029 height 64
click at [363, 149] on label "Here" at bounding box center [377, 152] width 28 height 21
click at [363, 149] on input "Here" at bounding box center [369, 148] width 12 height 12
checkbox input "true"
click at [1291, 781] on span "Next" at bounding box center [1300, 775] width 31 height 14
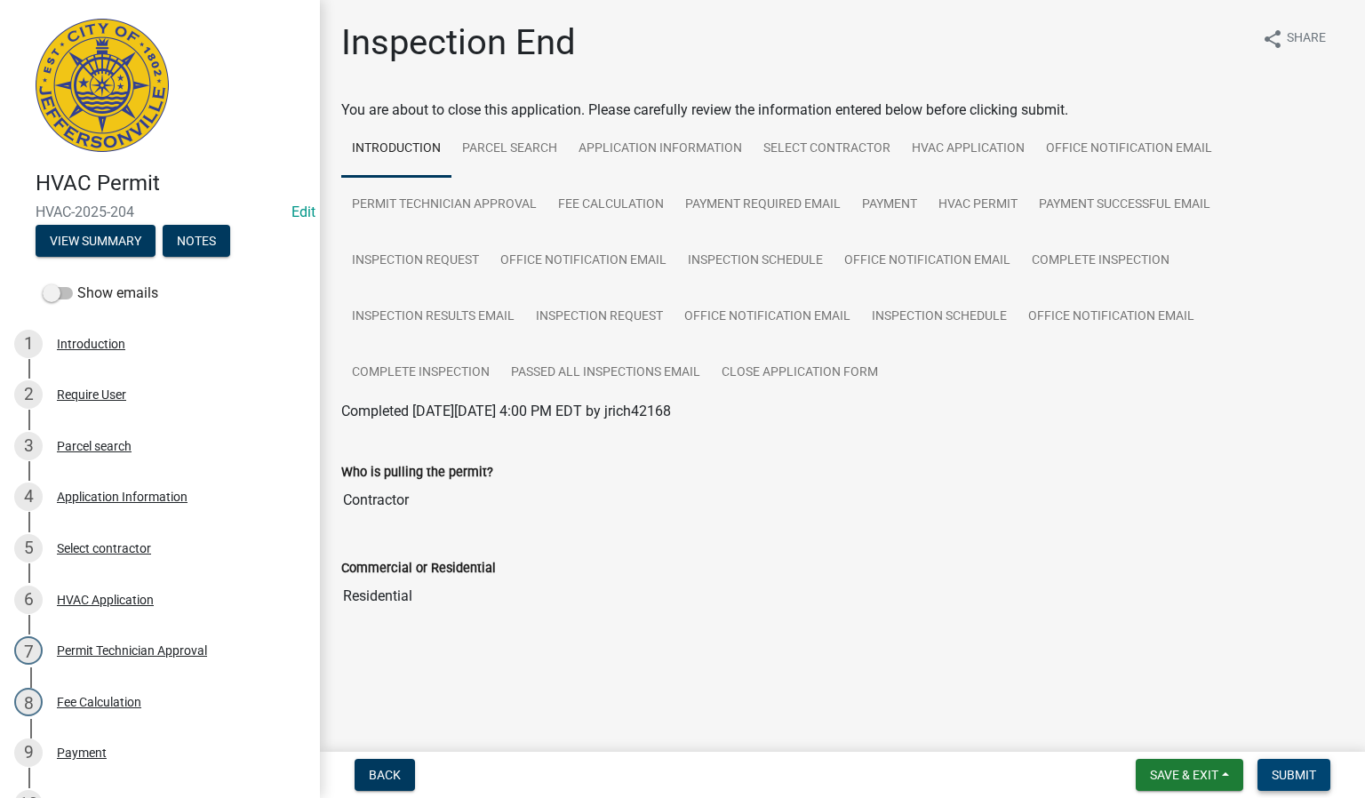
click at [1298, 774] on span "Submit" at bounding box center [1294, 775] width 44 height 14
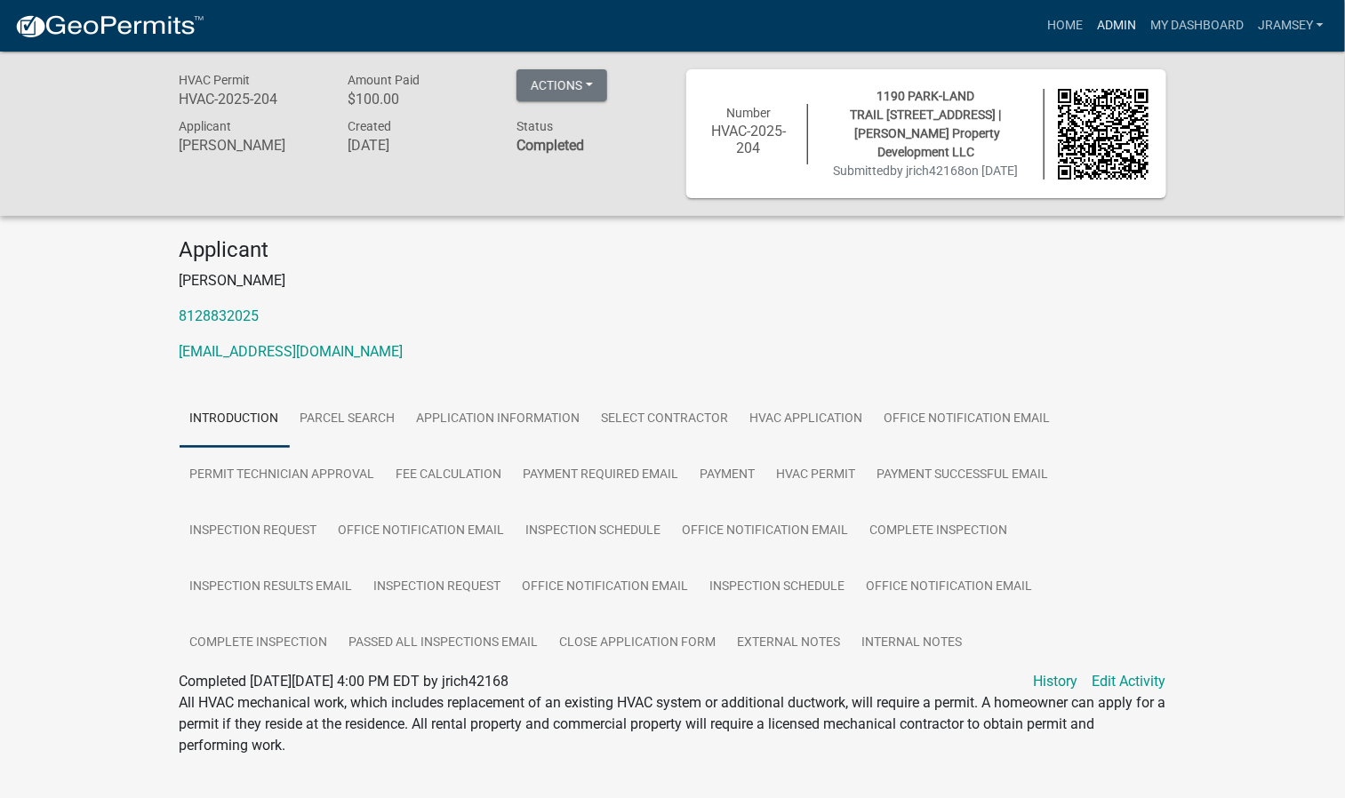
click at [1117, 25] on link "Admin" at bounding box center [1116, 26] width 53 height 34
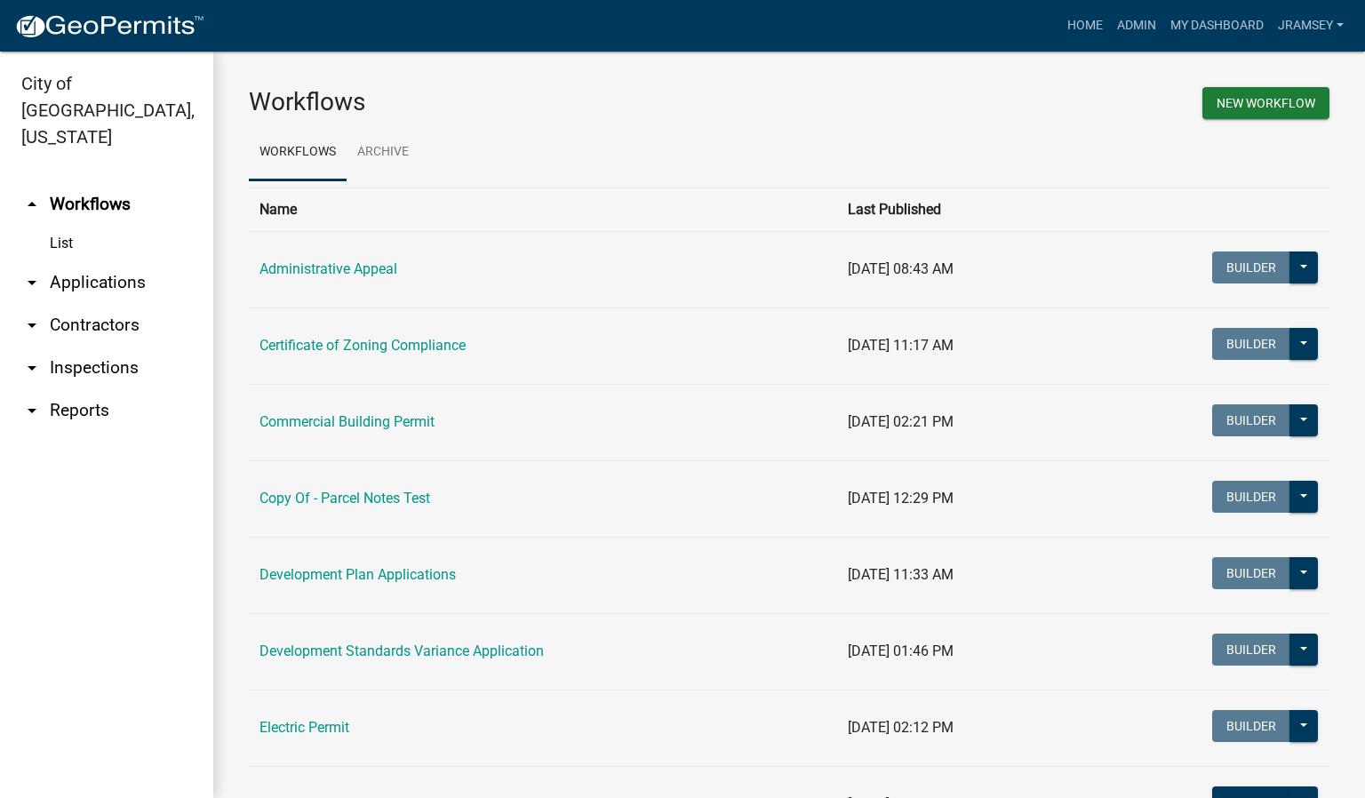
click at [78, 347] on link "arrow_drop_down Inspections" at bounding box center [106, 368] width 213 height 43
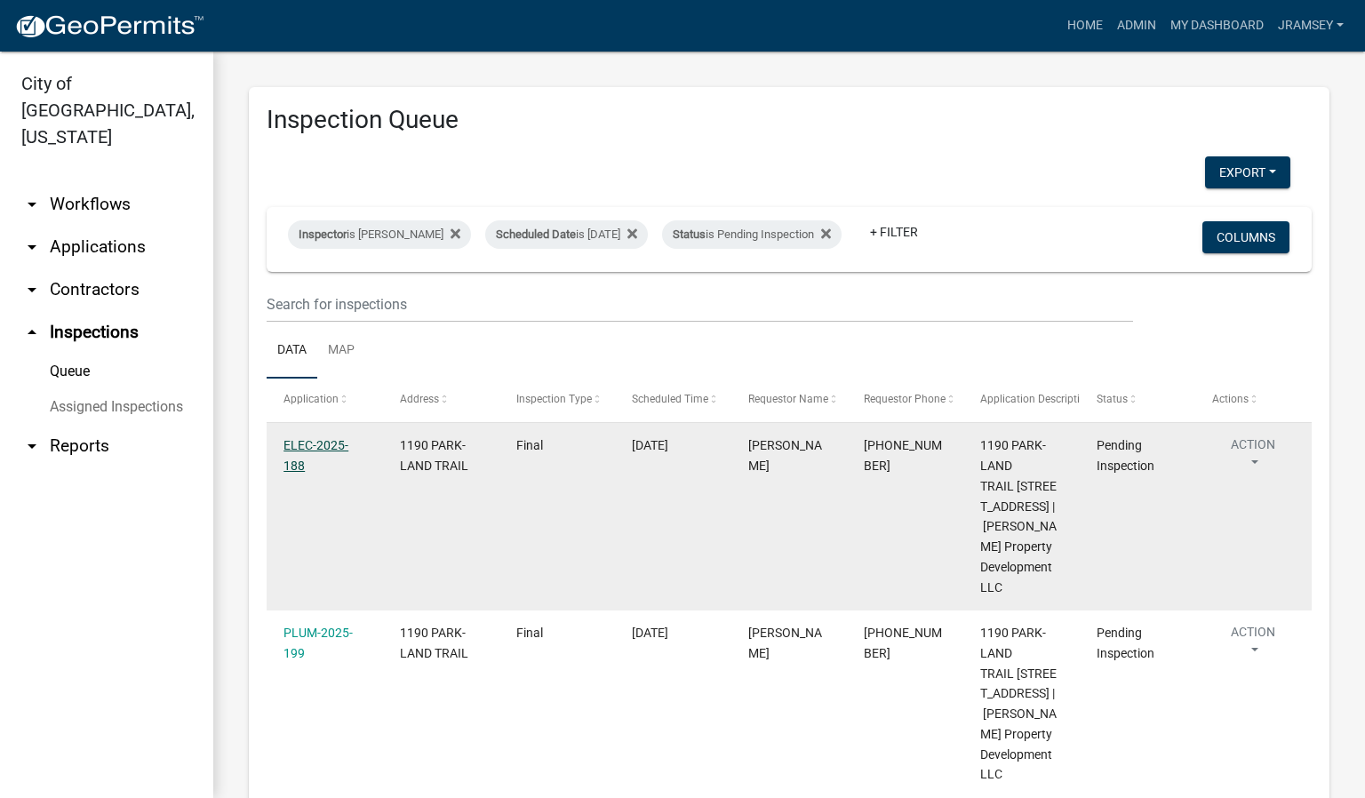
click at [315, 459] on link "ELEC-2025-188" at bounding box center [316, 455] width 65 height 35
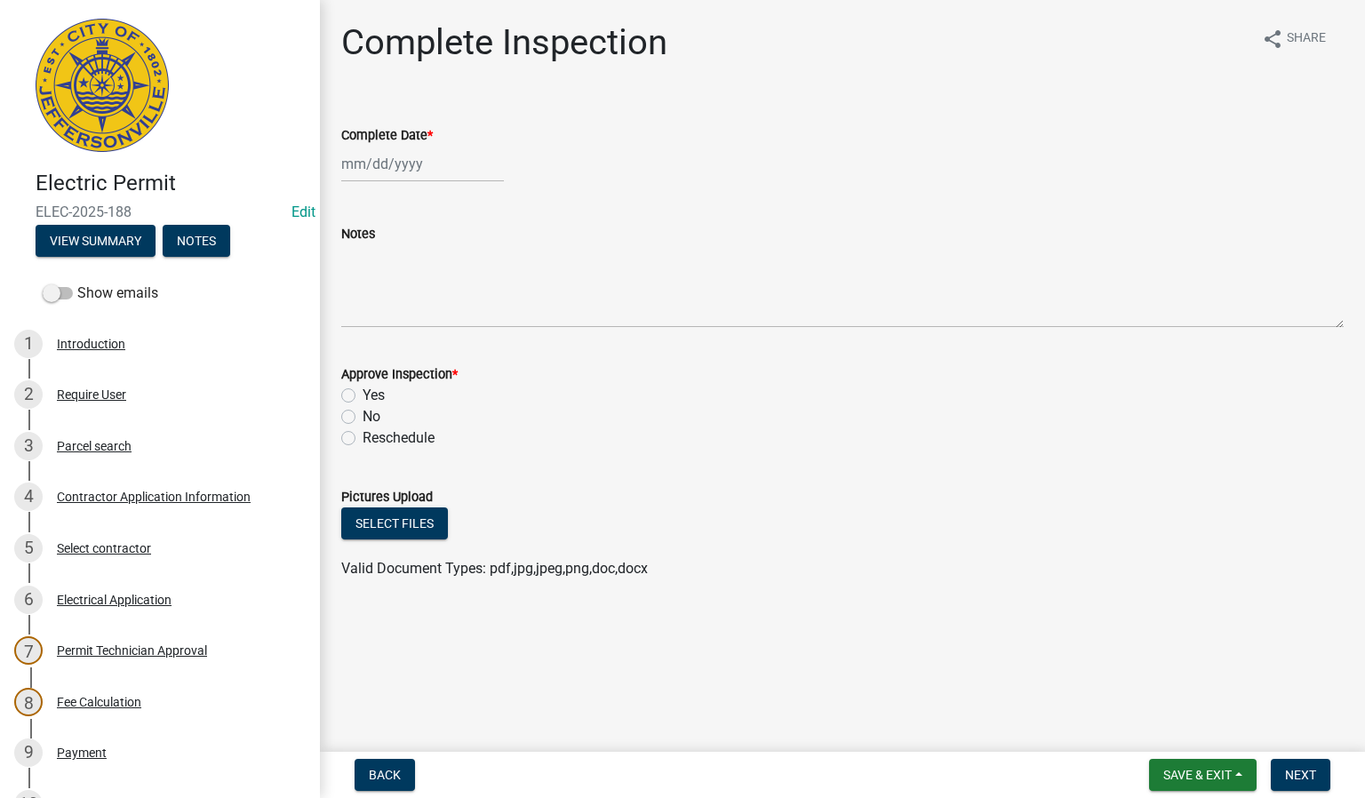
click at [379, 161] on div at bounding box center [422, 164] width 163 height 36
select select "8"
select select "2025"
click at [411, 347] on div "20" at bounding box center [416, 344] width 28 height 28
type input "[DATE]"
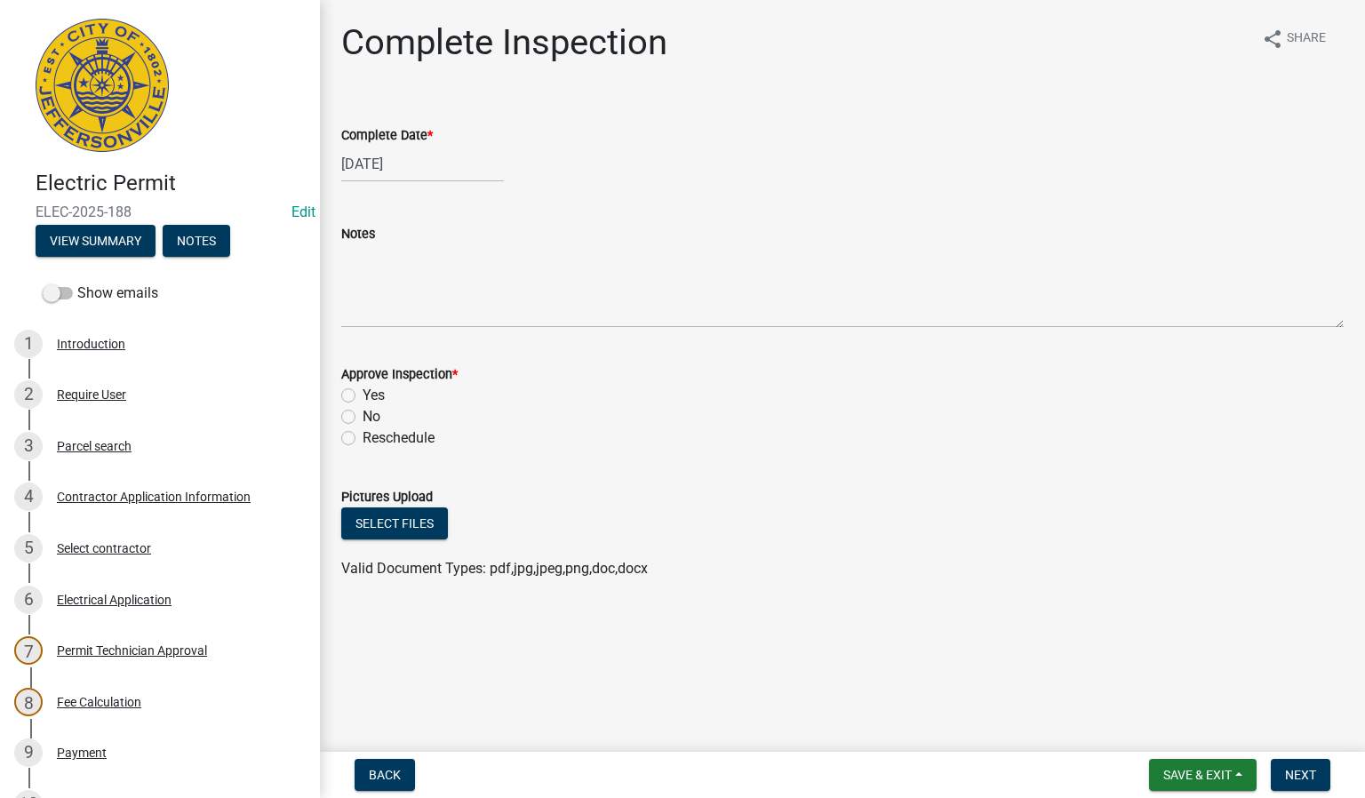
click at [363, 393] on label "Yes" at bounding box center [374, 395] width 22 height 21
click at [363, 393] on input "Yes" at bounding box center [369, 391] width 12 height 12
radio input "true"
click at [1307, 777] on span "Next" at bounding box center [1300, 775] width 31 height 14
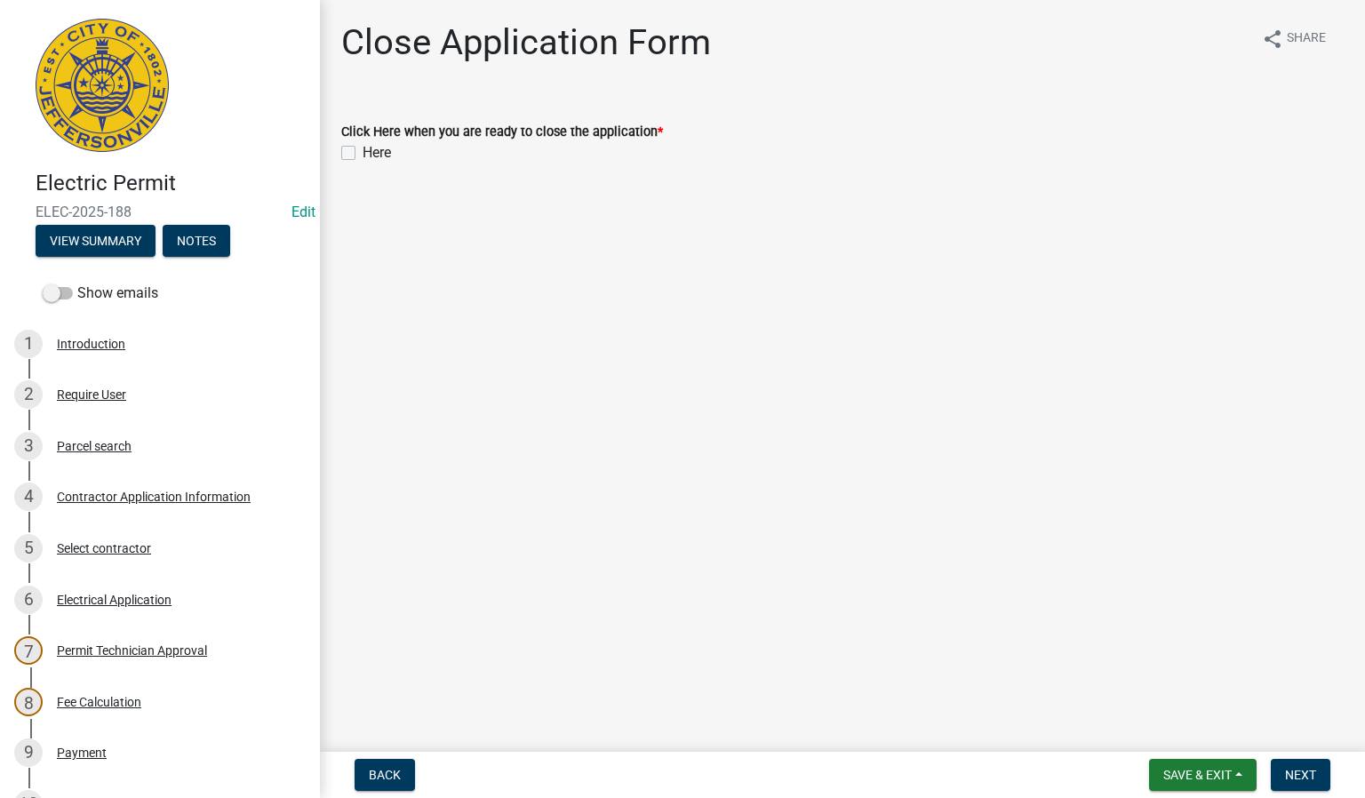
click at [363, 149] on label "Here" at bounding box center [377, 152] width 28 height 21
click at [363, 149] on input "Here" at bounding box center [369, 148] width 12 height 12
checkbox input "true"
click at [1294, 777] on span "Next" at bounding box center [1300, 775] width 31 height 14
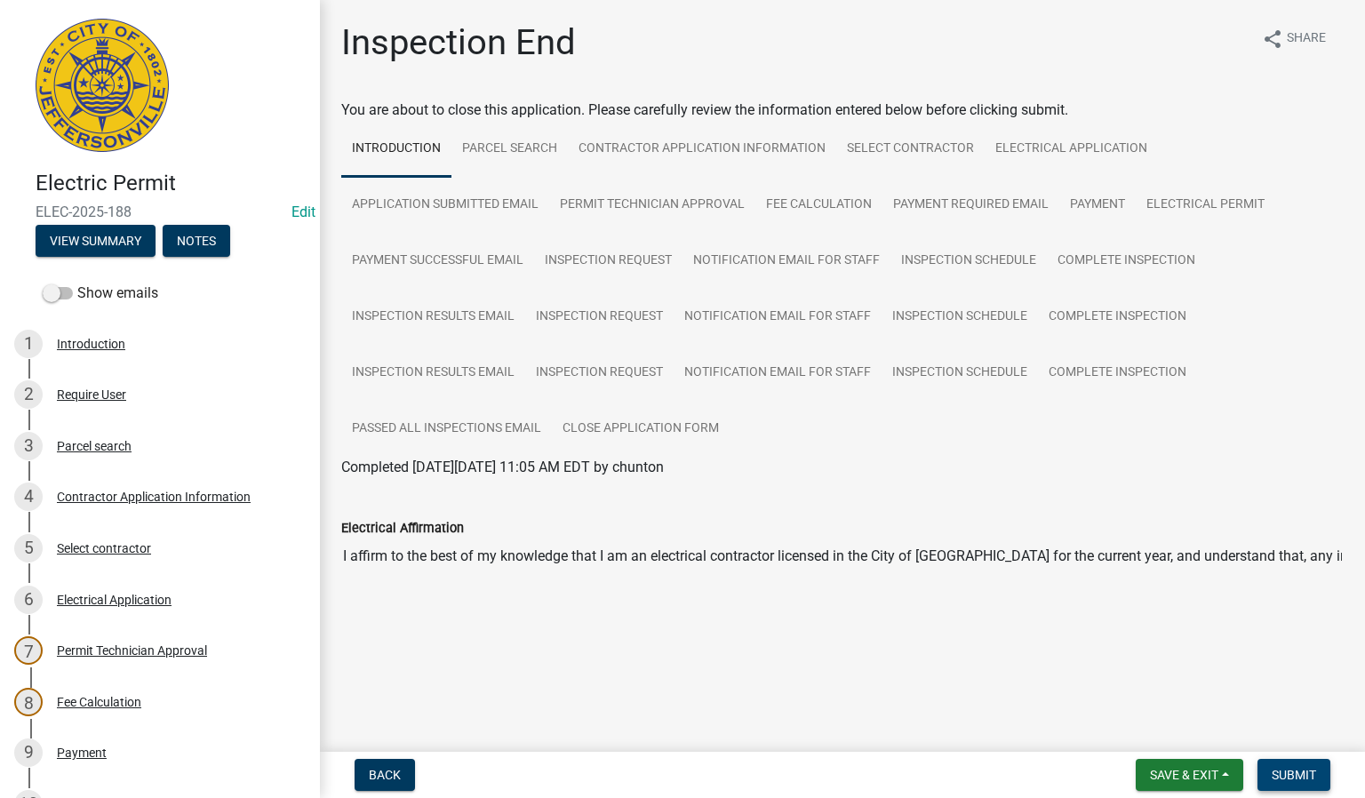
click at [1307, 769] on span "Submit" at bounding box center [1294, 775] width 44 height 14
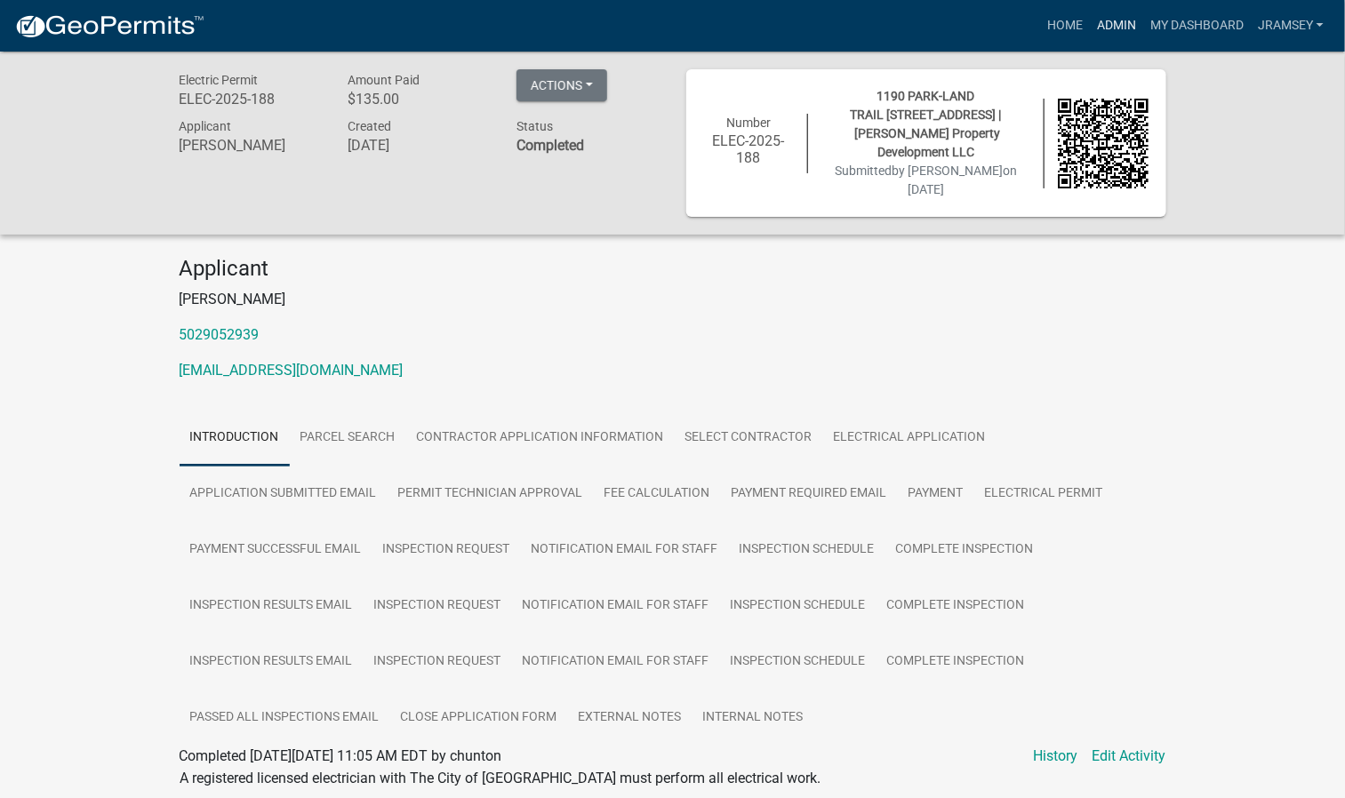
click at [1131, 24] on link "Admin" at bounding box center [1116, 26] width 53 height 34
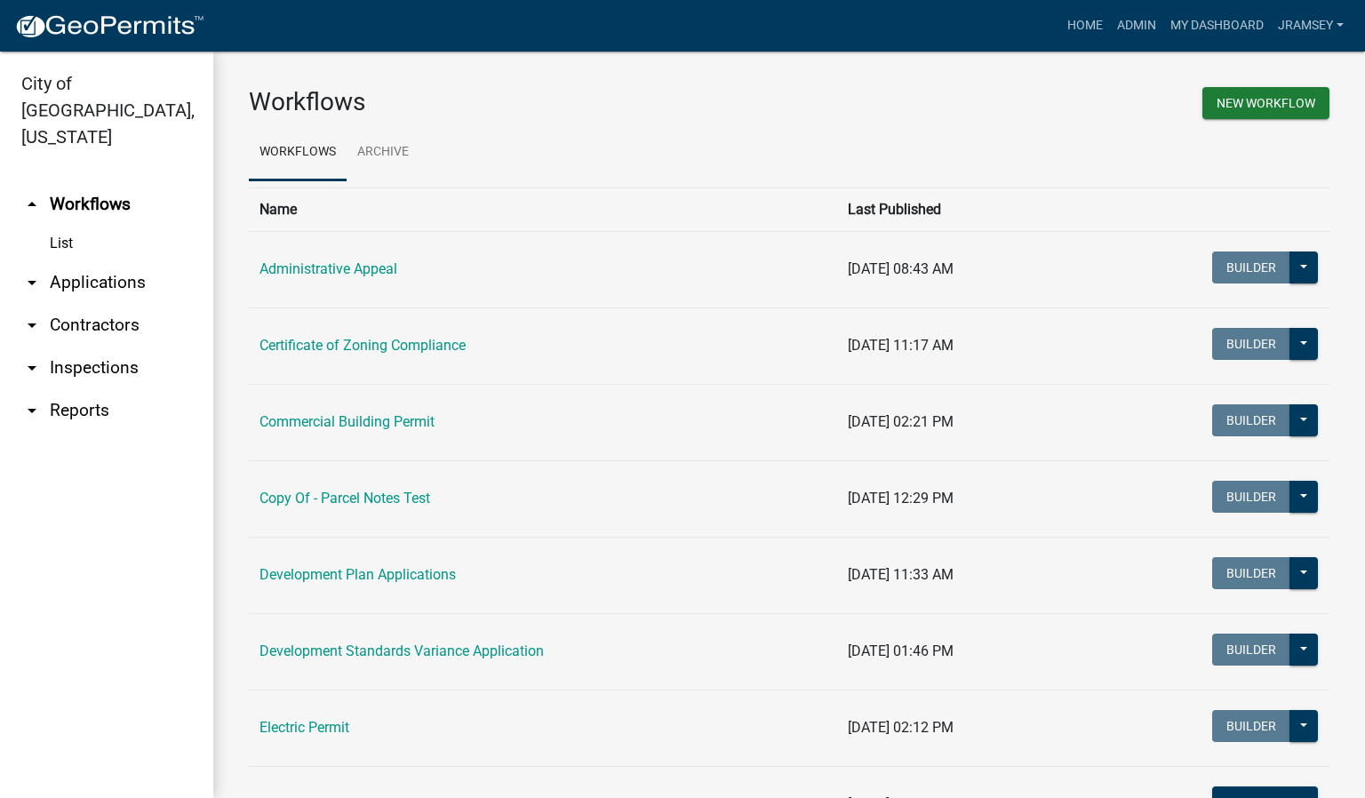
click at [92, 347] on link "arrow_drop_down Inspections" at bounding box center [106, 368] width 213 height 43
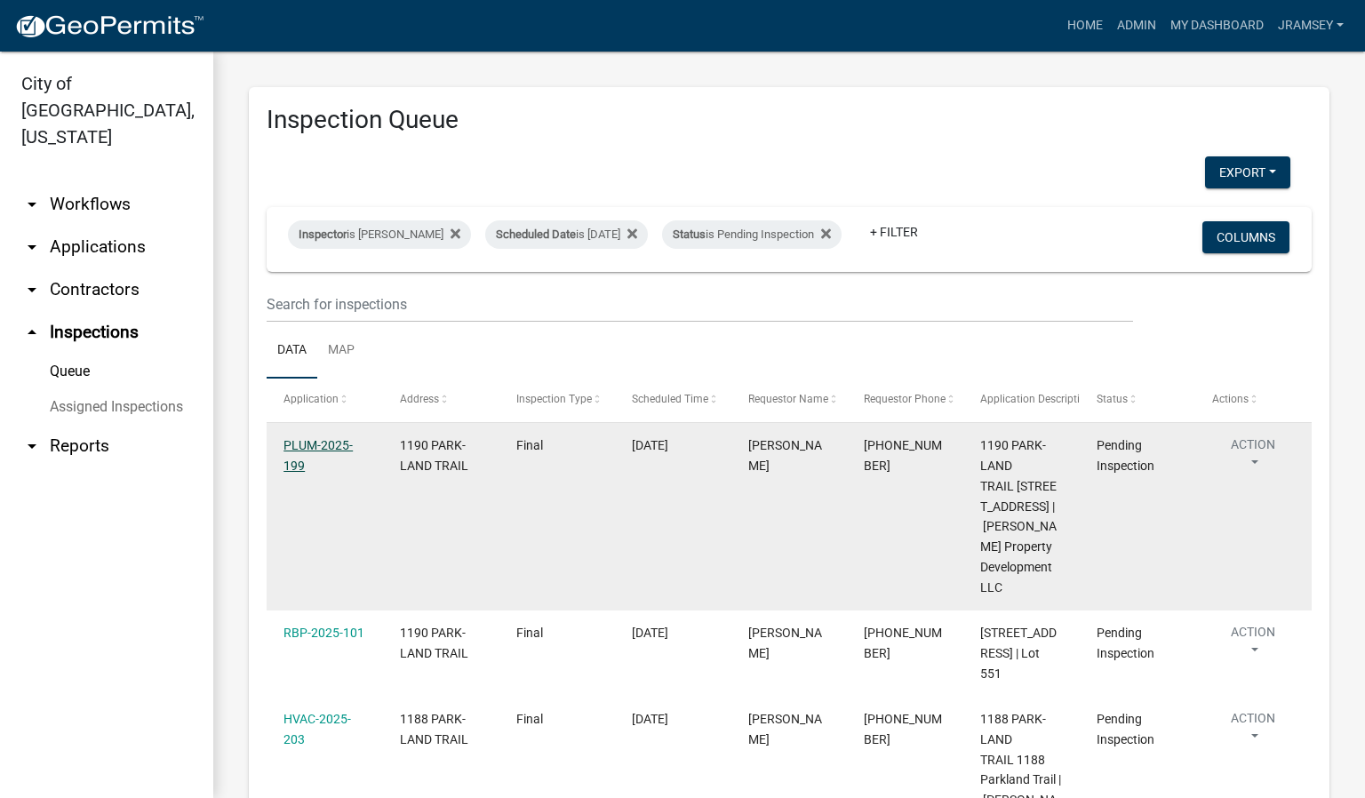
click at [325, 459] on link "PLUM-2025-199" at bounding box center [318, 455] width 69 height 35
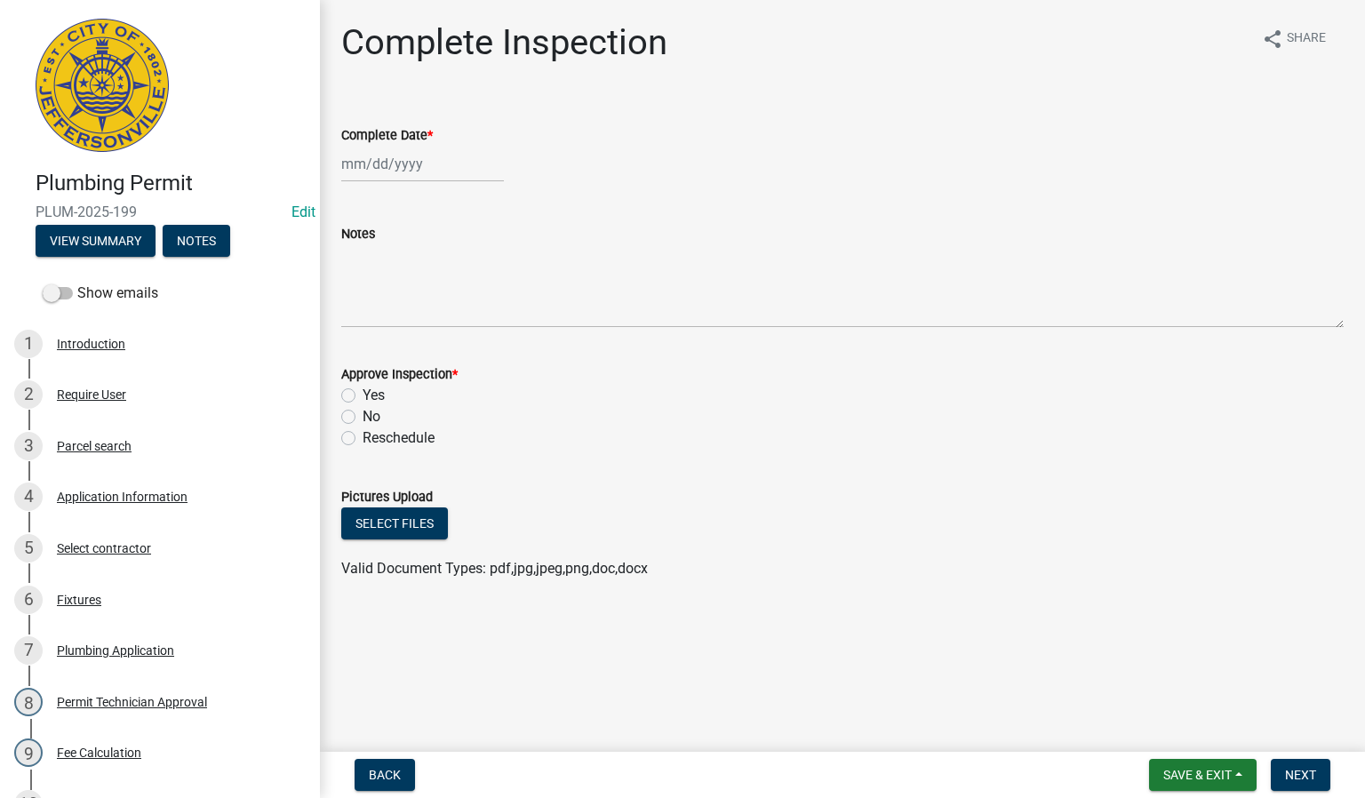
click at [390, 166] on div at bounding box center [422, 164] width 163 height 36
select select "8"
select select "2025"
click at [427, 339] on div "20" at bounding box center [416, 344] width 28 height 28
type input "[DATE]"
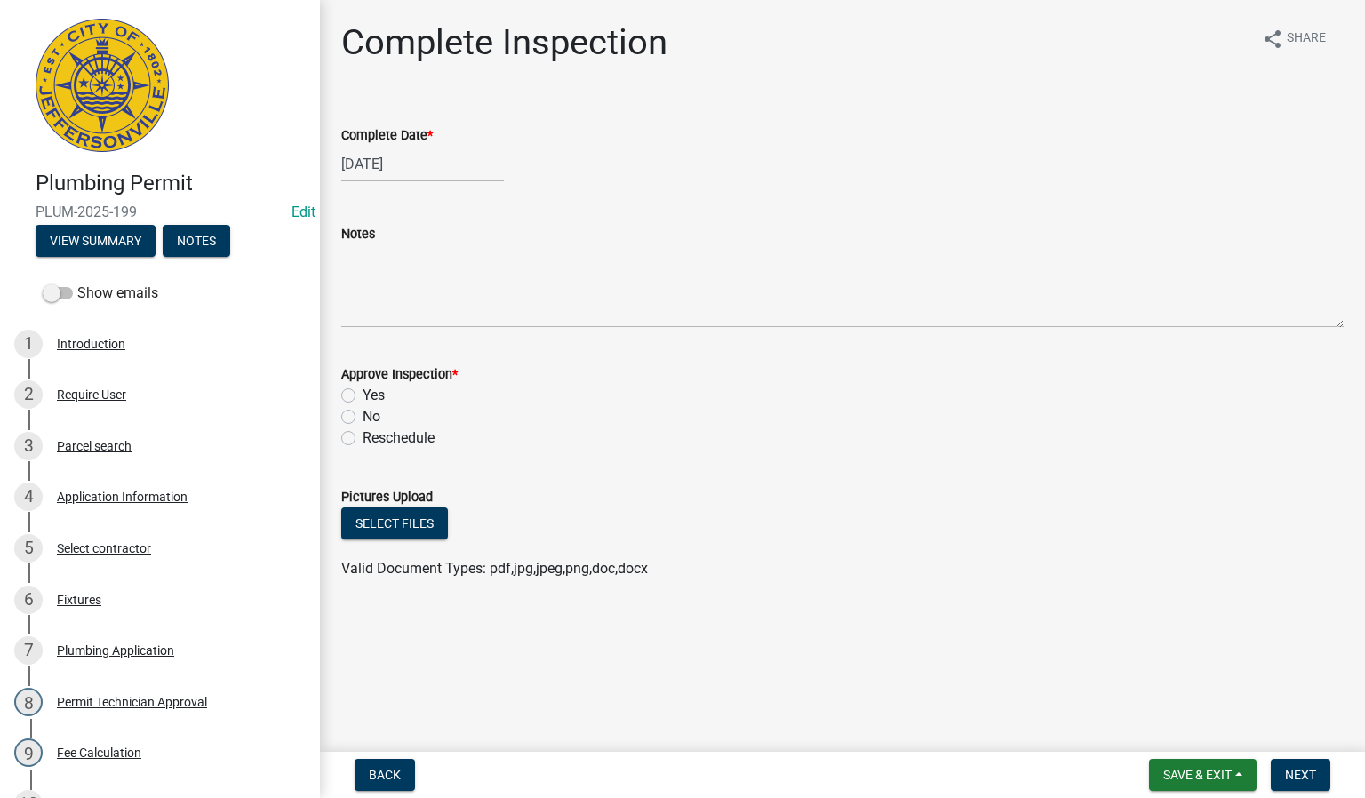
click at [363, 387] on label "Yes" at bounding box center [374, 395] width 22 height 21
click at [363, 387] on input "Yes" at bounding box center [369, 391] width 12 height 12
radio input "true"
click at [1297, 773] on span "Next" at bounding box center [1300, 775] width 31 height 14
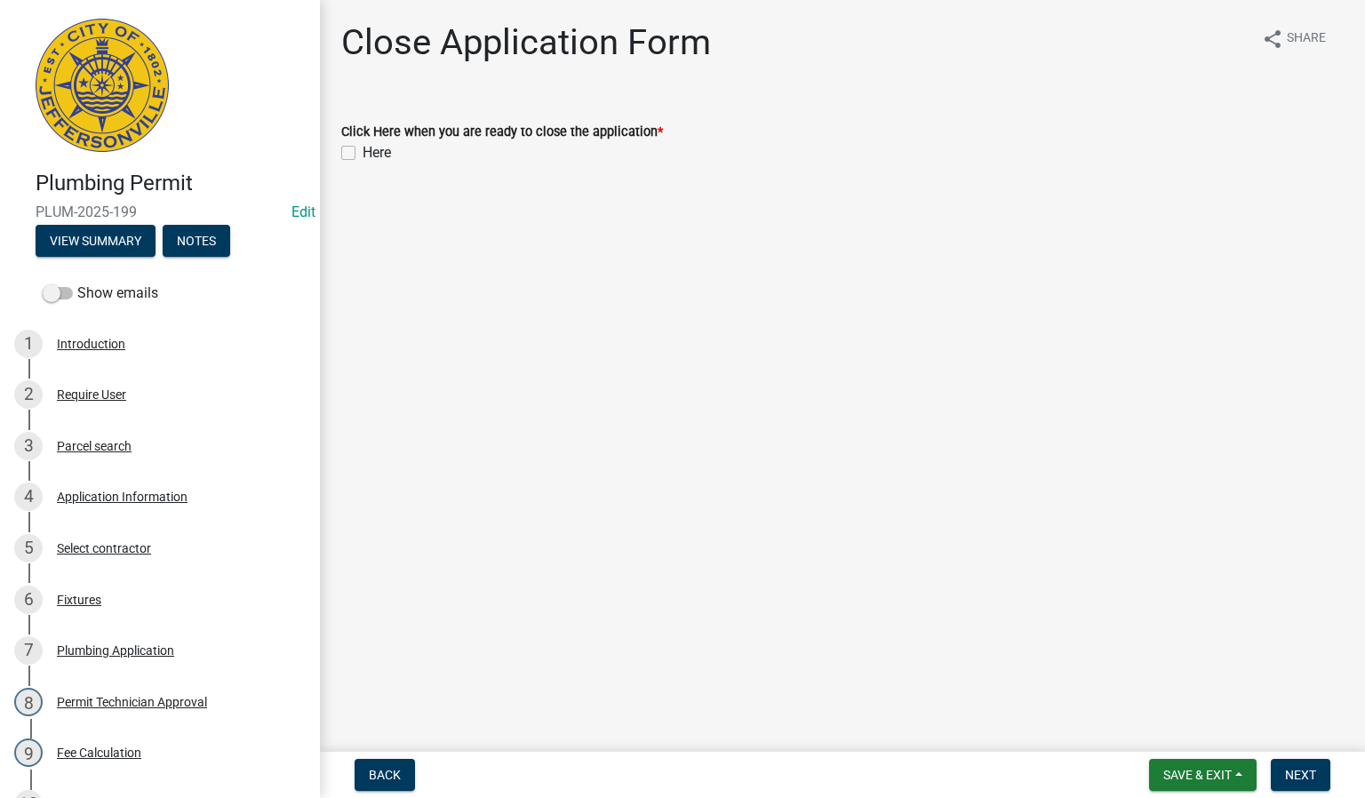
click at [363, 152] on label "Here" at bounding box center [377, 152] width 28 height 21
click at [363, 152] on input "Here" at bounding box center [369, 148] width 12 height 12
checkbox input "true"
click at [1299, 771] on span "Next" at bounding box center [1300, 775] width 31 height 14
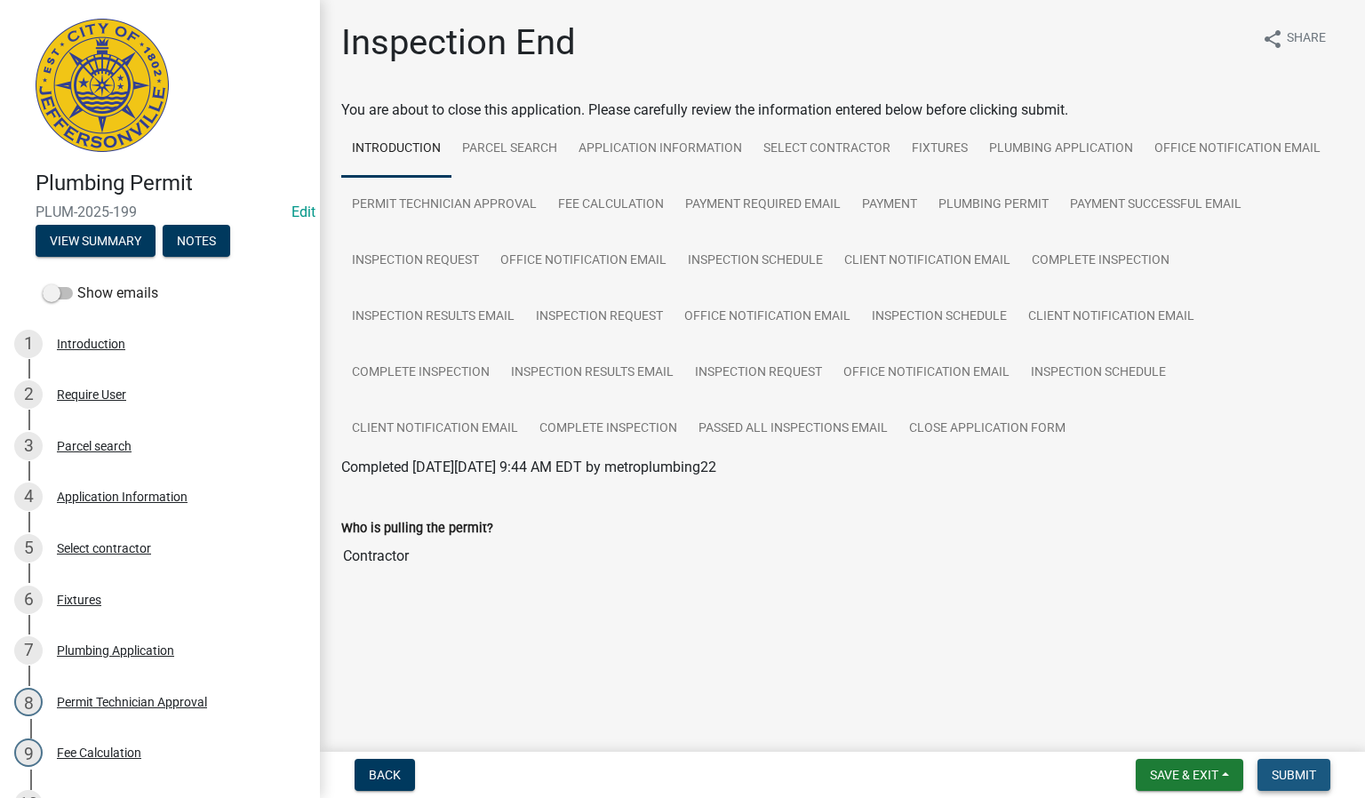
click at [1289, 773] on span "Submit" at bounding box center [1294, 775] width 44 height 14
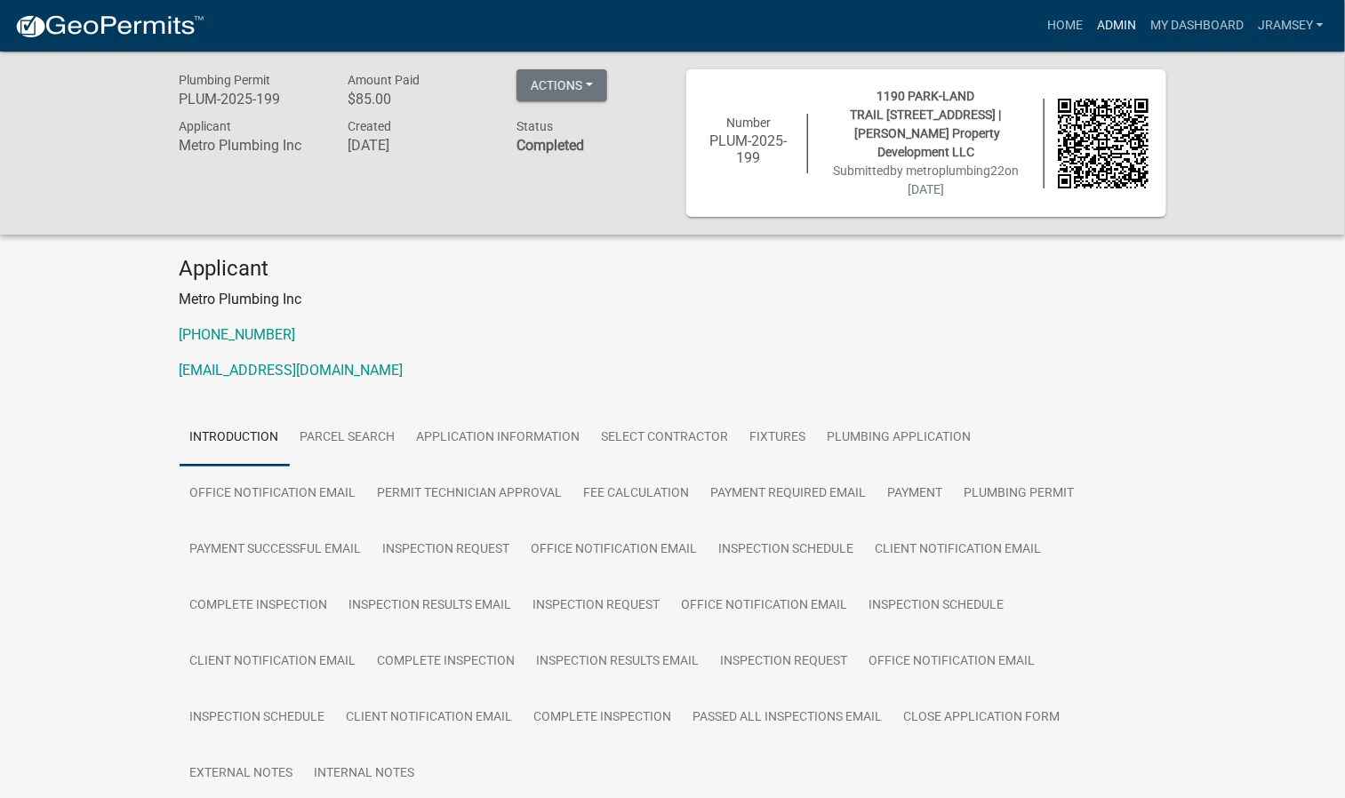
click at [1106, 30] on link "Admin" at bounding box center [1116, 26] width 53 height 34
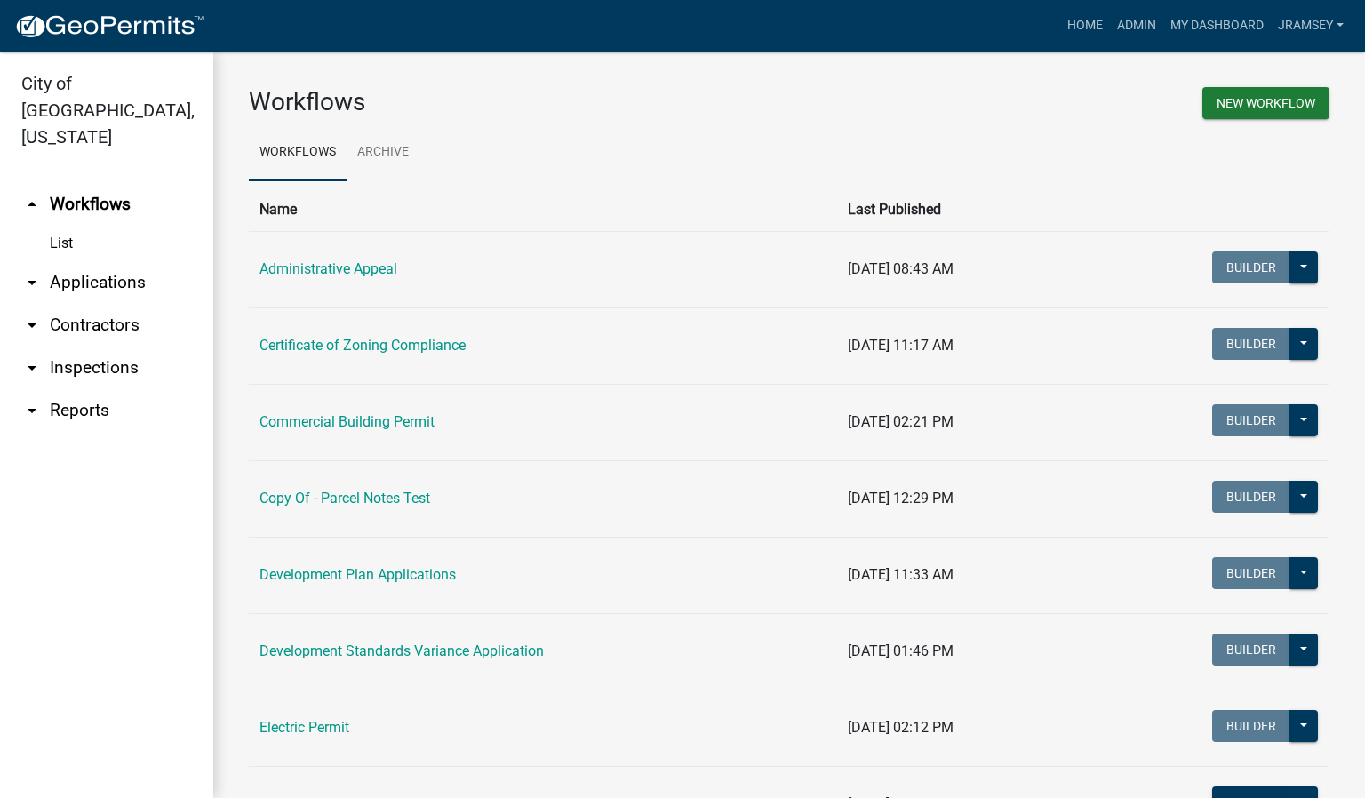
click at [133, 349] on link "arrow_drop_down Inspections" at bounding box center [106, 368] width 213 height 43
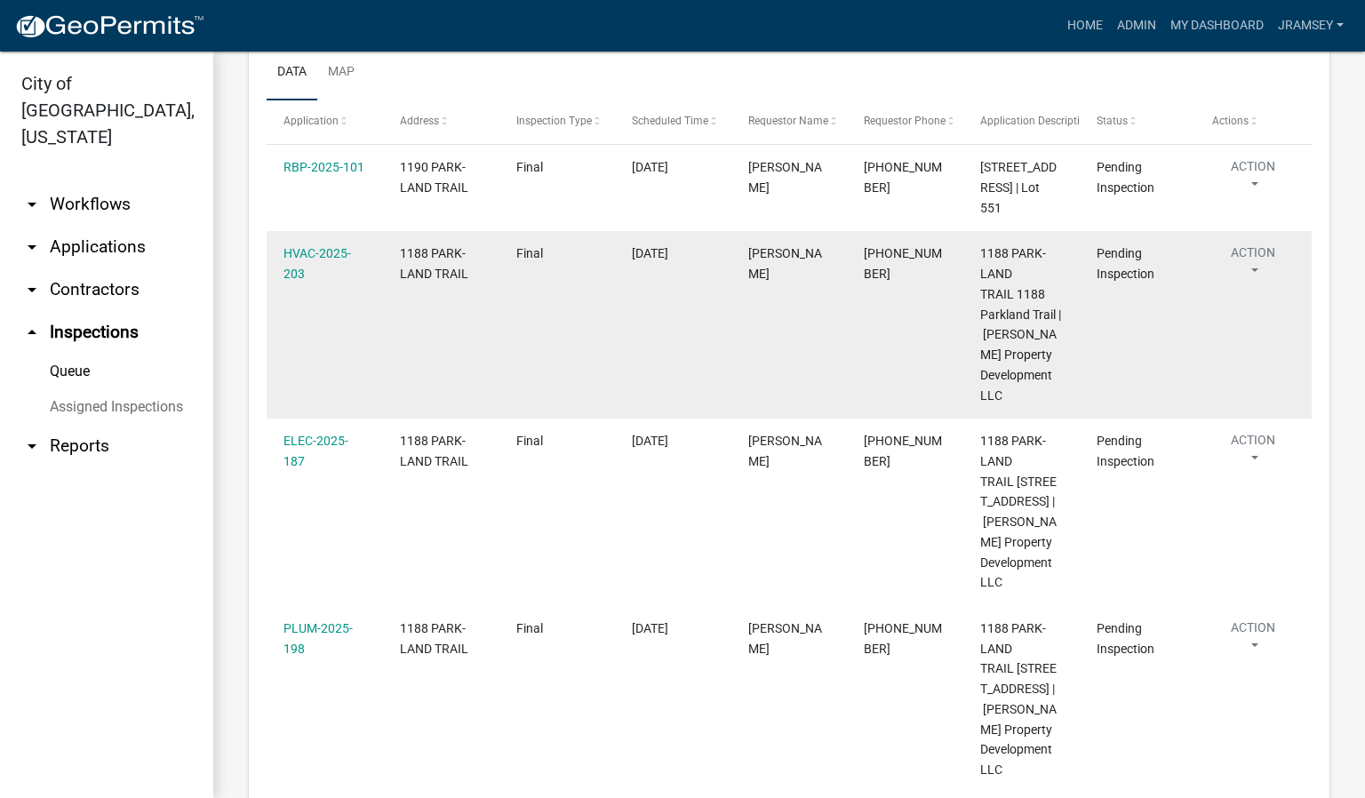
scroll to position [267, 0]
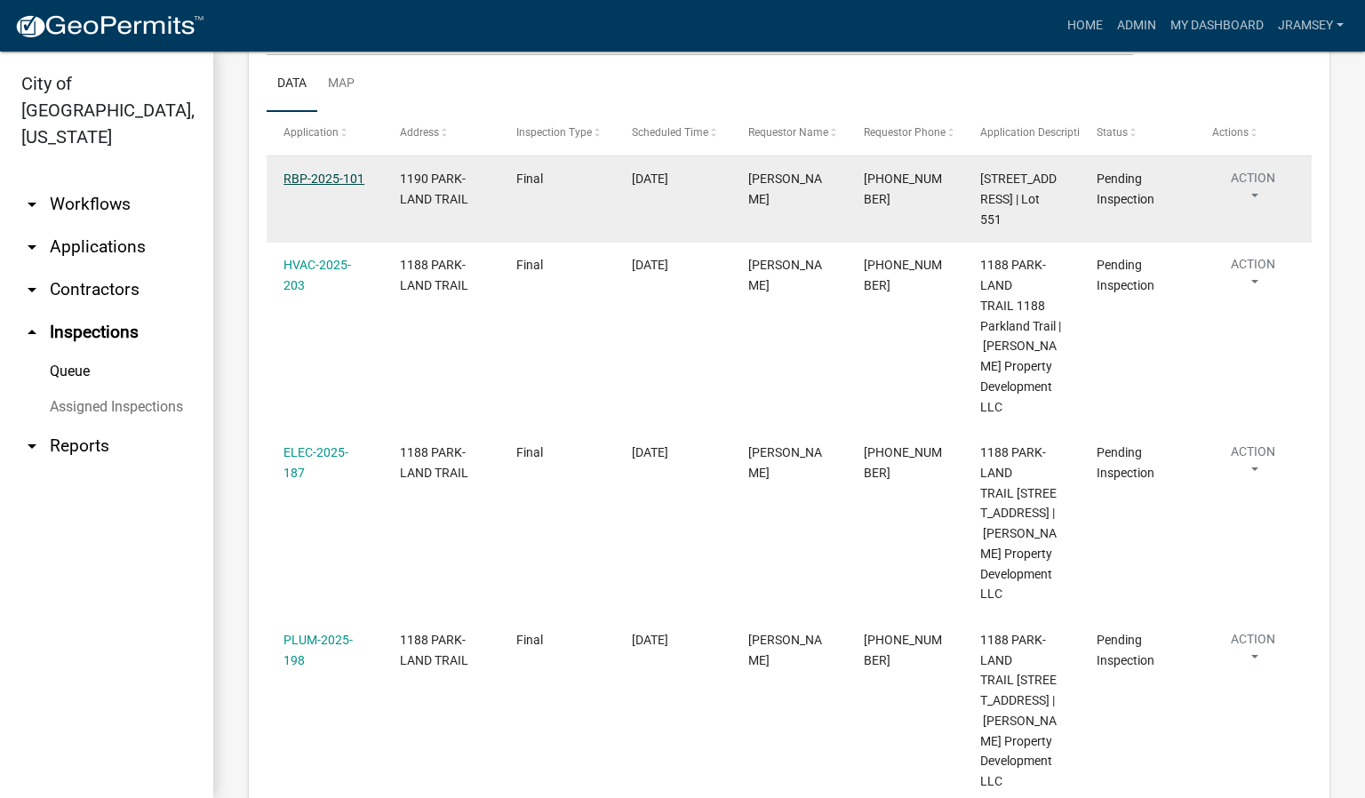
click at [320, 186] on link "RBP-2025-101" at bounding box center [324, 179] width 81 height 14
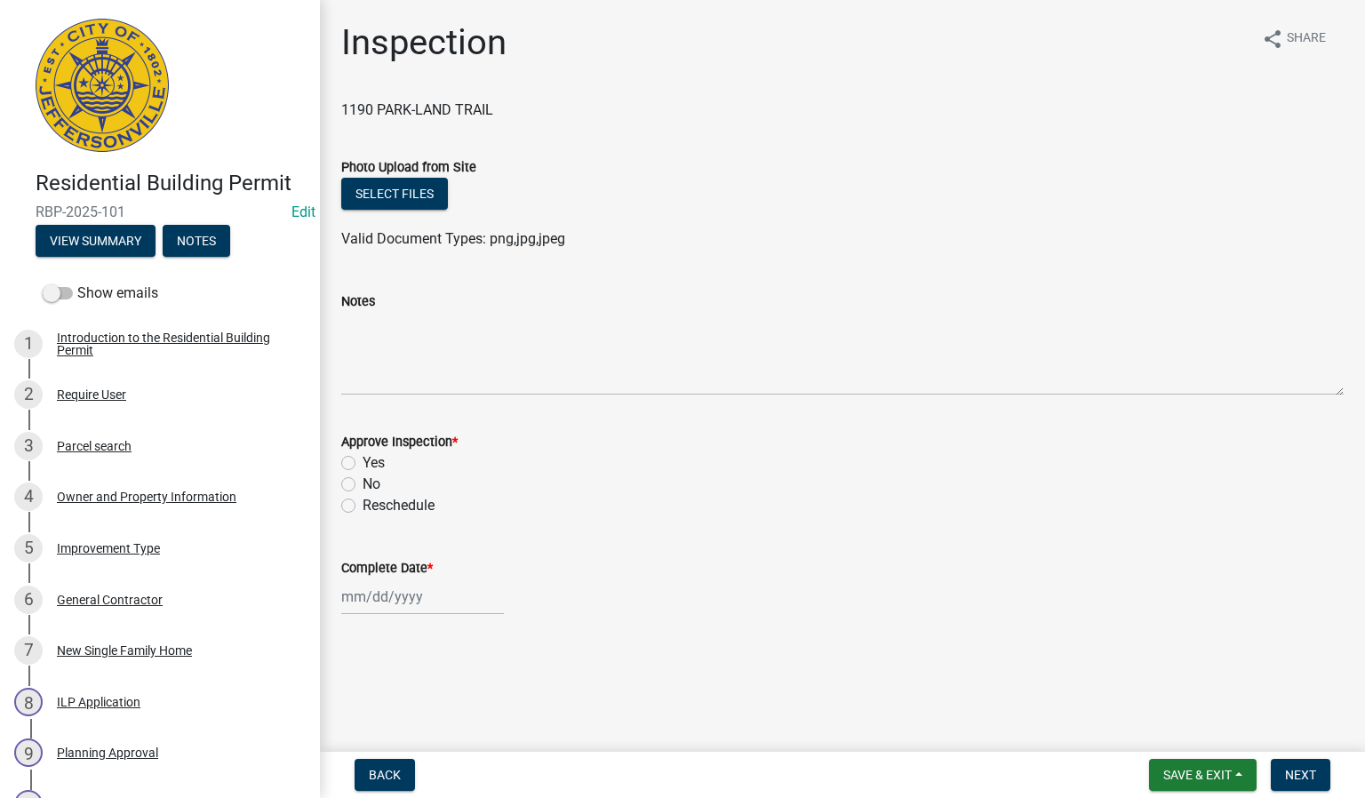
click at [363, 464] on label "Yes" at bounding box center [374, 462] width 22 height 21
click at [363, 464] on input "Yes" at bounding box center [369, 458] width 12 height 12
radio input "true"
click at [379, 600] on div at bounding box center [422, 597] width 163 height 36
select select "8"
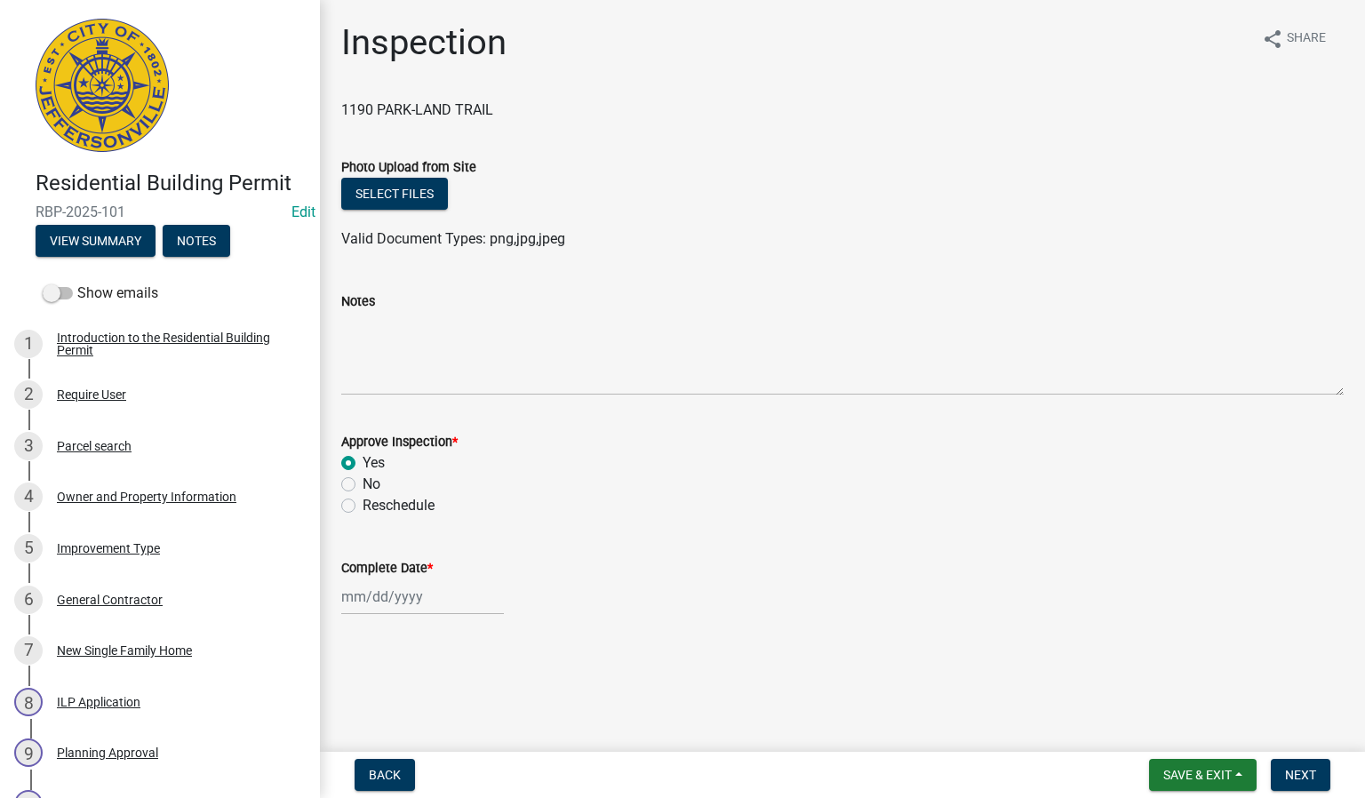
select select "2025"
click at [419, 501] on div "20" at bounding box center [416, 502] width 28 height 28
type input "[DATE]"
click at [1306, 771] on span "Next" at bounding box center [1300, 775] width 31 height 14
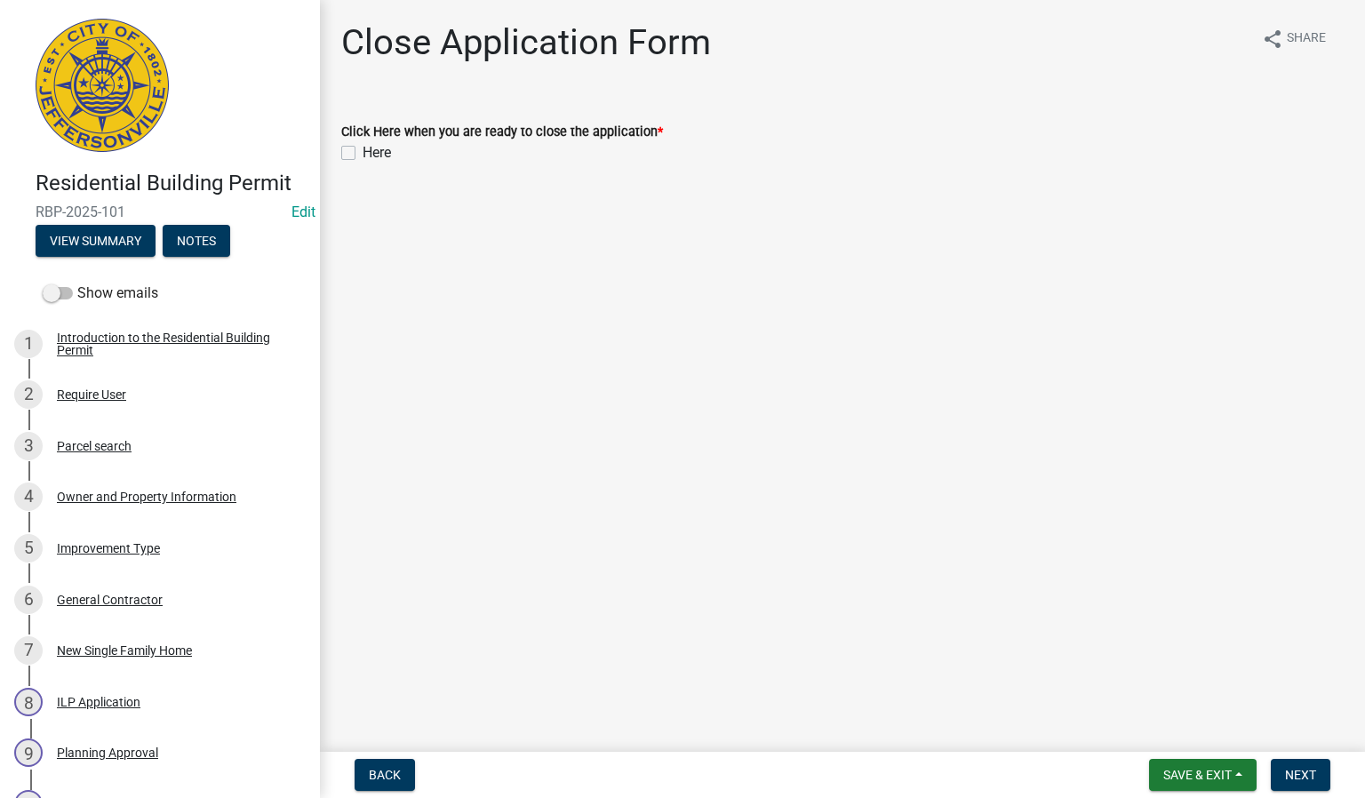
click at [363, 153] on label "Here" at bounding box center [377, 152] width 28 height 21
click at [363, 153] on input "Here" at bounding box center [369, 148] width 12 height 12
checkbox input "true"
click at [1307, 781] on span "Next" at bounding box center [1300, 775] width 31 height 14
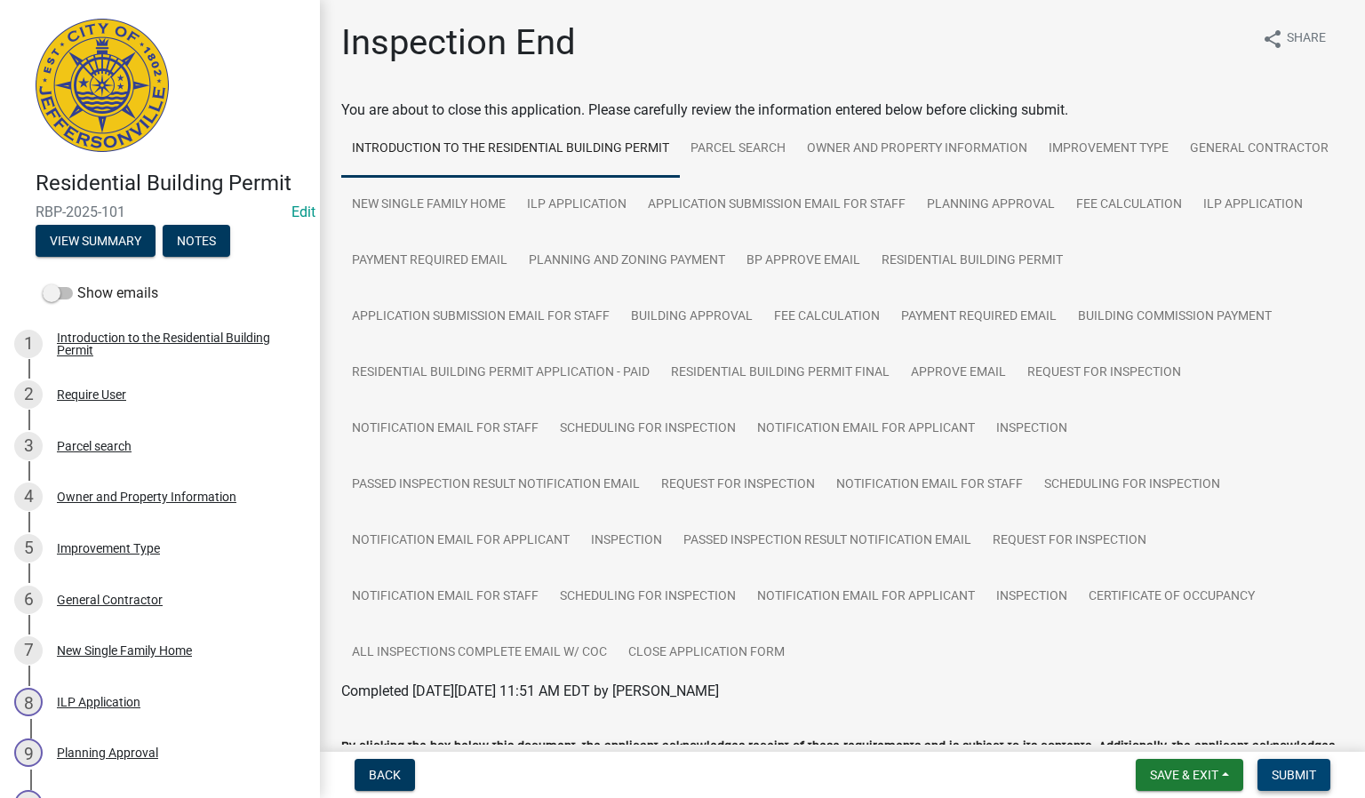
click at [1288, 771] on span "Submit" at bounding box center [1294, 775] width 44 height 14
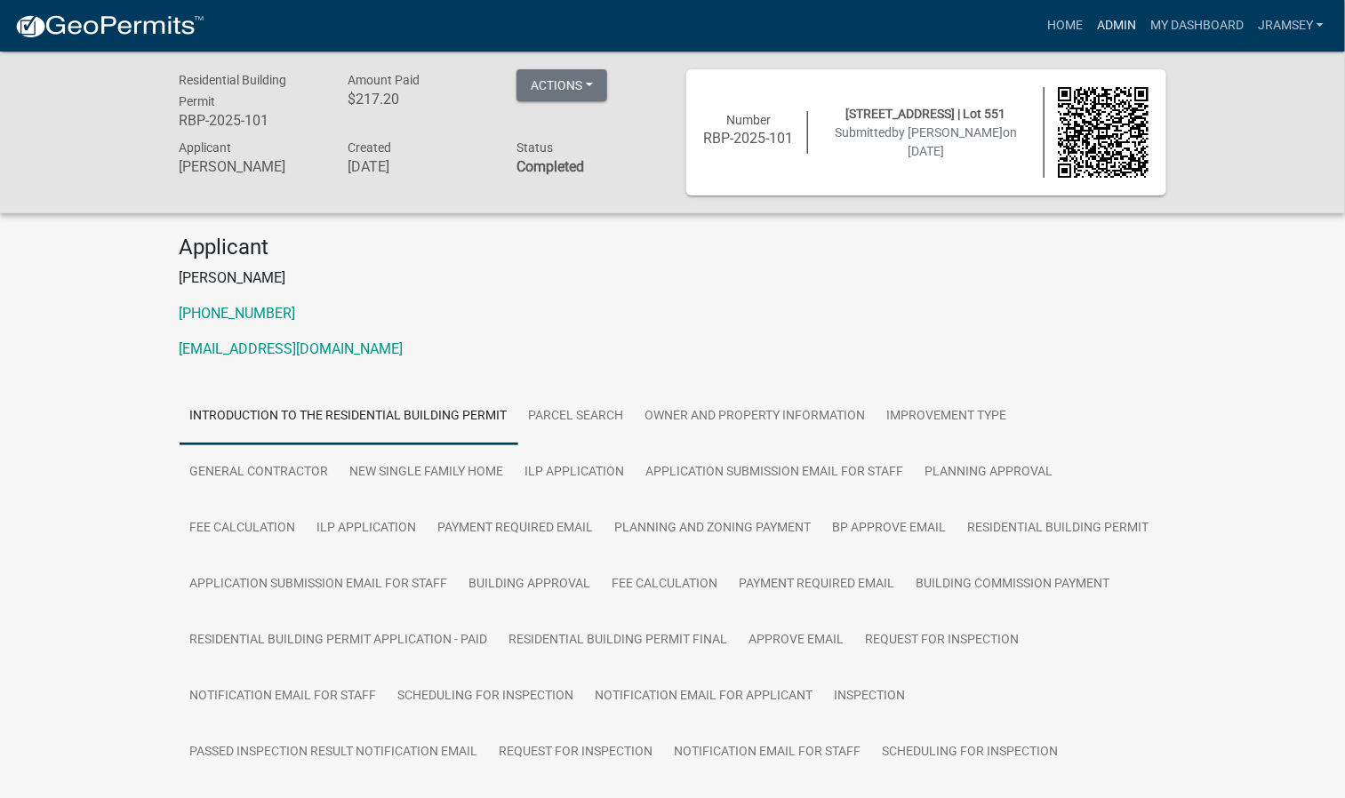
click at [1097, 22] on link "Admin" at bounding box center [1116, 26] width 53 height 34
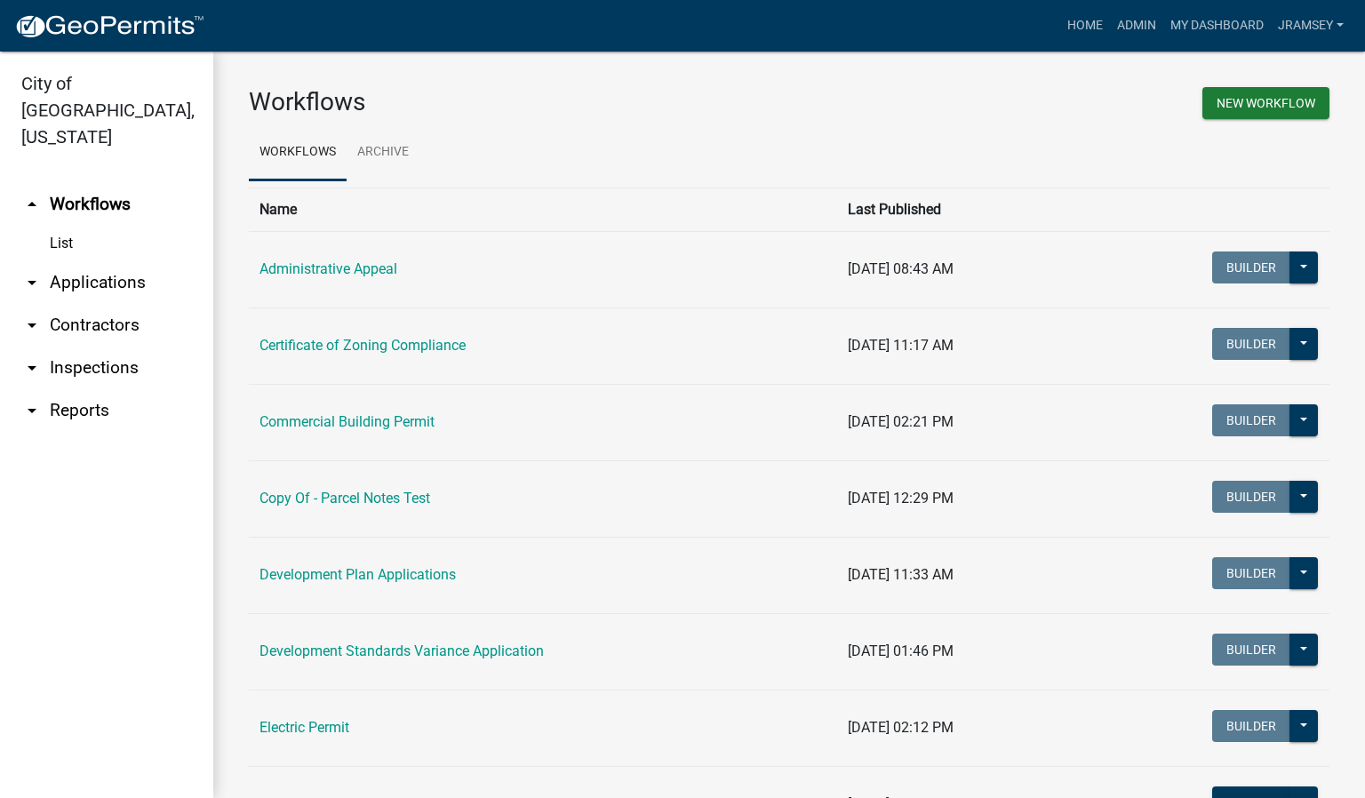
click at [116, 347] on link "arrow_drop_down Inspections" at bounding box center [106, 368] width 213 height 43
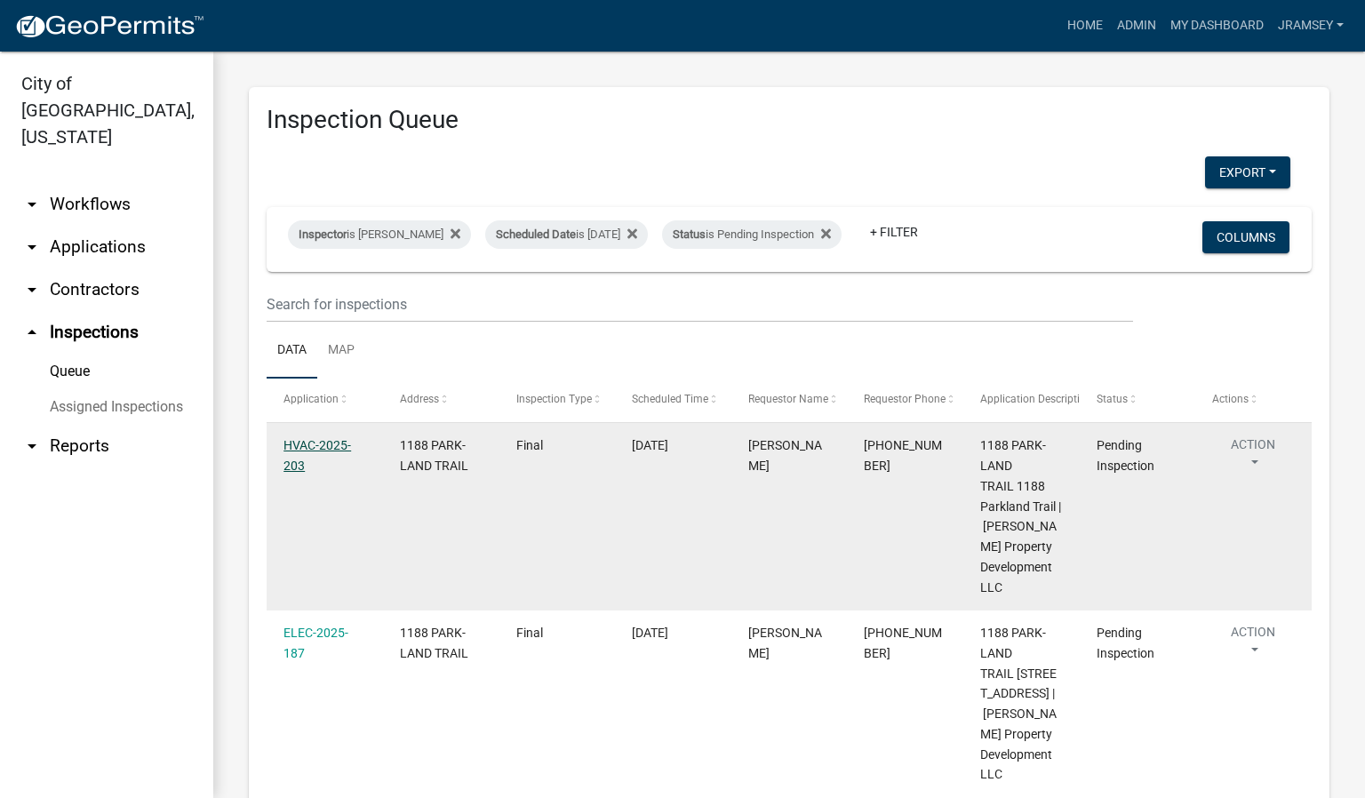
click at [302, 459] on link "HVAC-2025-203" at bounding box center [318, 455] width 68 height 35
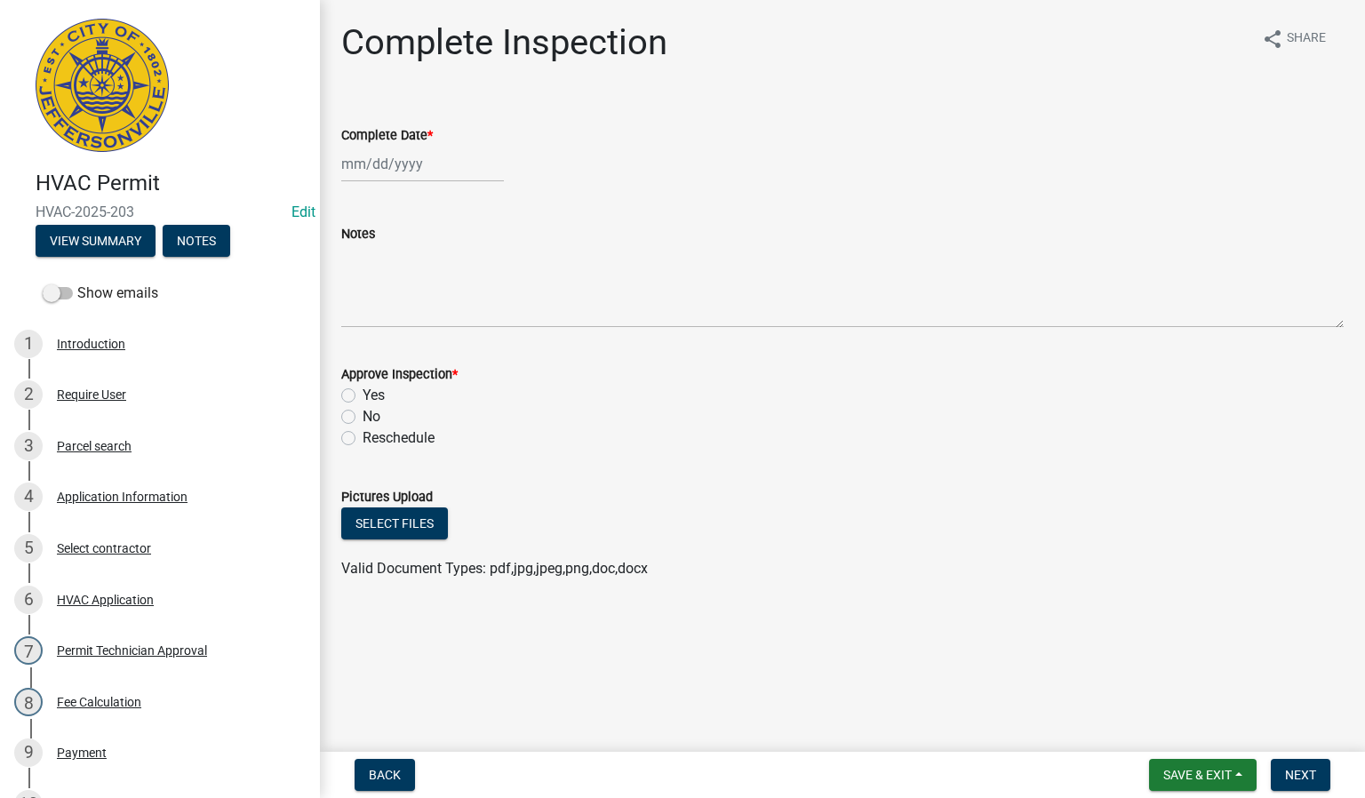
select select "8"
select select "2025"
click at [393, 168] on div "[PERSON_NAME] Feb Mar Apr [PERSON_NAME][DATE] Oct Nov [DATE] 1526 1527 1528 152…" at bounding box center [422, 164] width 163 height 36
click at [414, 337] on div "20" at bounding box center [416, 344] width 28 height 28
type input "[DATE]"
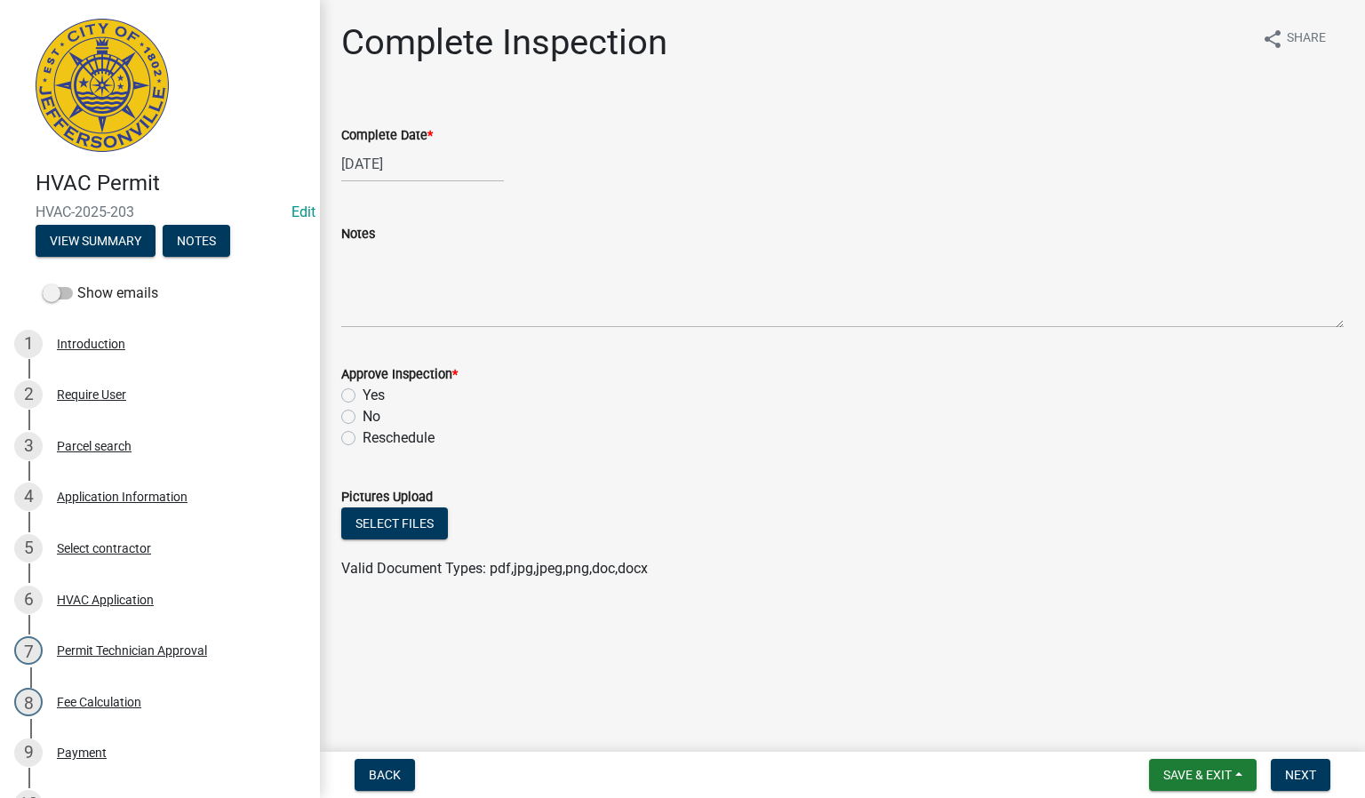
click at [363, 395] on label "Yes" at bounding box center [374, 395] width 22 height 21
click at [363, 395] on input "Yes" at bounding box center [369, 391] width 12 height 12
radio input "true"
click at [1305, 771] on span "Next" at bounding box center [1300, 775] width 31 height 14
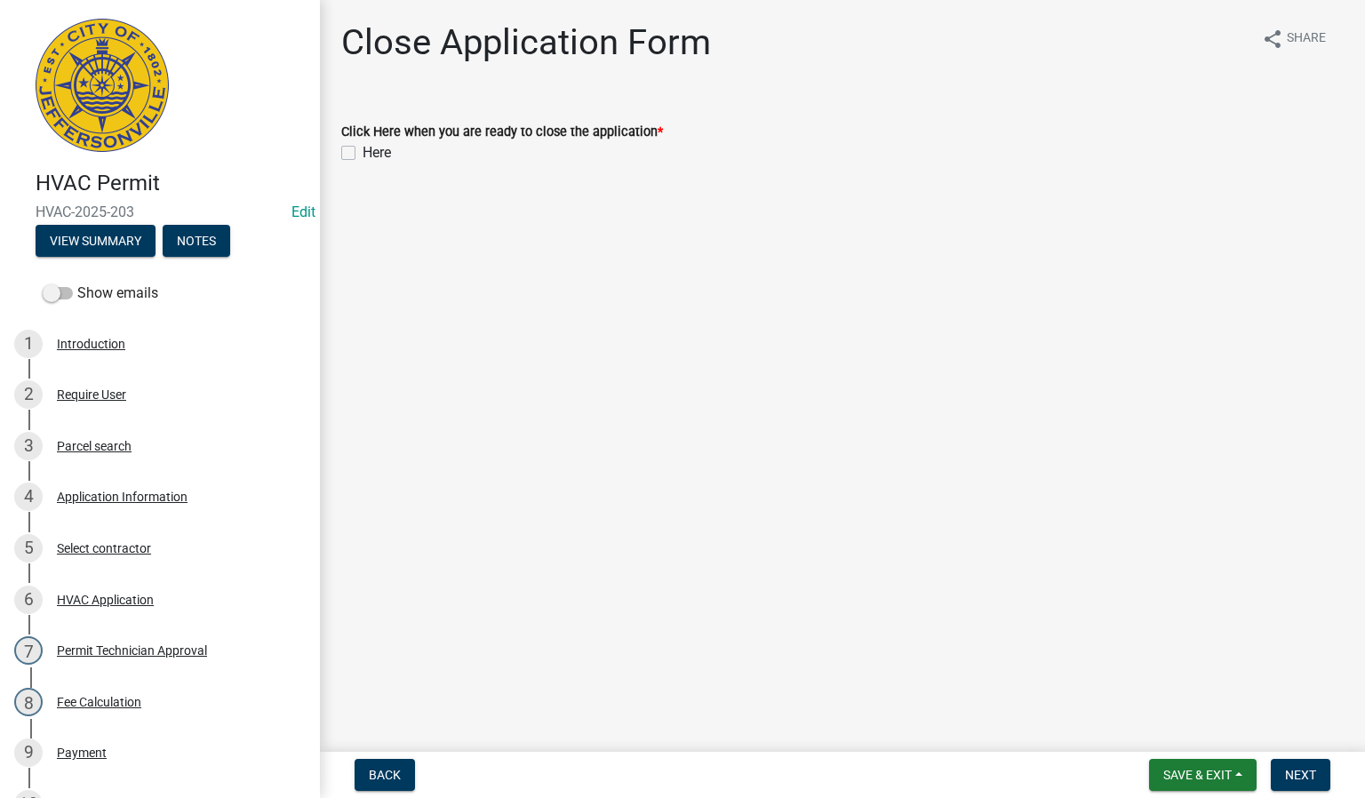
click at [363, 155] on label "Here" at bounding box center [377, 152] width 28 height 21
click at [363, 154] on input "Here" at bounding box center [369, 148] width 12 height 12
checkbox input "true"
click at [1298, 777] on span "Next" at bounding box center [1300, 775] width 31 height 14
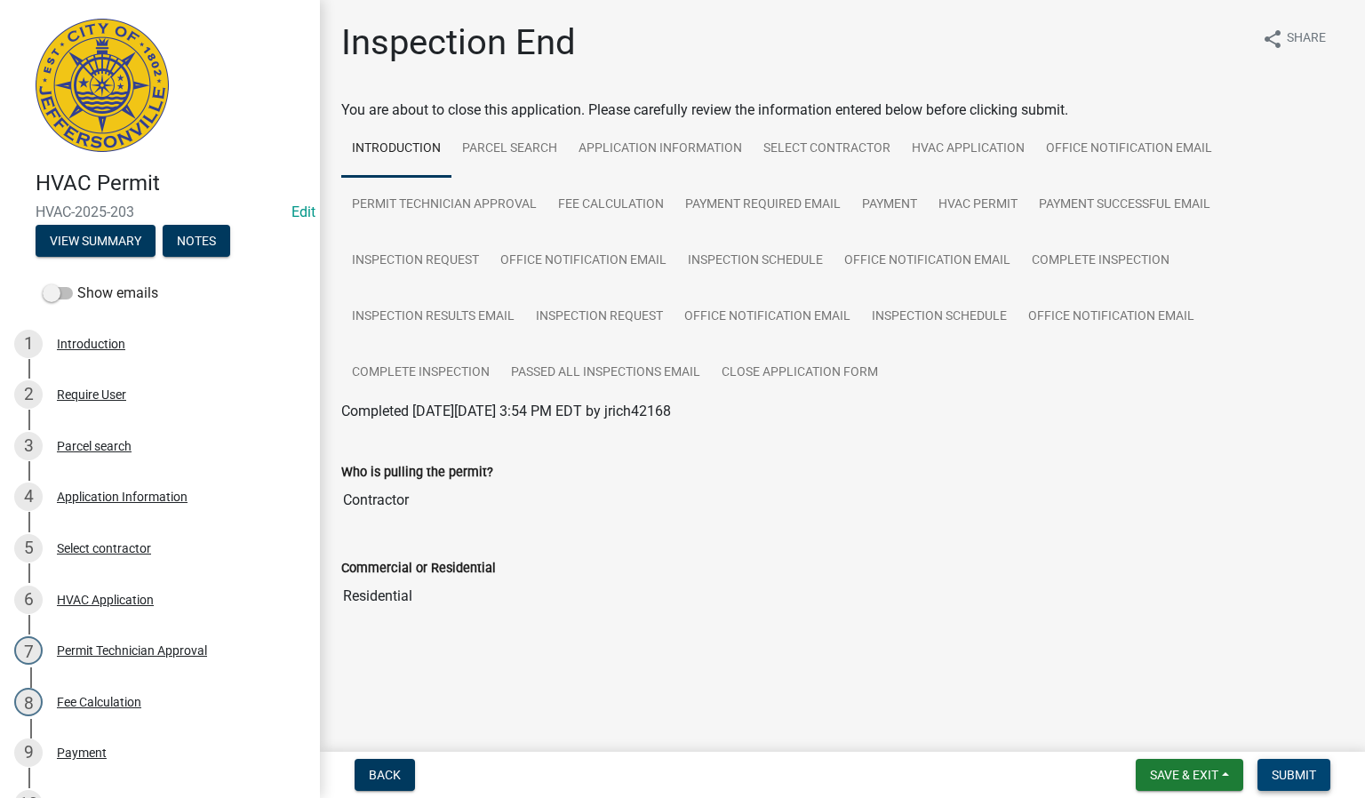
click at [1304, 768] on span "Submit" at bounding box center [1294, 775] width 44 height 14
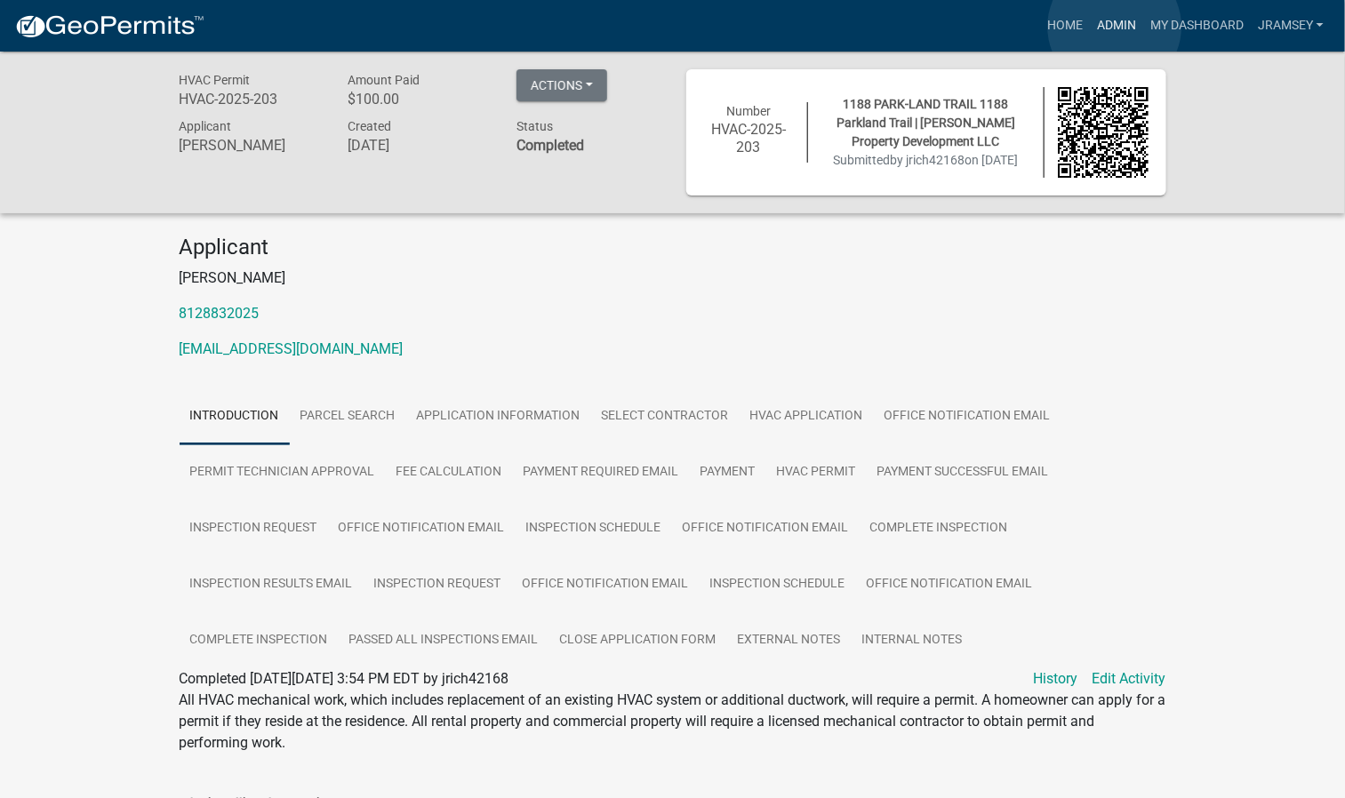
click at [1114, 27] on link "Admin" at bounding box center [1116, 26] width 53 height 34
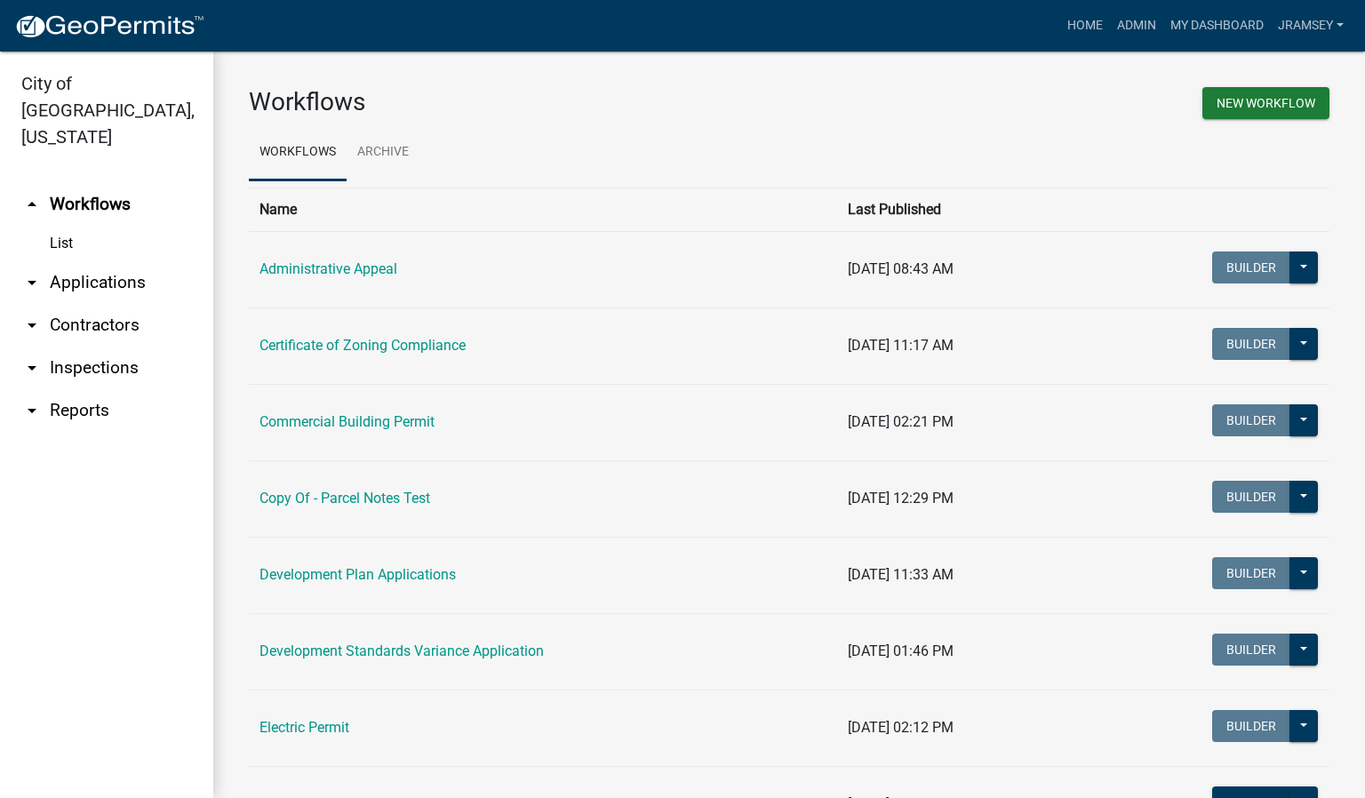
click at [70, 347] on link "arrow_drop_down Inspections" at bounding box center [106, 368] width 213 height 43
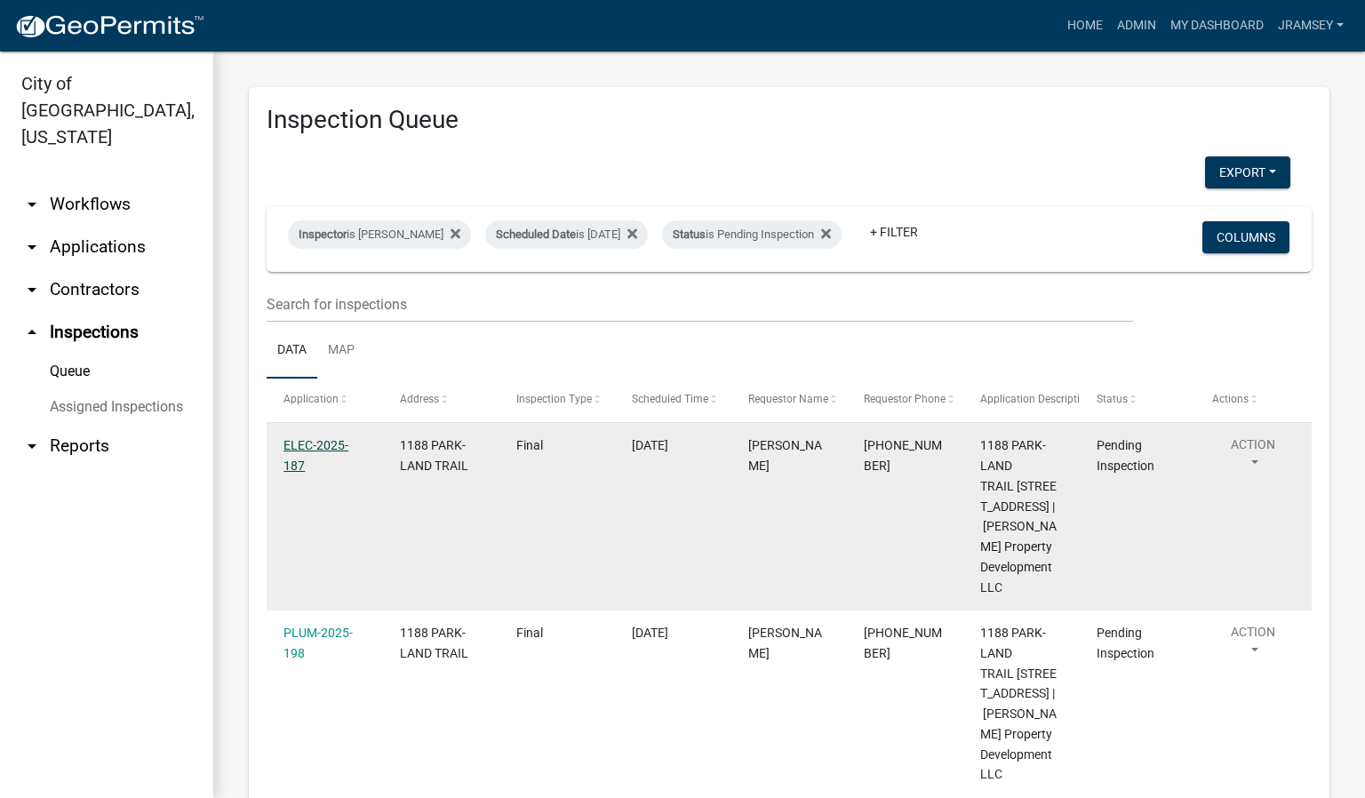
click at [318, 459] on link "ELEC-2025-187" at bounding box center [316, 455] width 65 height 35
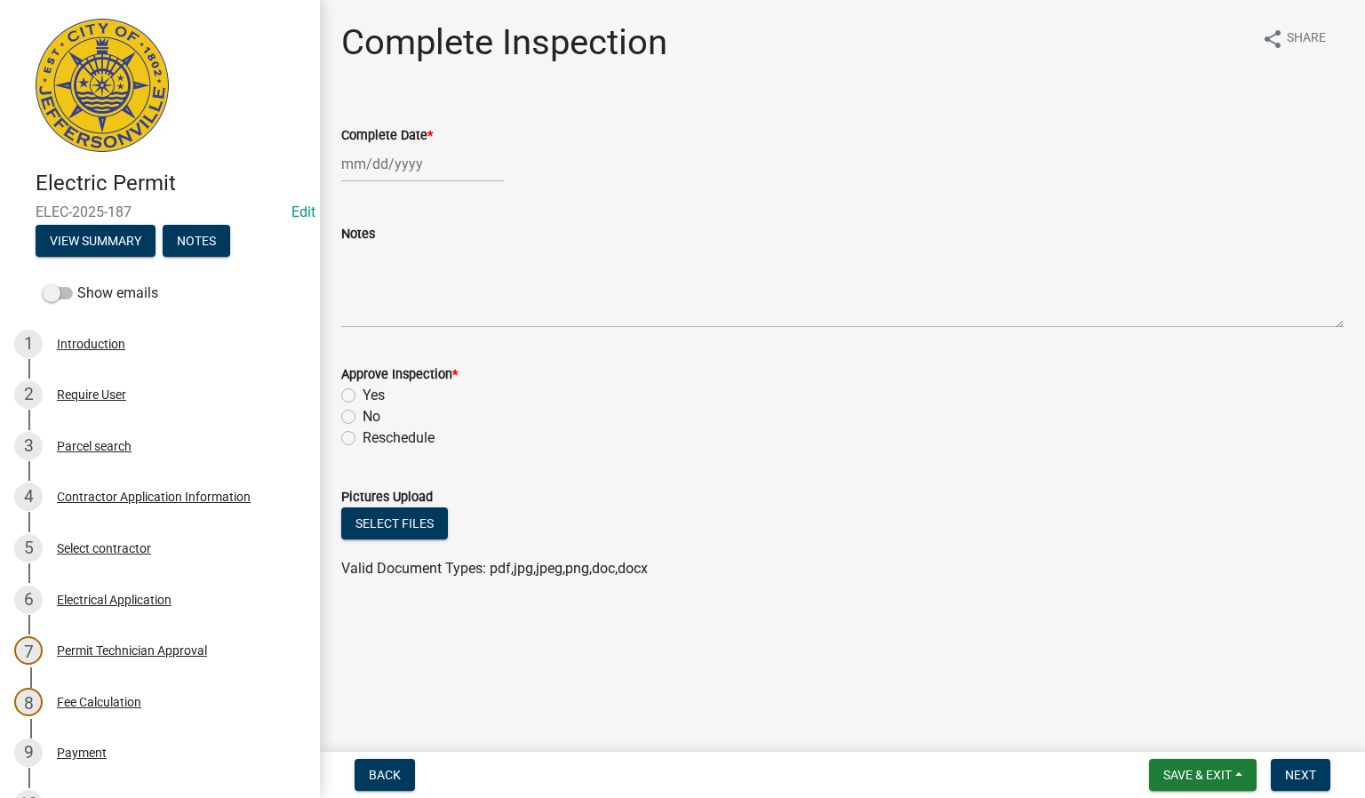
select select "8"
select select "2025"
click at [369, 161] on div "[PERSON_NAME] Feb Mar Apr [PERSON_NAME][DATE] Oct Nov [DATE] 1526 1527 1528 152…" at bounding box center [422, 164] width 163 height 36
click at [411, 342] on div "20" at bounding box center [416, 344] width 28 height 28
type input "[DATE]"
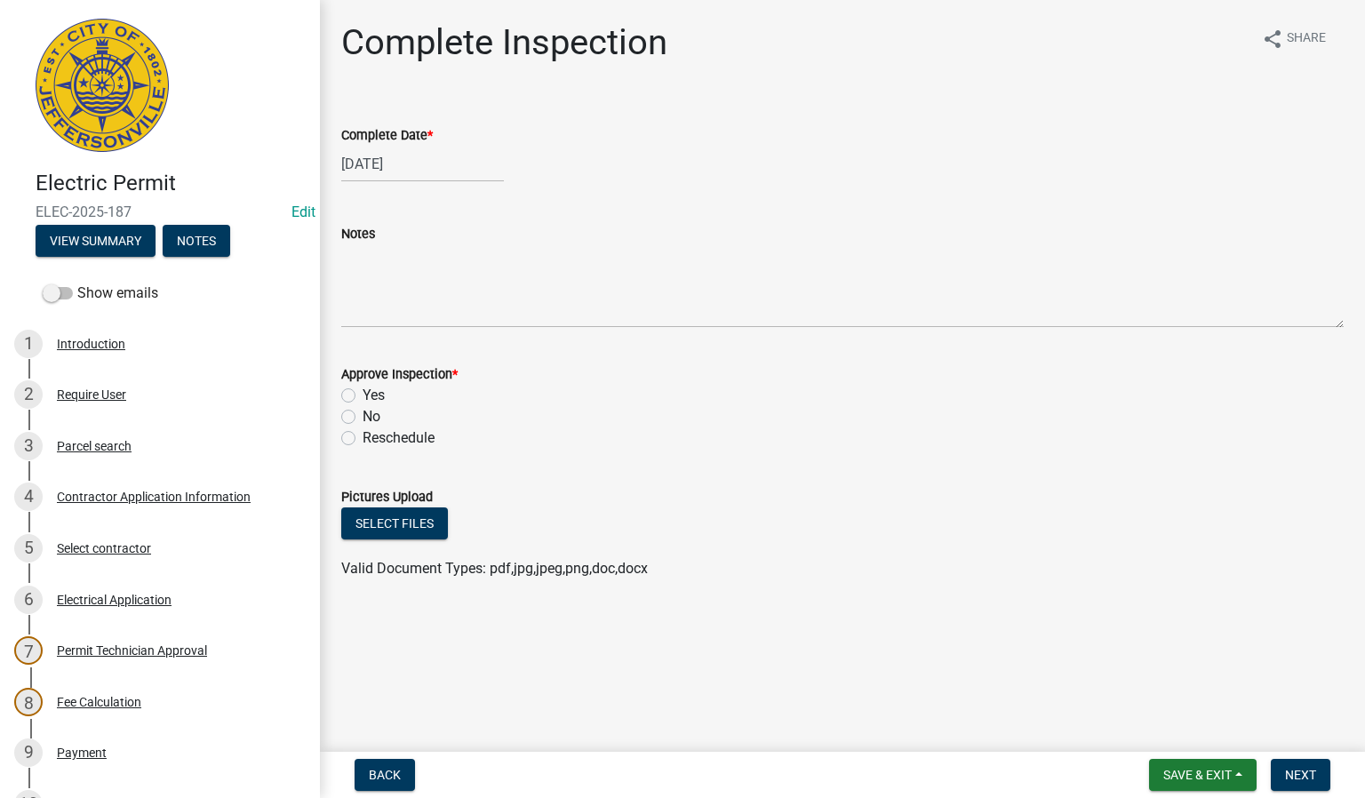
click at [363, 395] on label "Yes" at bounding box center [374, 395] width 22 height 21
click at [363, 395] on input "Yes" at bounding box center [369, 391] width 12 height 12
radio input "true"
click at [1282, 776] on button "Next" at bounding box center [1301, 775] width 60 height 32
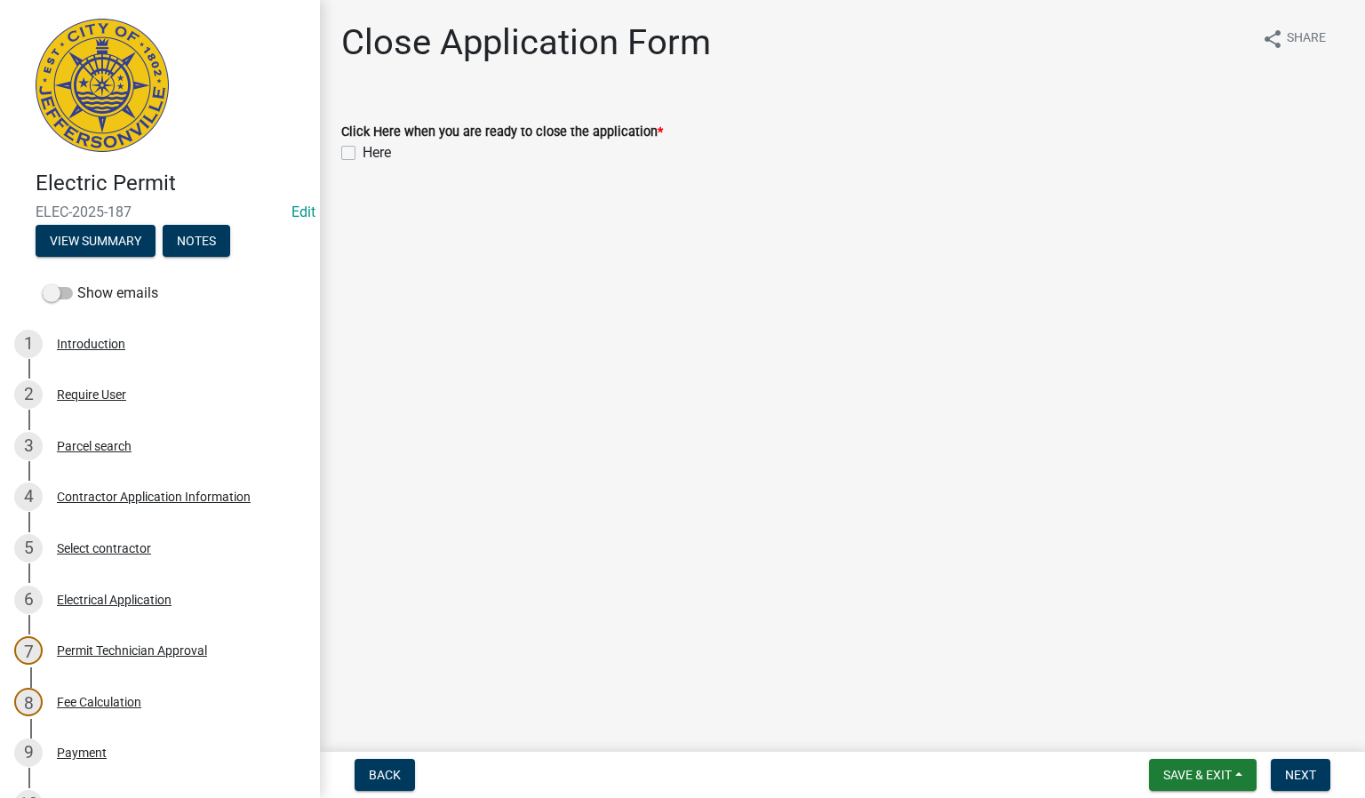
click at [363, 150] on label "Here" at bounding box center [377, 152] width 28 height 21
click at [363, 150] on input "Here" at bounding box center [369, 148] width 12 height 12
checkbox input "true"
click at [1315, 779] on span "Next" at bounding box center [1300, 775] width 31 height 14
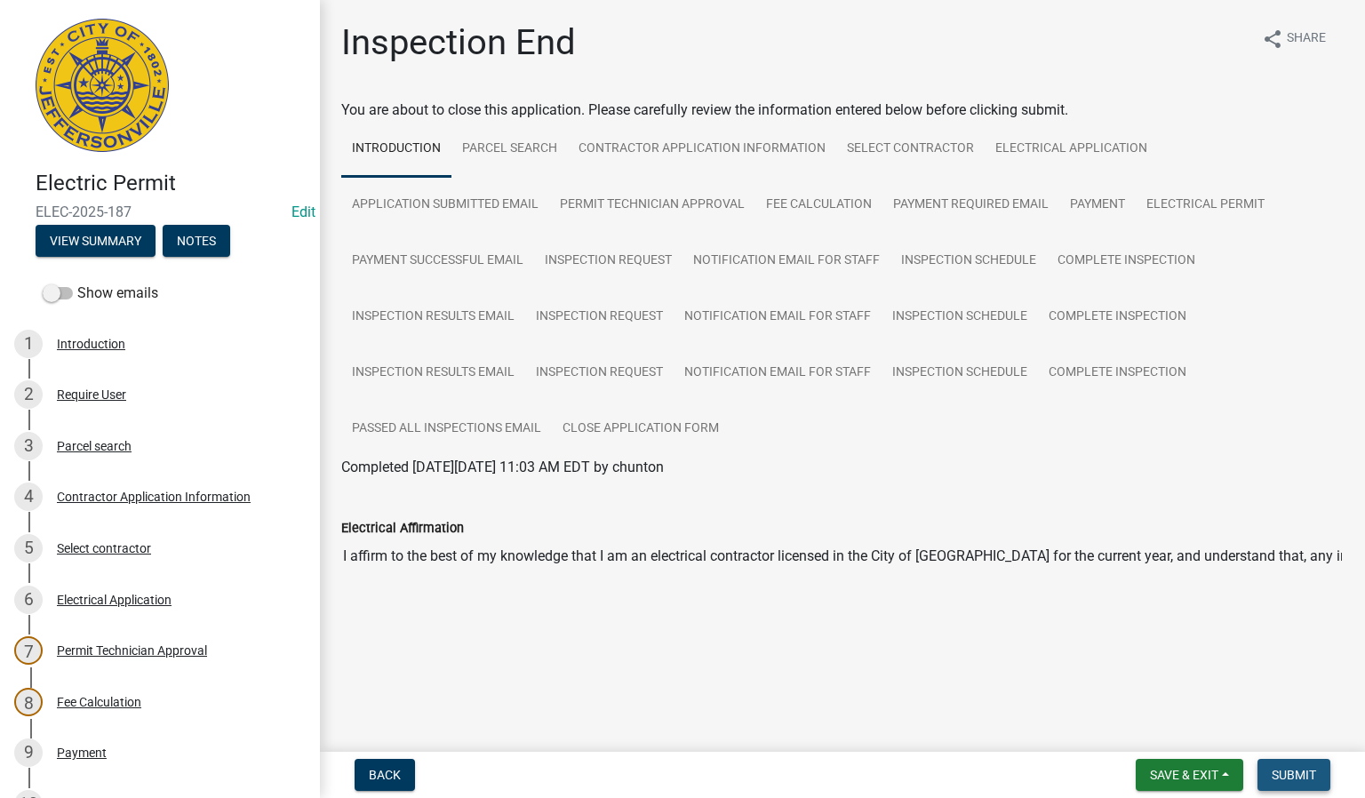
click at [1298, 769] on span "Submit" at bounding box center [1294, 775] width 44 height 14
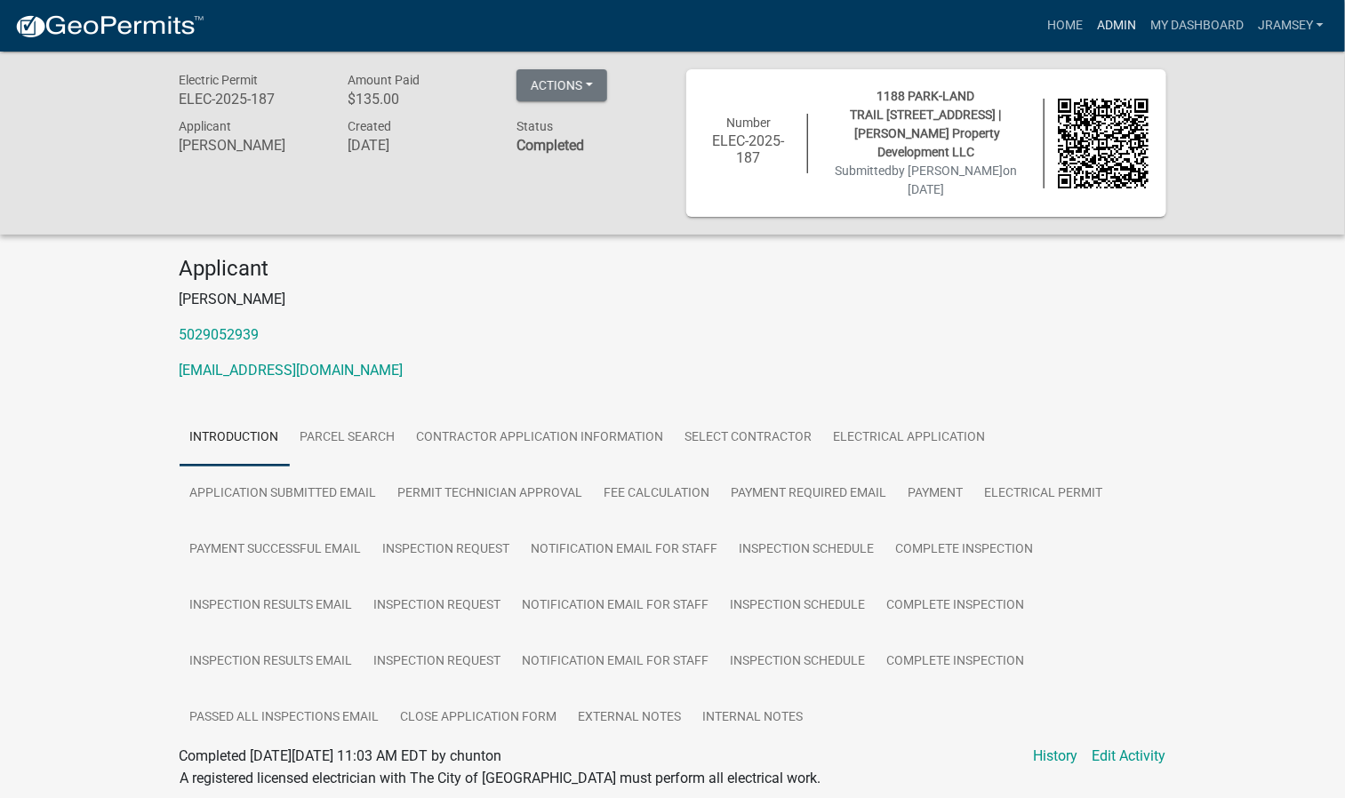
click at [1117, 27] on link "Admin" at bounding box center [1116, 26] width 53 height 34
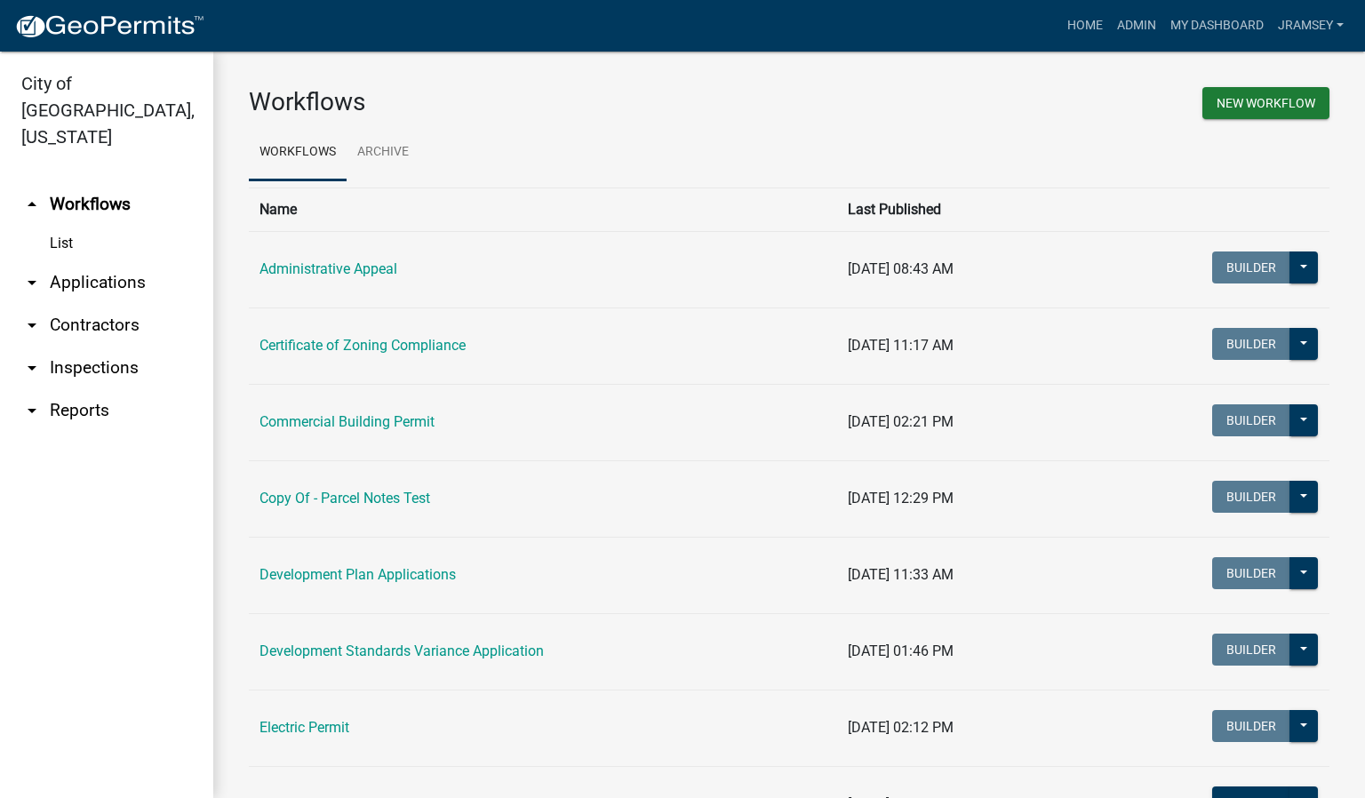
click at [96, 347] on link "arrow_drop_down Inspections" at bounding box center [106, 368] width 213 height 43
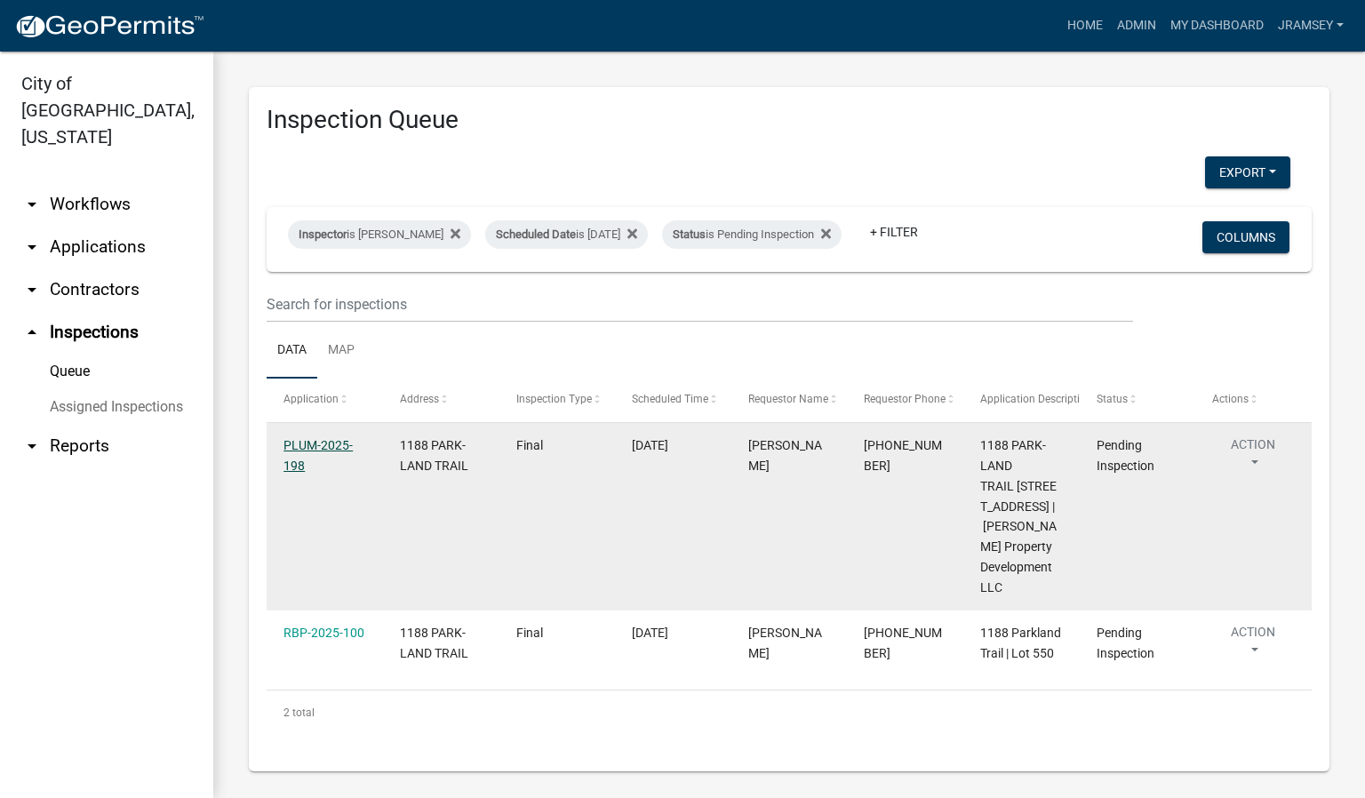
click at [310, 459] on link "PLUM-2025-198" at bounding box center [318, 455] width 69 height 35
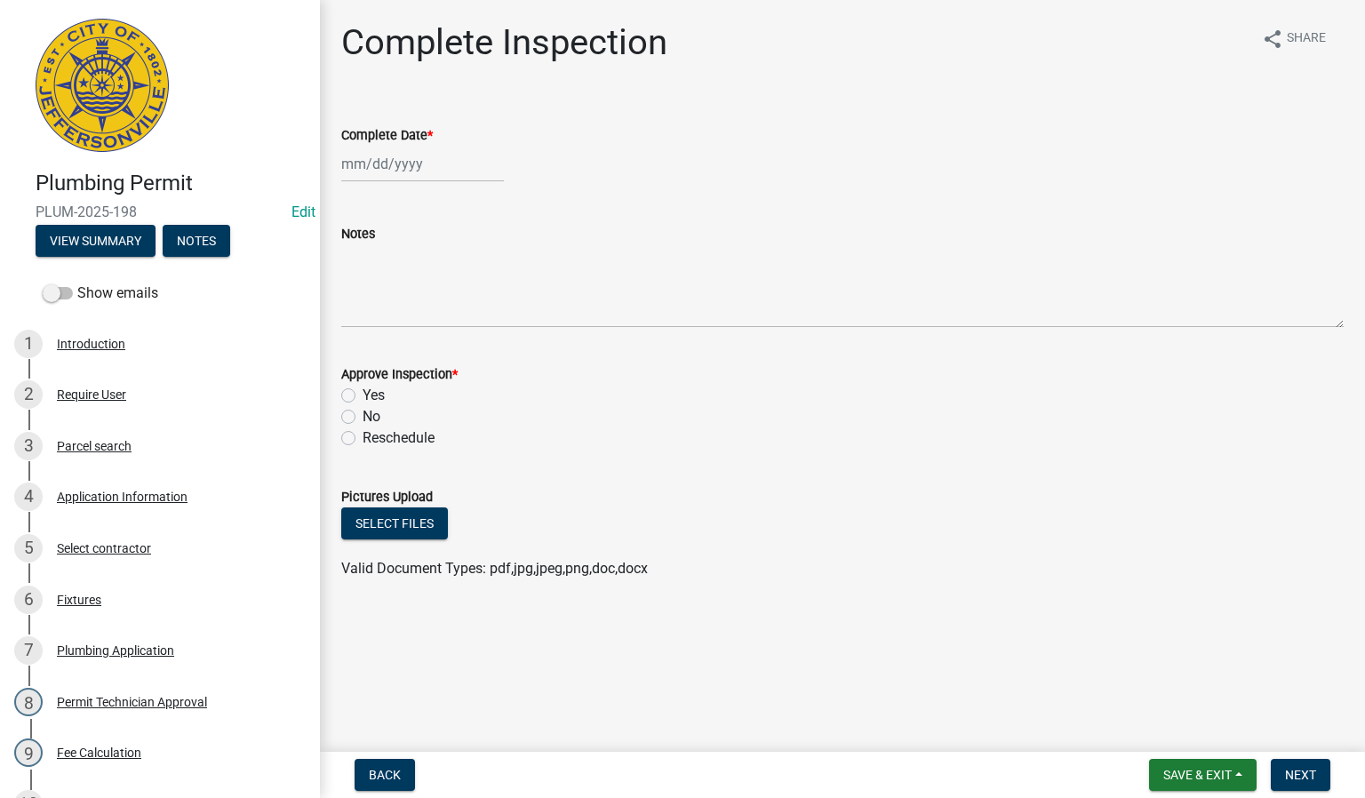
select select "8"
select select "2025"
click at [390, 168] on div "[PERSON_NAME] Feb Mar Apr [PERSON_NAME][DATE] Oct Nov [DATE] 1526 1527 1528 152…" at bounding box center [422, 164] width 163 height 36
click at [419, 337] on div "20" at bounding box center [416, 344] width 28 height 28
type input "[DATE]"
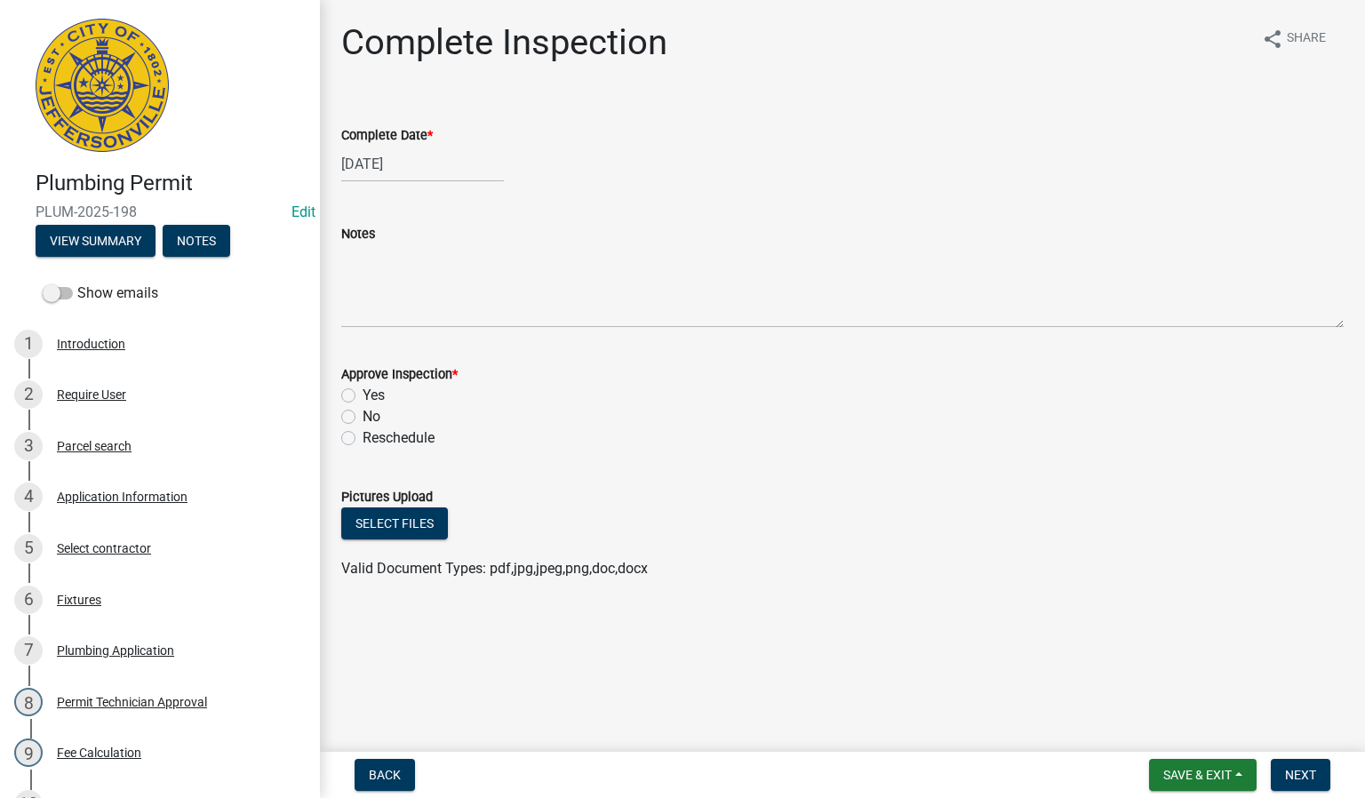
click at [363, 389] on label "Yes" at bounding box center [374, 395] width 22 height 21
click at [363, 389] on input "Yes" at bounding box center [369, 391] width 12 height 12
radio input "true"
click at [1299, 768] on span "Next" at bounding box center [1300, 775] width 31 height 14
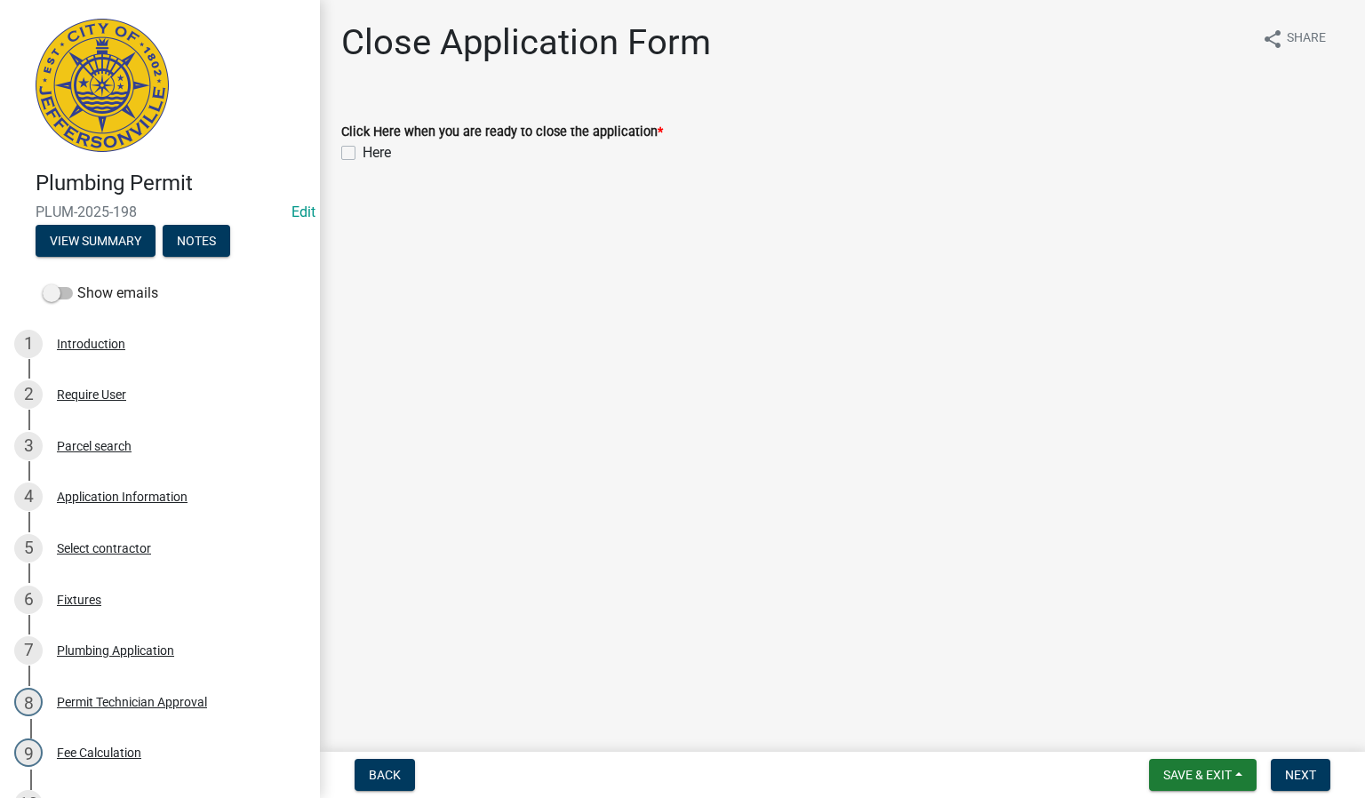
click at [363, 153] on label "Here" at bounding box center [377, 152] width 28 height 21
click at [363, 153] on input "Here" at bounding box center [369, 148] width 12 height 12
checkbox input "true"
click at [1293, 768] on span "Next" at bounding box center [1300, 775] width 31 height 14
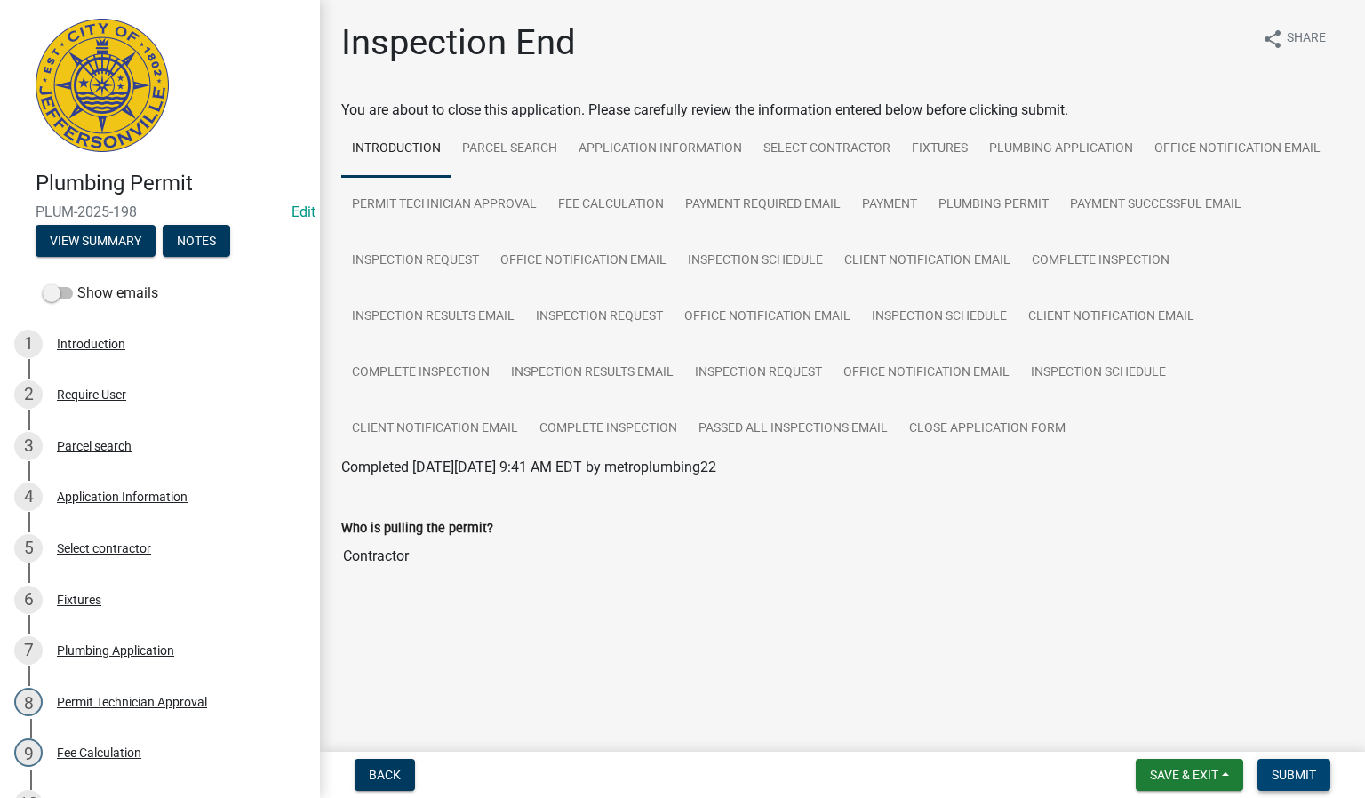
click at [1280, 782] on button "Submit" at bounding box center [1294, 775] width 73 height 32
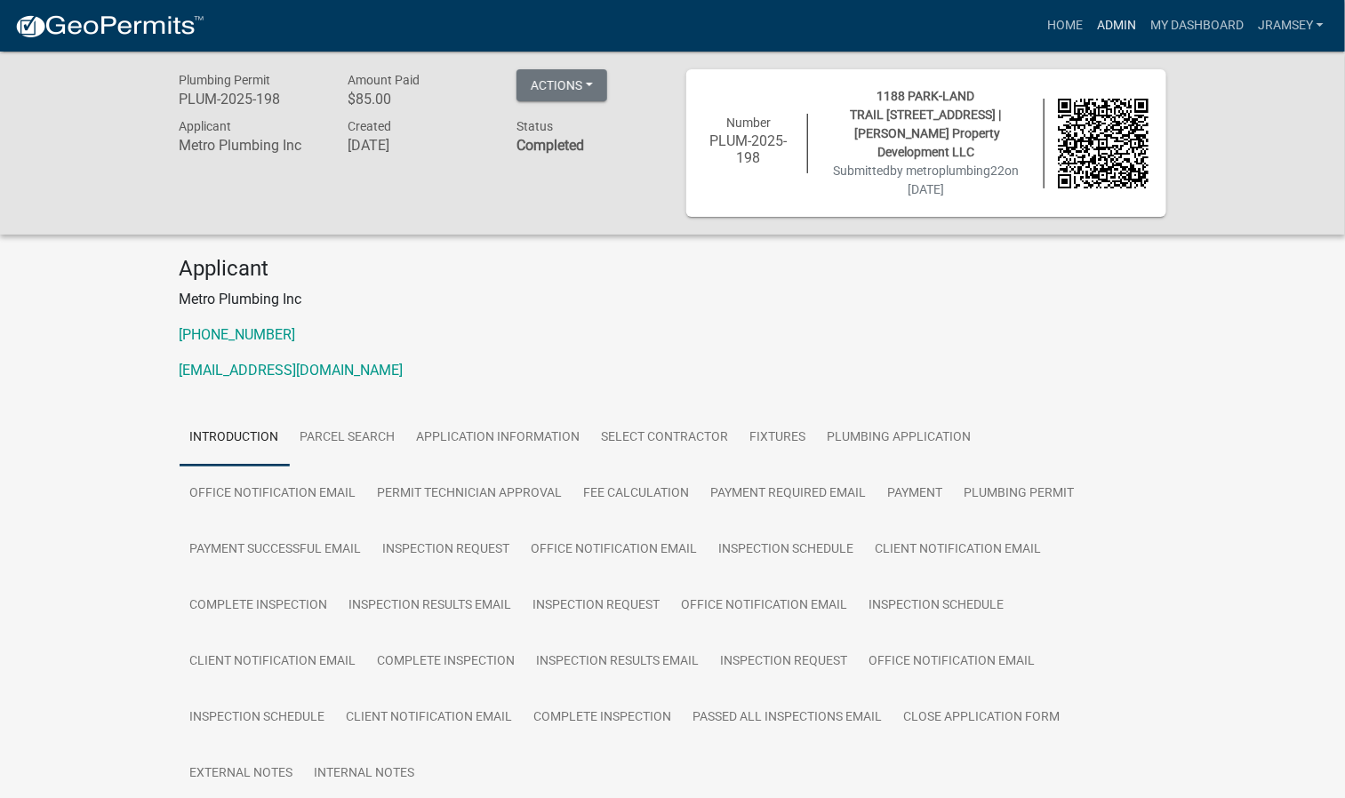
click at [1125, 21] on link "Admin" at bounding box center [1116, 26] width 53 height 34
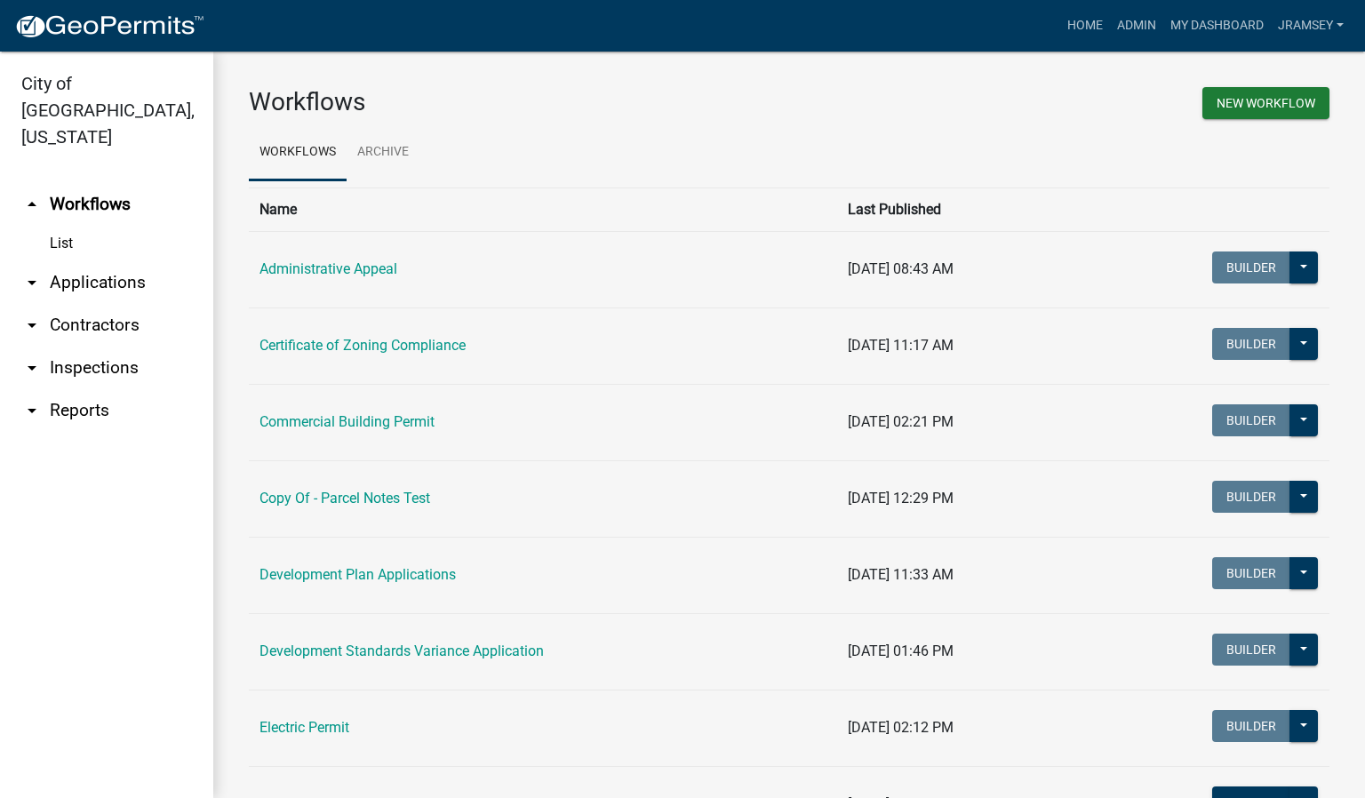
click at [89, 347] on link "arrow_drop_down Inspections" at bounding box center [106, 368] width 213 height 43
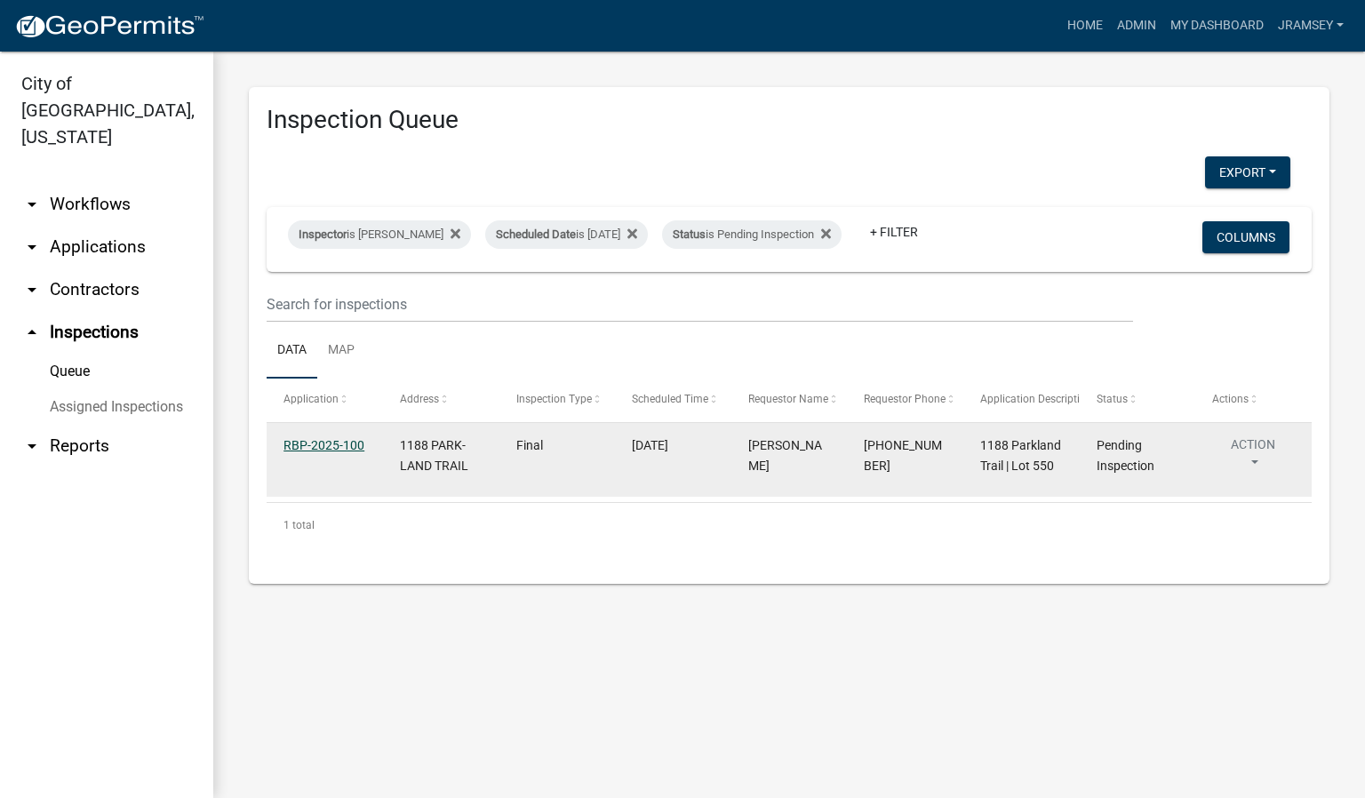
click at [345, 452] on link "RBP-2025-100" at bounding box center [324, 445] width 81 height 14
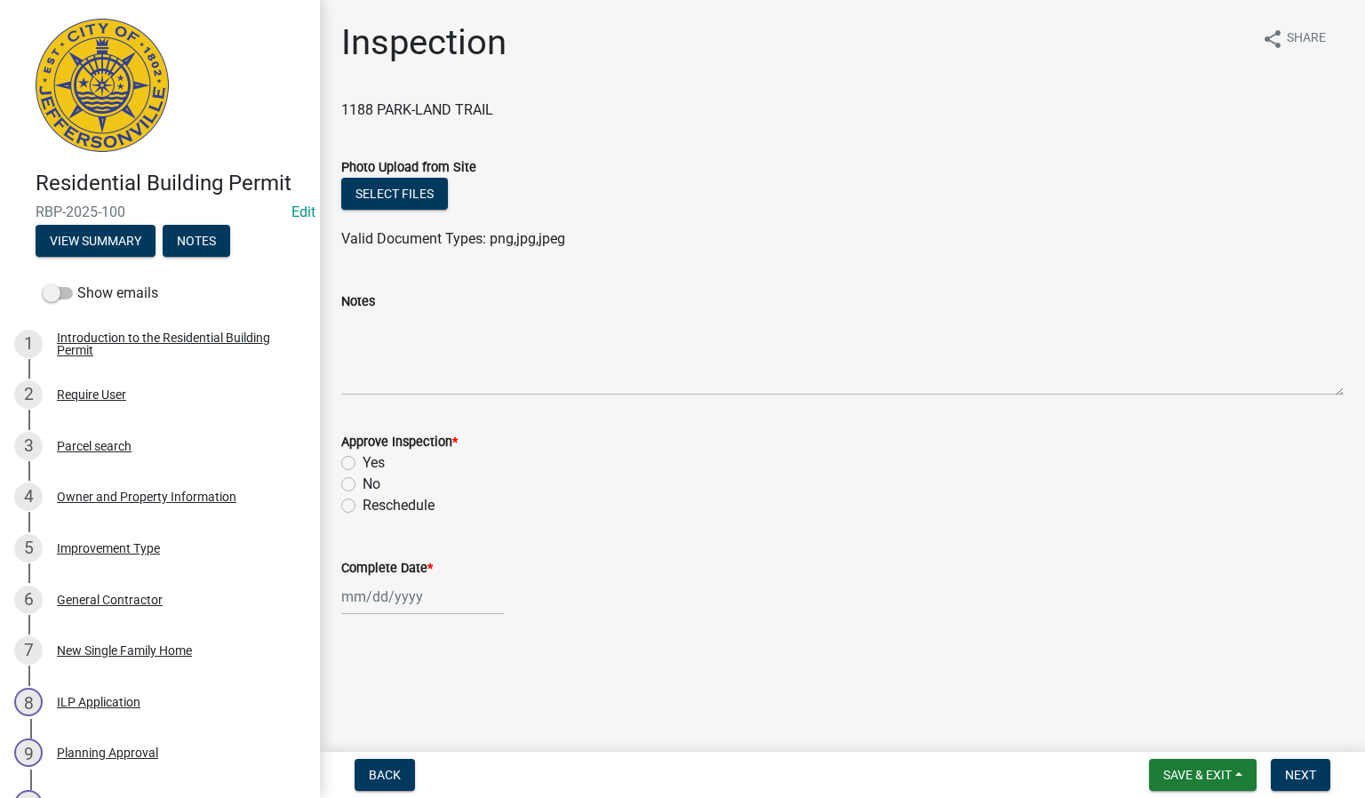
click at [363, 461] on label "Yes" at bounding box center [374, 462] width 22 height 21
click at [363, 461] on input "Yes" at bounding box center [369, 458] width 12 height 12
radio input "true"
click at [398, 603] on div at bounding box center [422, 597] width 163 height 36
select select "8"
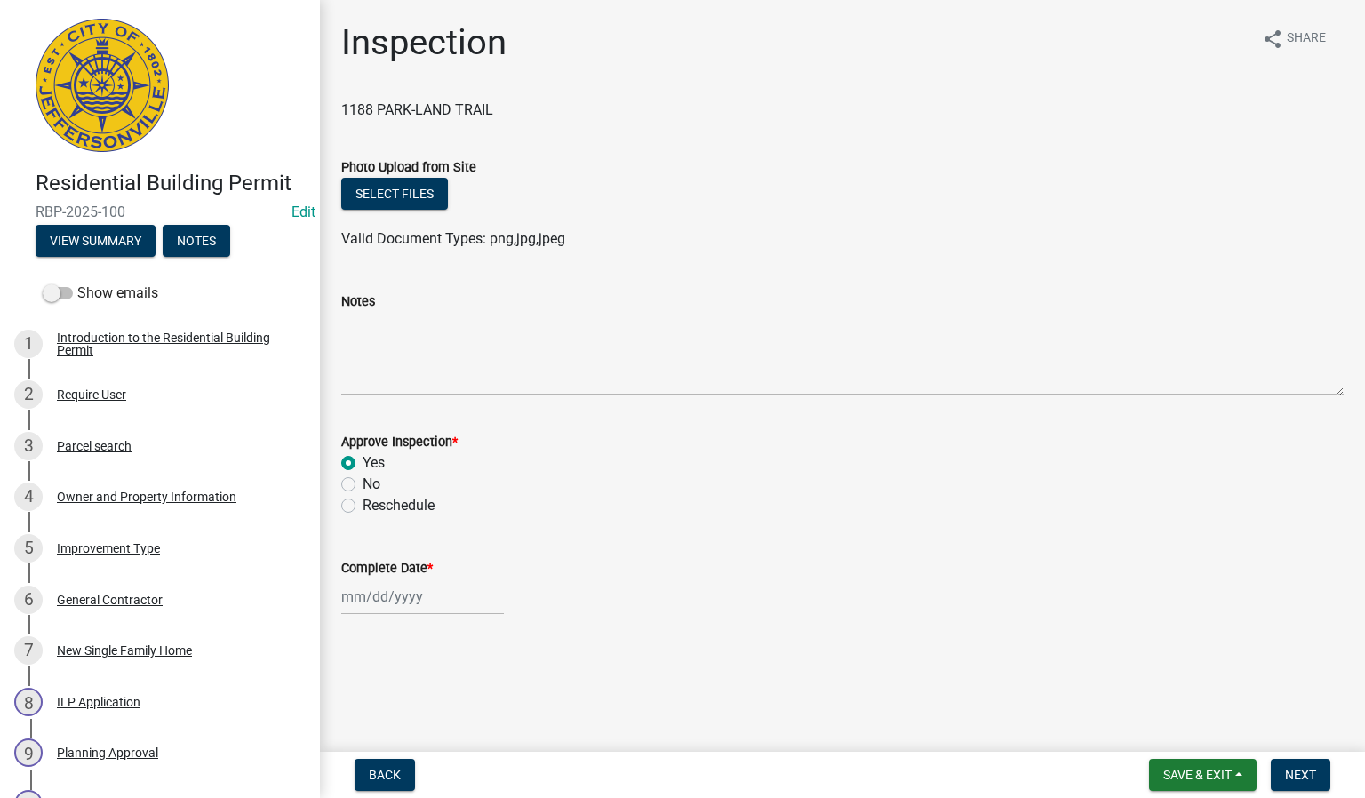
select select "2025"
click at [419, 499] on div "20" at bounding box center [416, 502] width 28 height 28
type input "[DATE]"
click at [1317, 779] on button "Next" at bounding box center [1301, 775] width 60 height 32
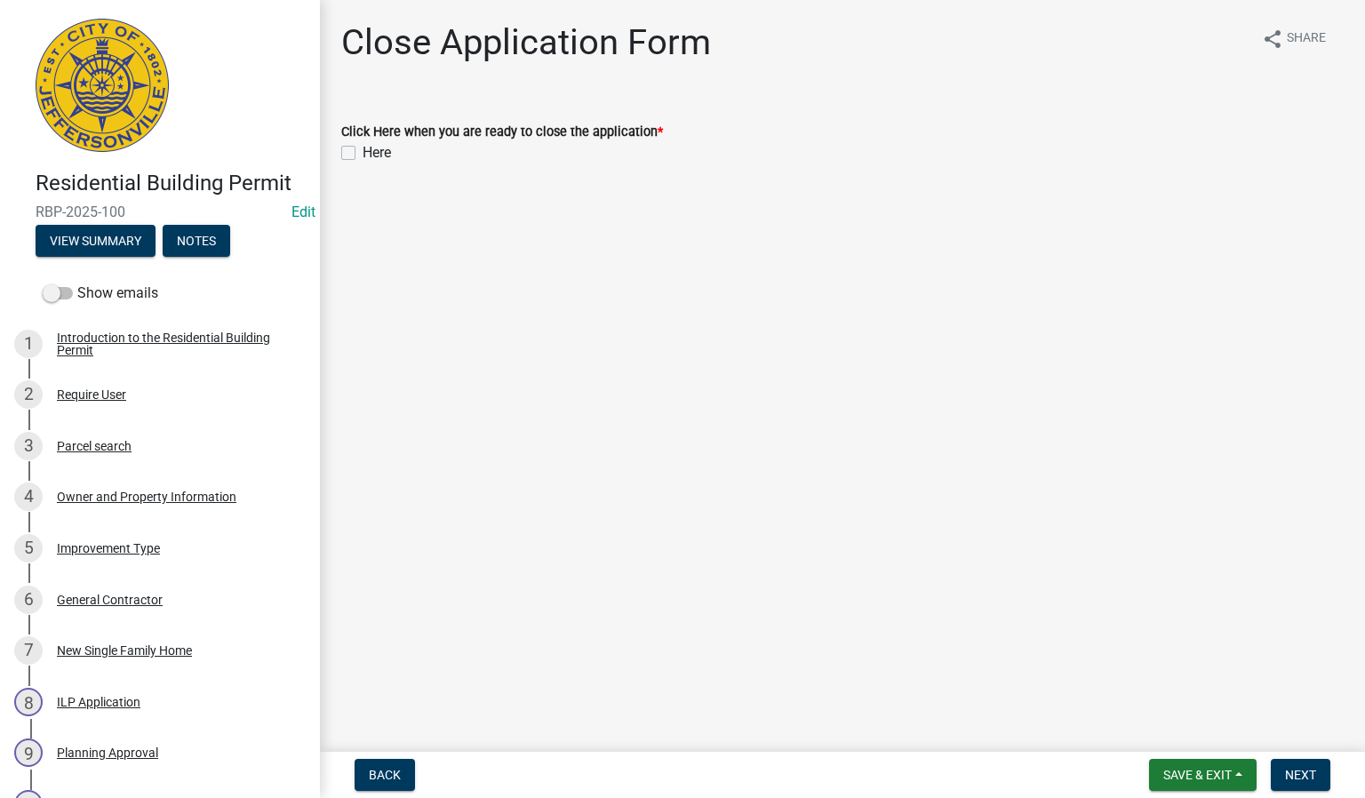
click at [363, 153] on label "Here" at bounding box center [377, 152] width 28 height 21
click at [363, 153] on input "Here" at bounding box center [369, 148] width 12 height 12
checkbox input "true"
click at [1305, 773] on span "Next" at bounding box center [1300, 775] width 31 height 14
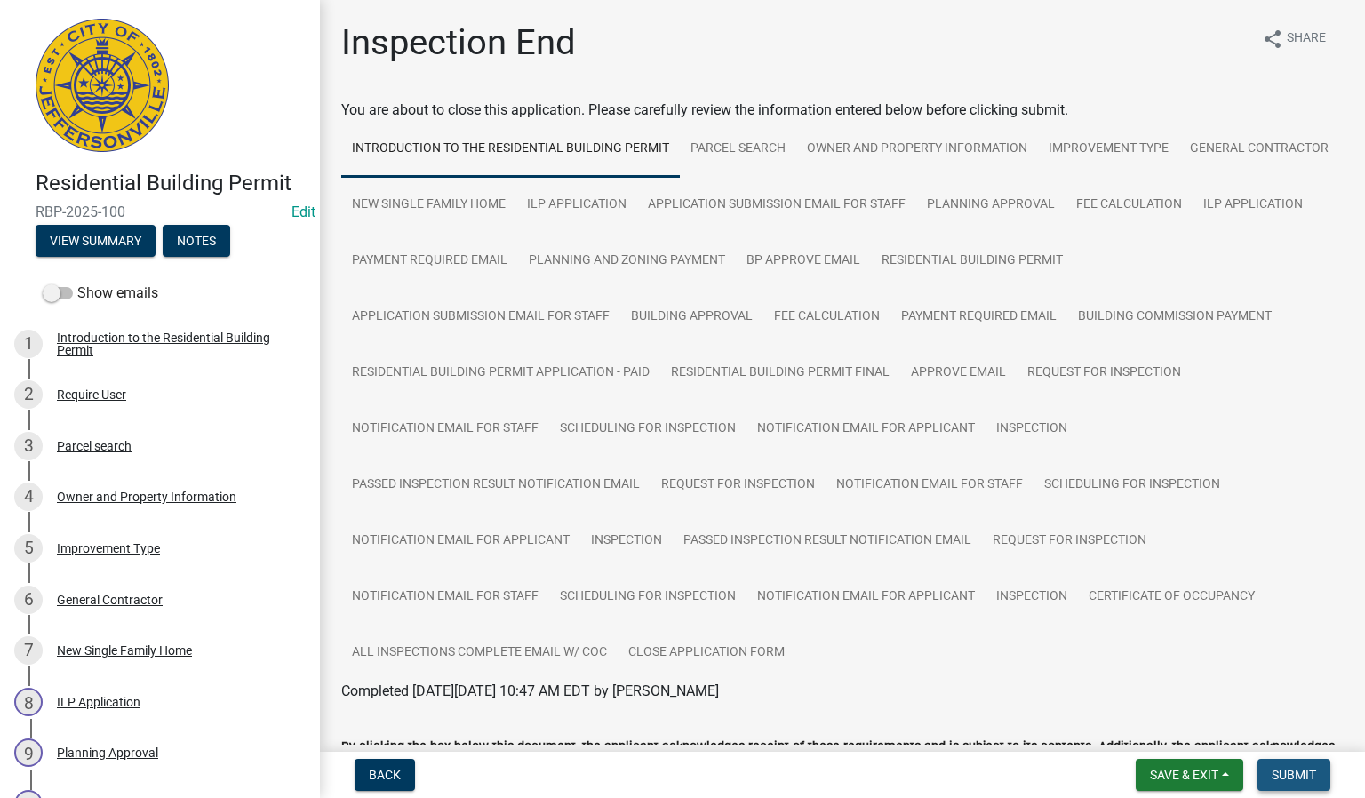
click at [1283, 771] on span "Submit" at bounding box center [1294, 775] width 44 height 14
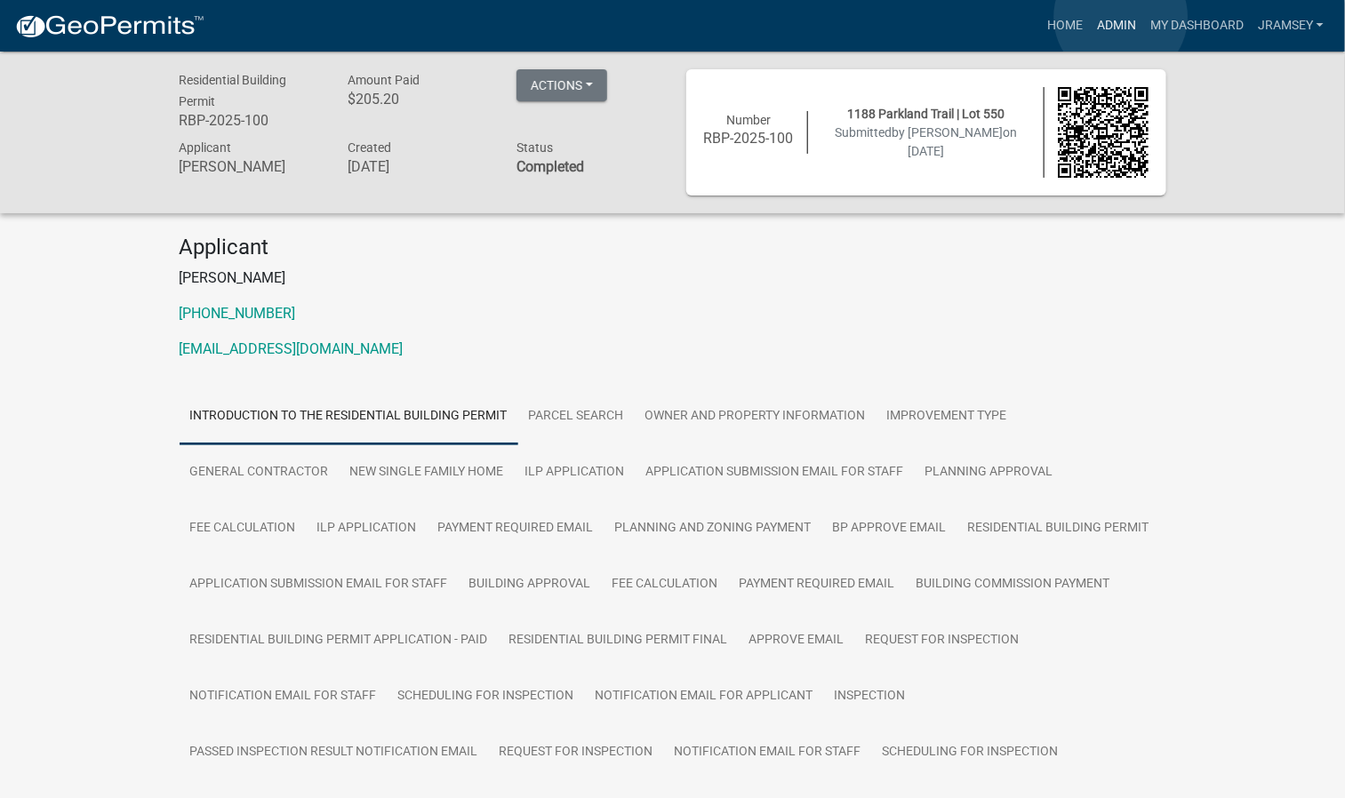
click at [1121, 17] on link "Admin" at bounding box center [1116, 26] width 53 height 34
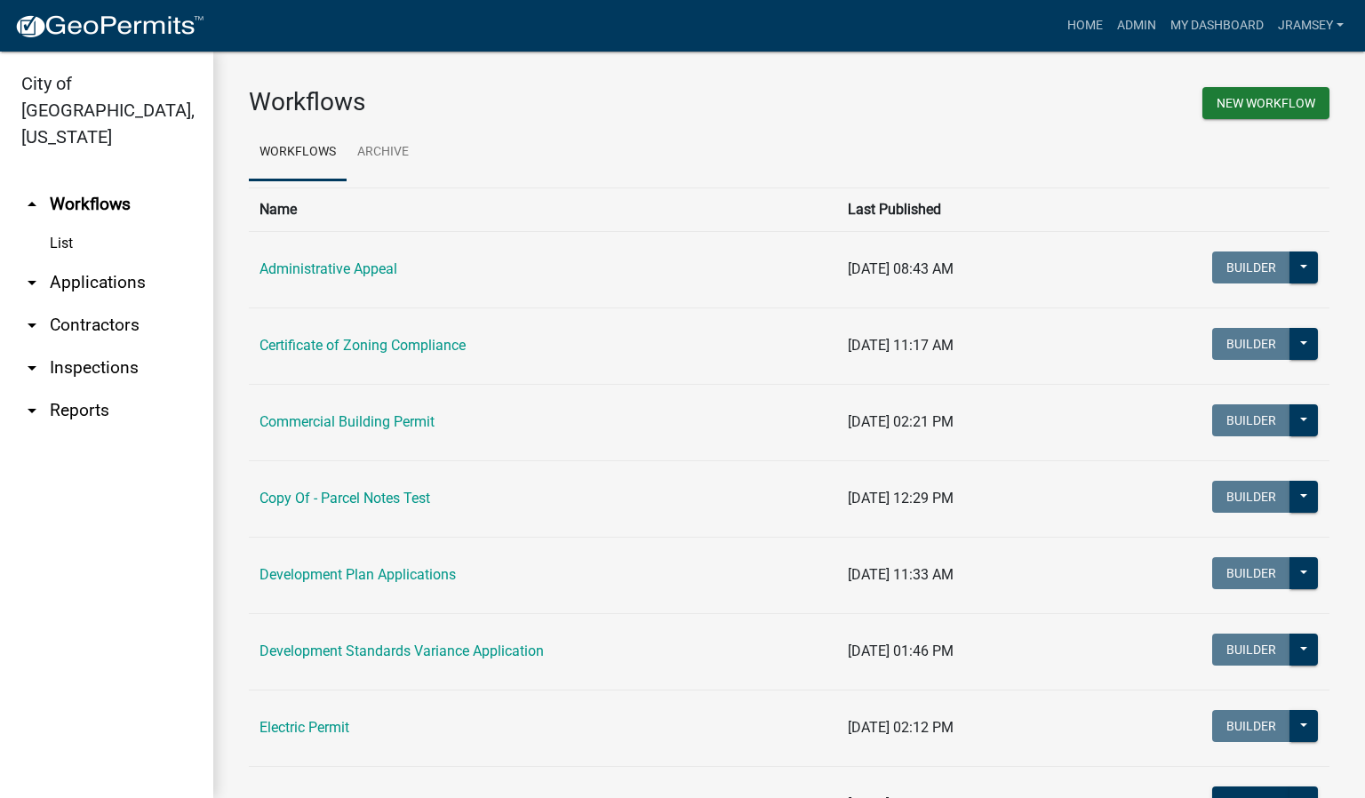
click at [104, 347] on link "arrow_drop_down Inspections" at bounding box center [106, 368] width 213 height 43
